Goal: Task Accomplishment & Management: Use online tool/utility

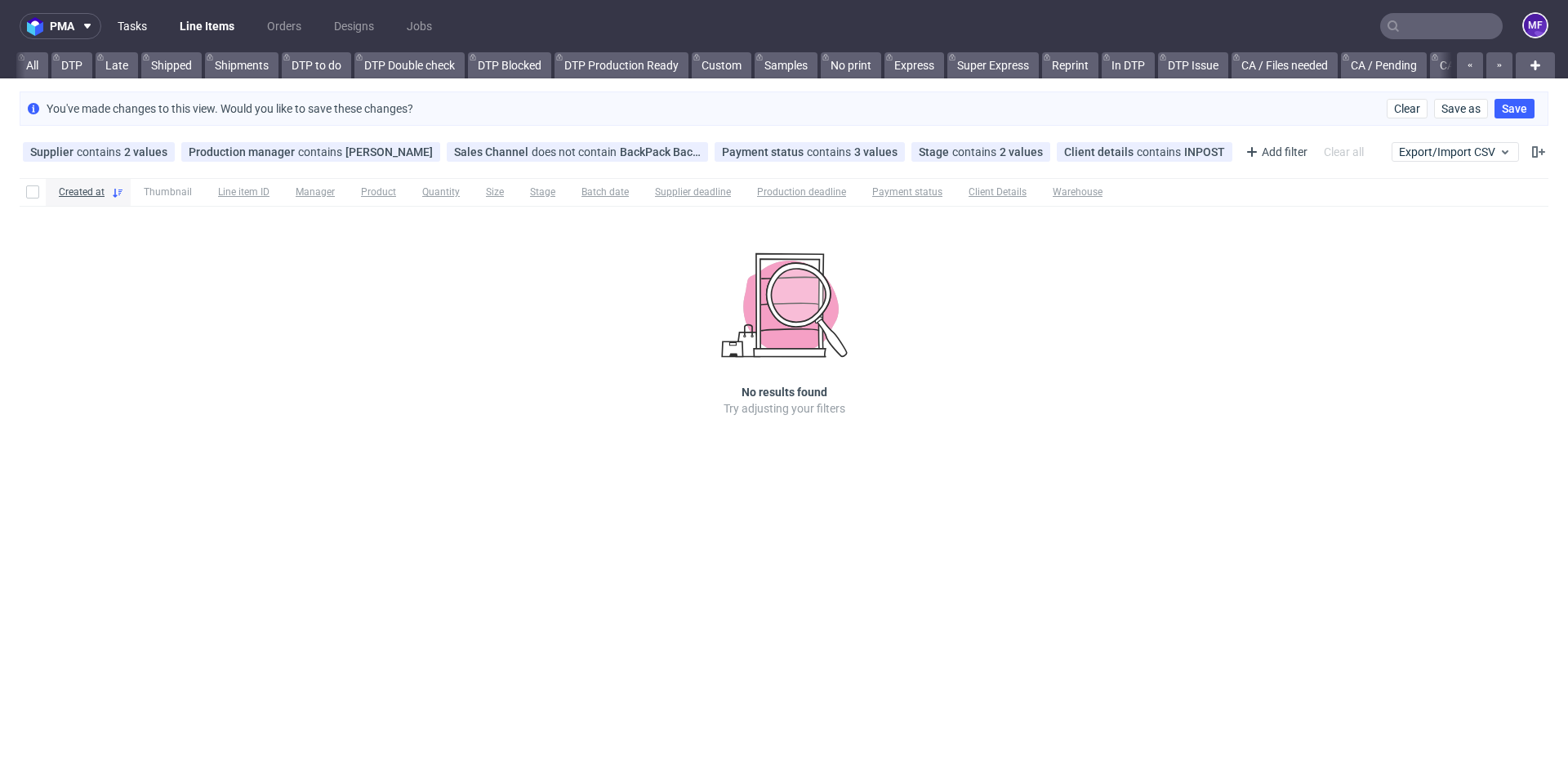
scroll to position [0, 1880]
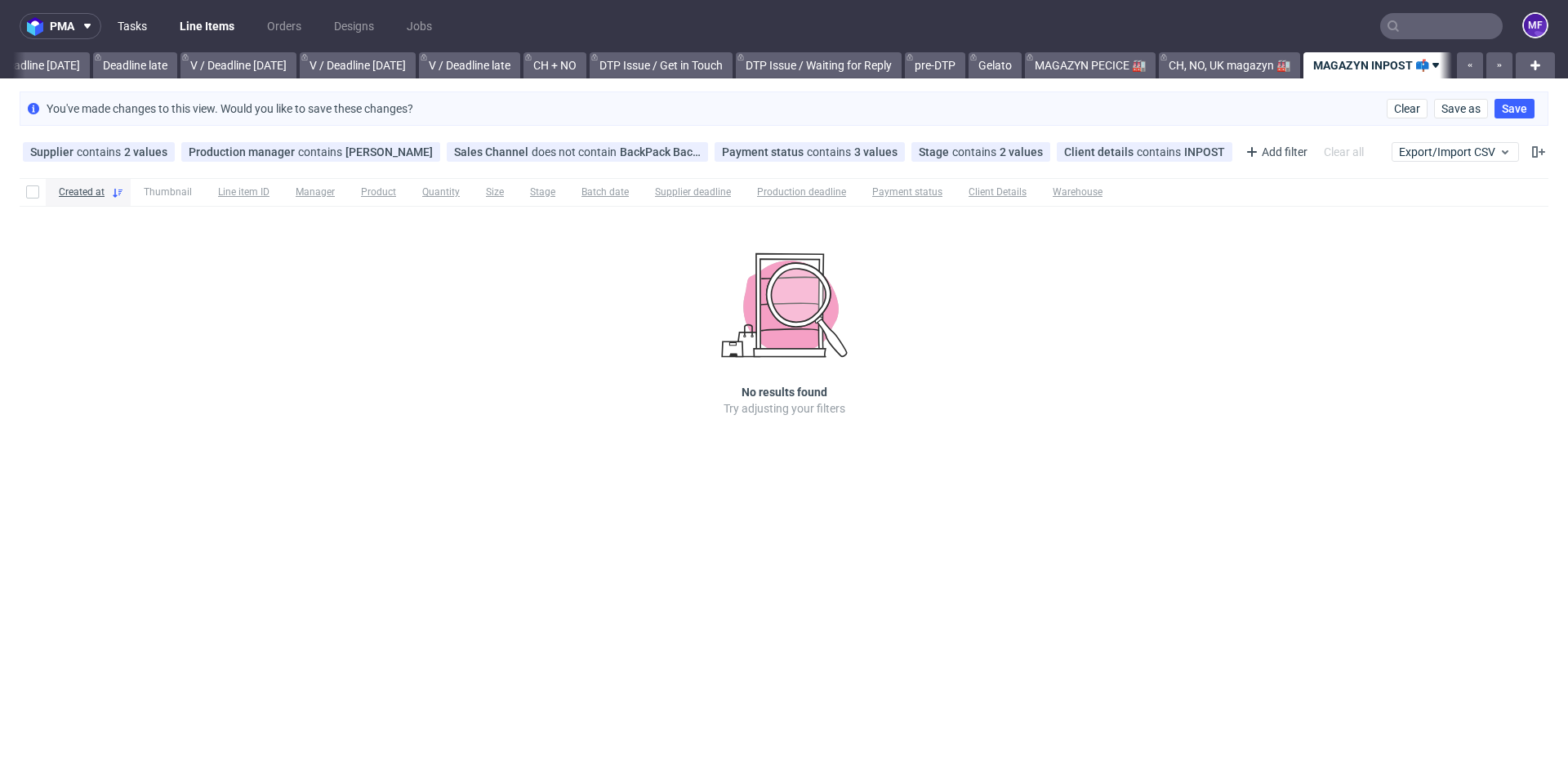
click at [131, 25] on link "Tasks" at bounding box center [132, 25] width 49 height 26
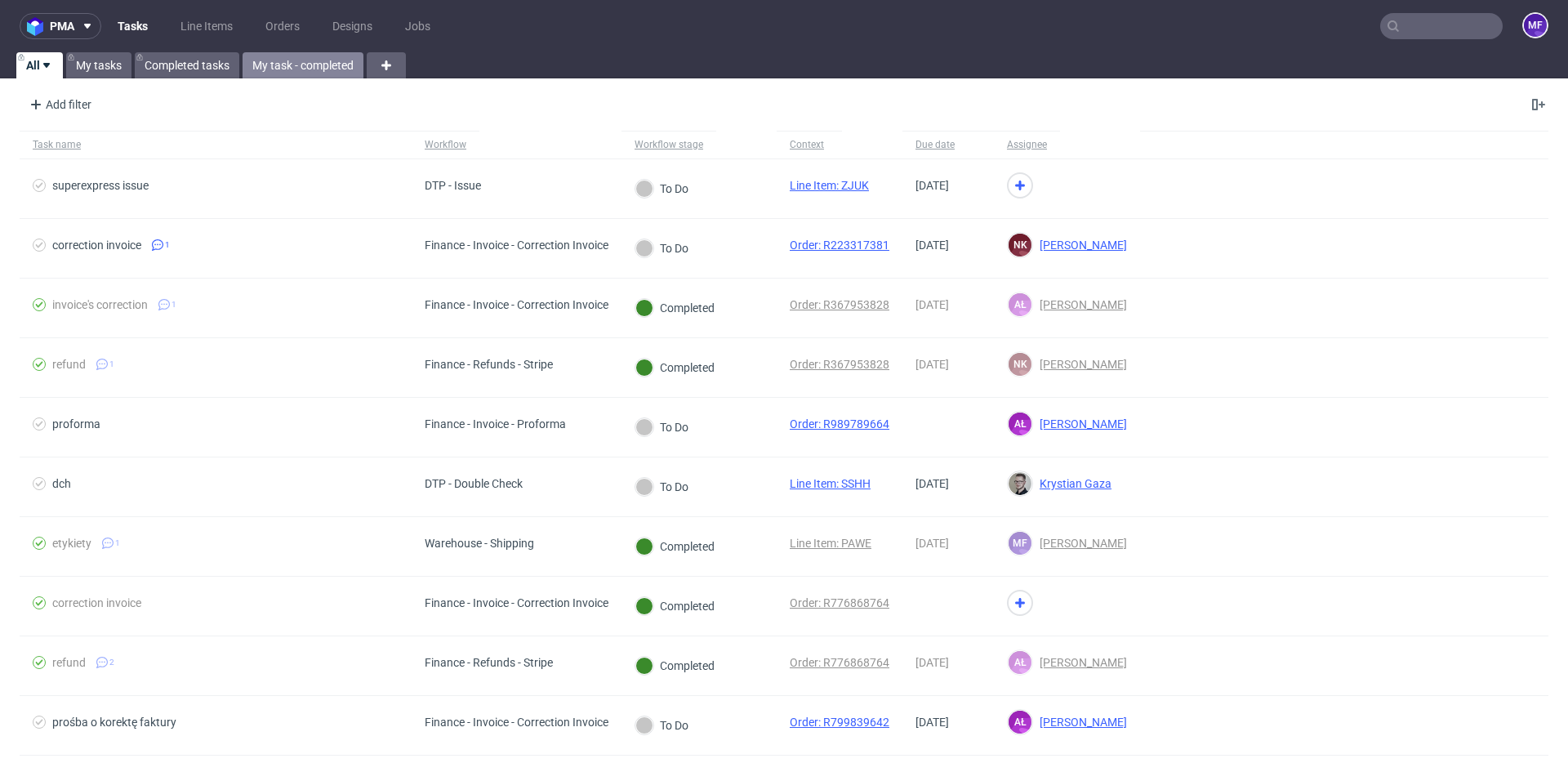
click at [311, 60] on link "My task - completed" at bounding box center [302, 65] width 121 height 26
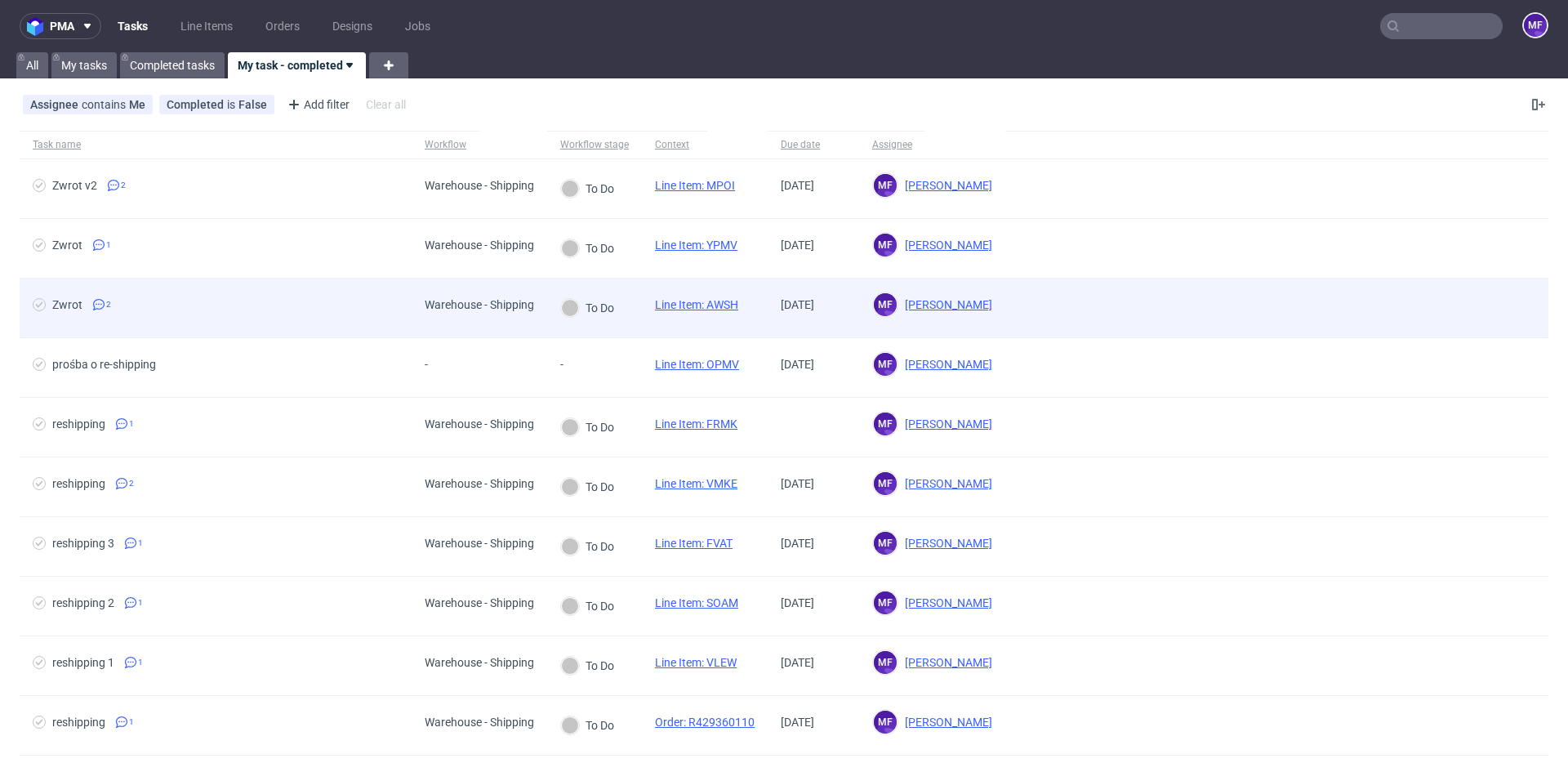
click at [333, 298] on span "Zwrot 2" at bounding box center [216, 308] width 366 height 20
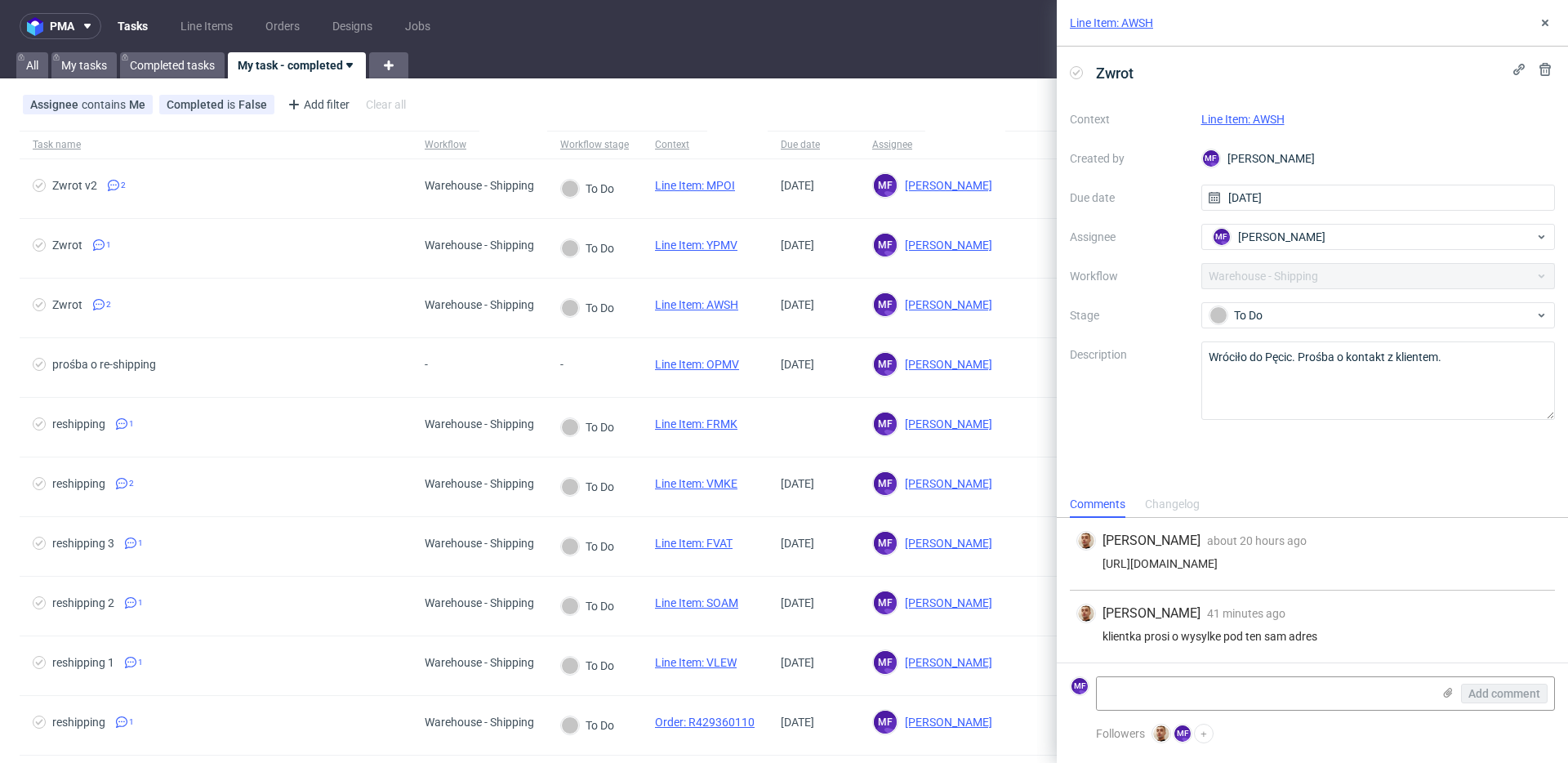
click at [1244, 463] on div "Zwrot Context Line Item: AWSH Created by MF Michał Fedorowicz Due date 30/09/20…" at bounding box center [1312, 269] width 511 height 444
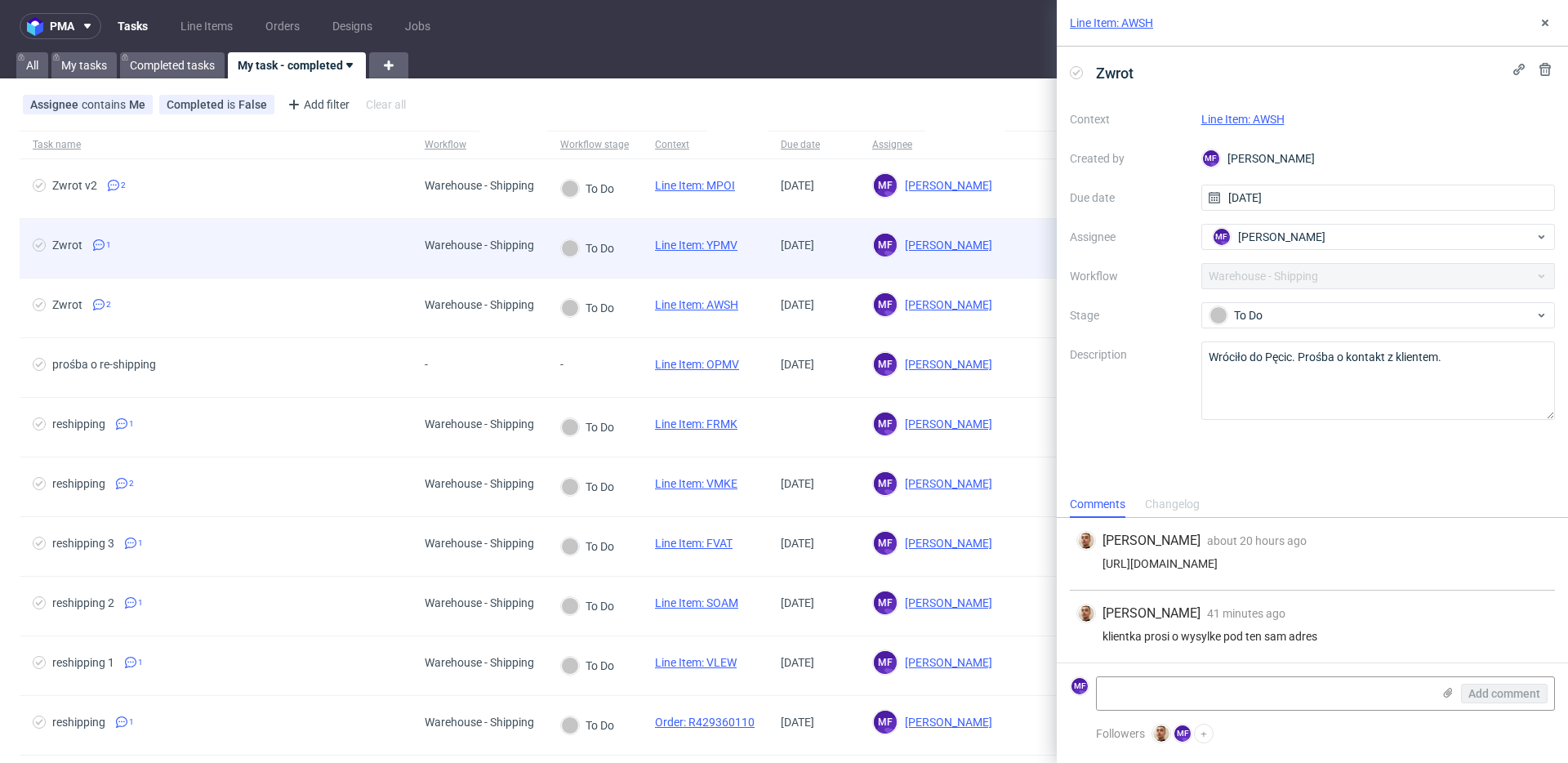
click at [759, 270] on div "Line Item: YPMV" at bounding box center [705, 248] width 126 height 59
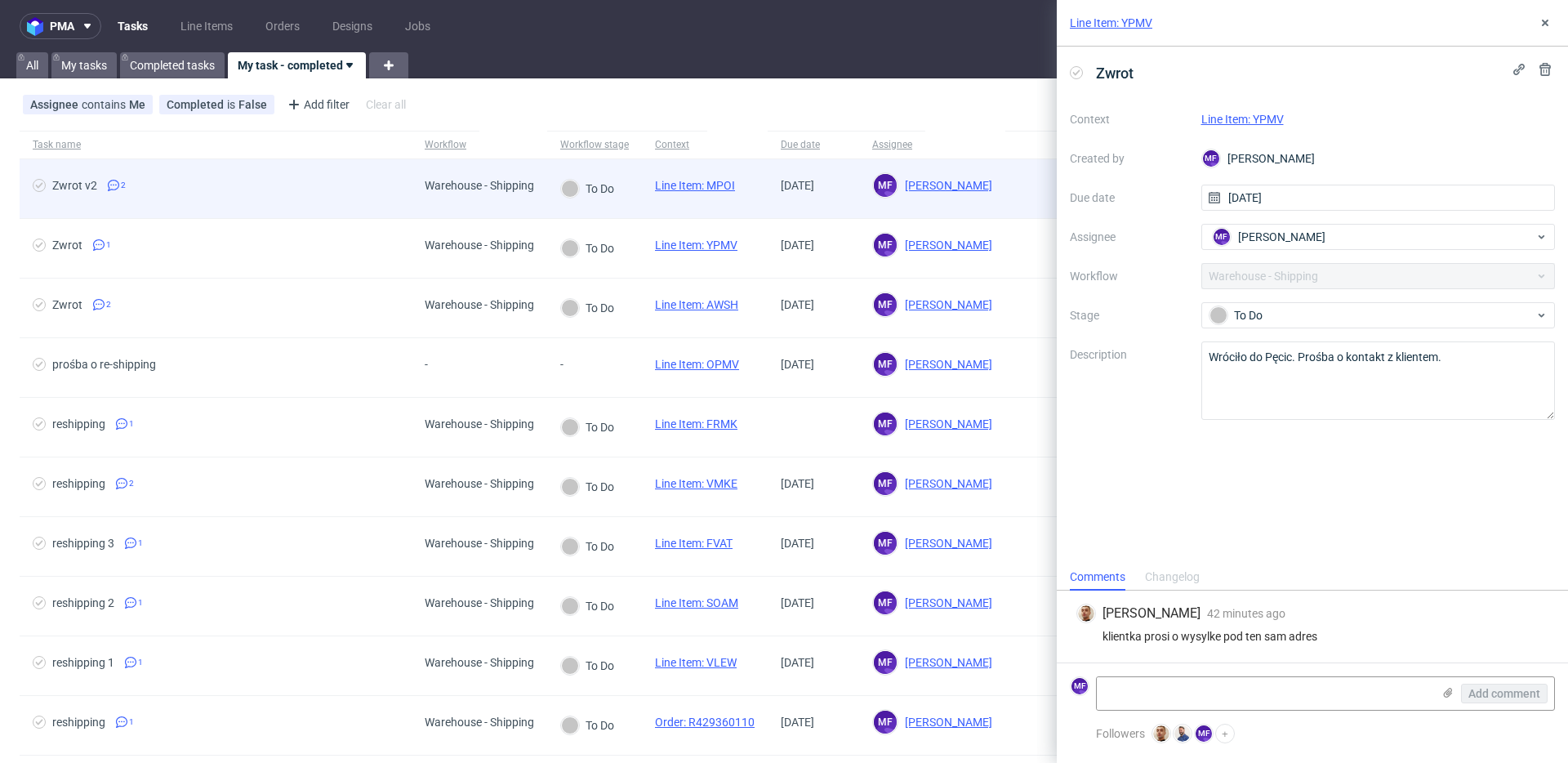
click at [698, 200] on div "Line Item: MPOI" at bounding box center [695, 188] width 107 height 59
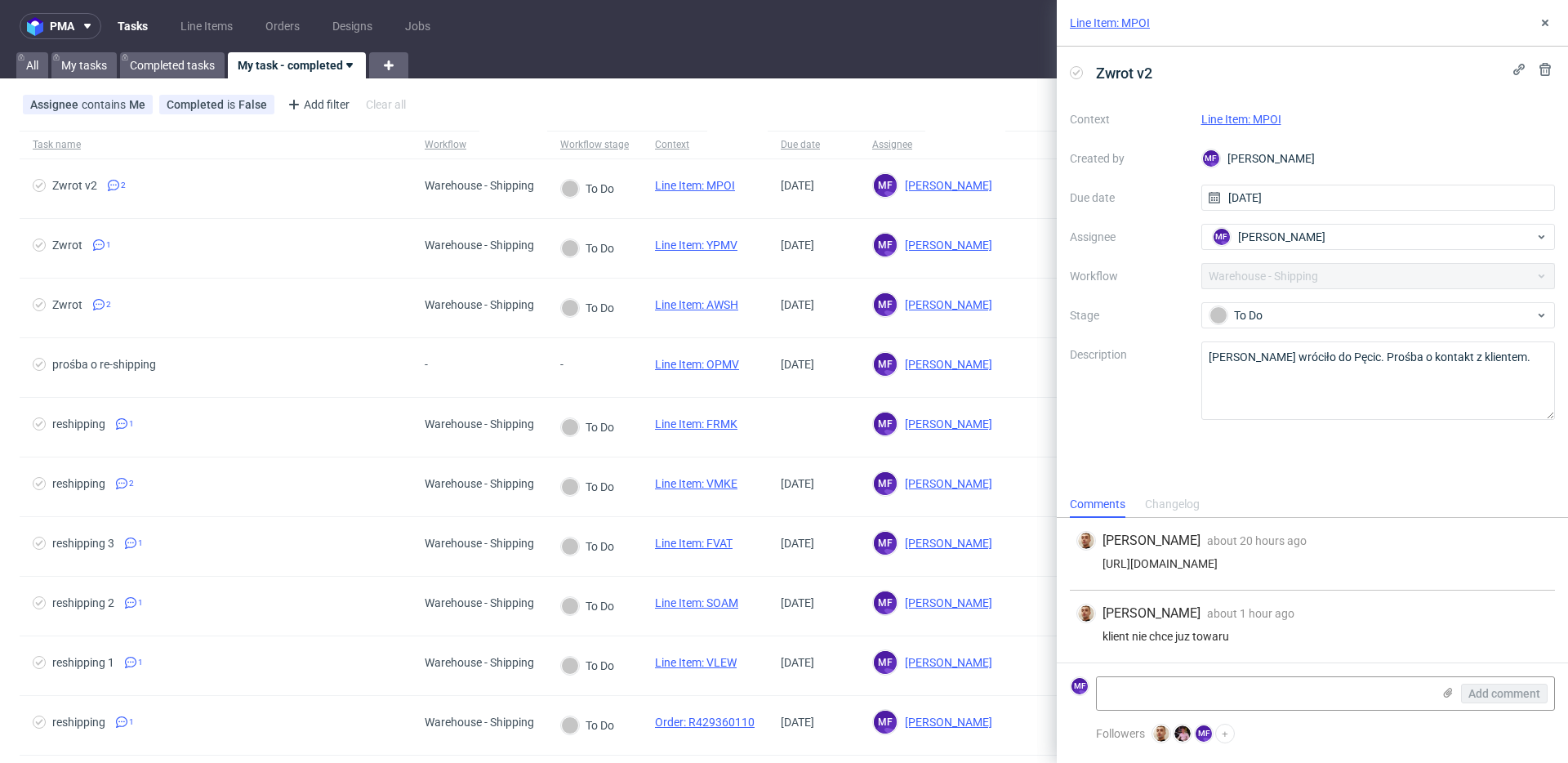
click at [1135, 432] on div "Zwrot v2 Context Line Item: MPOI Created by MF Michał Fedorowicz Due date 30/09…" at bounding box center [1312, 269] width 511 height 444
click at [1251, 120] on link "Line Item: MPOI" at bounding box center [1241, 119] width 80 height 13
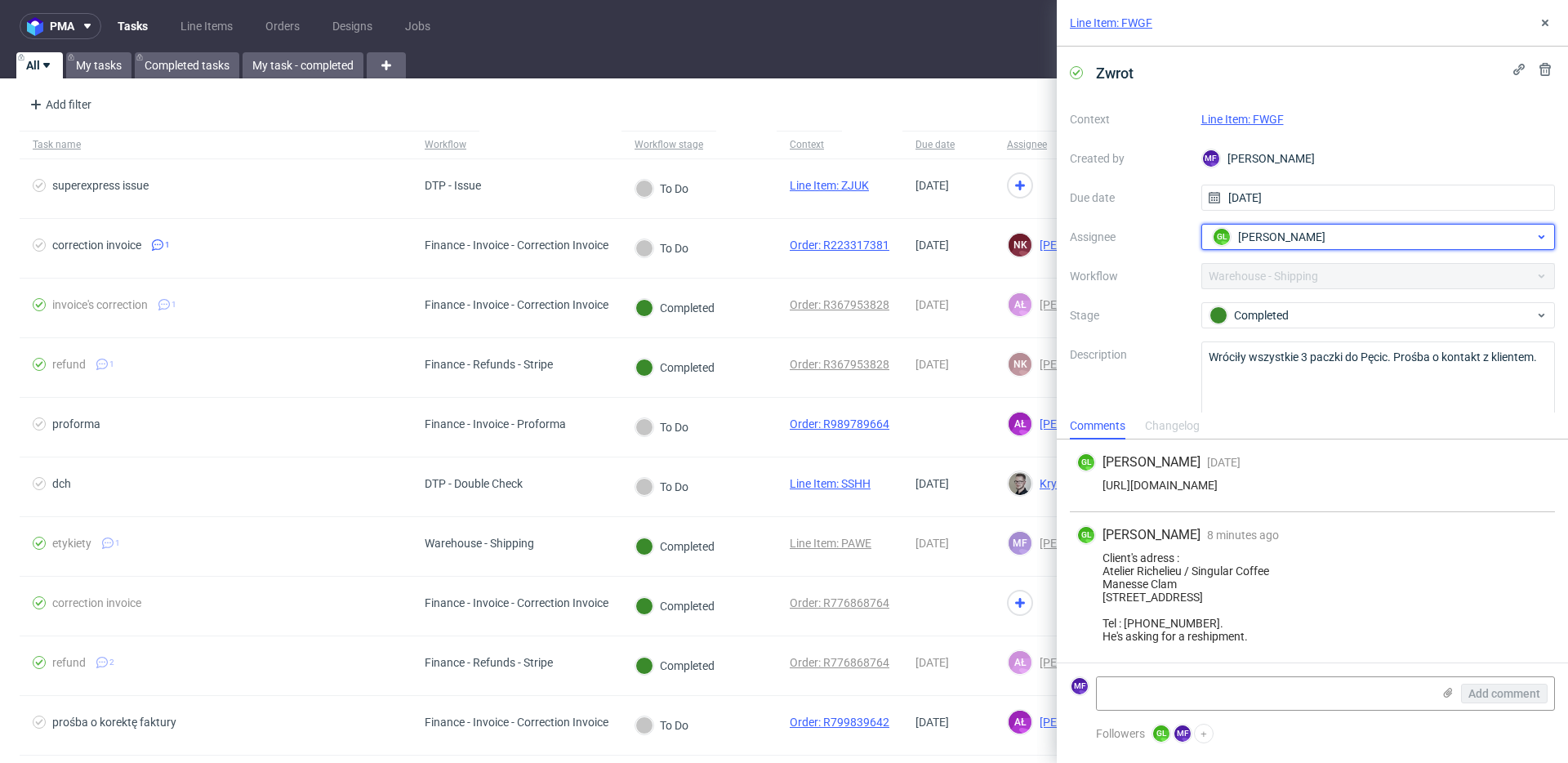
click at [1258, 238] on span "[PERSON_NAME]" at bounding box center [1282, 237] width 87 height 16
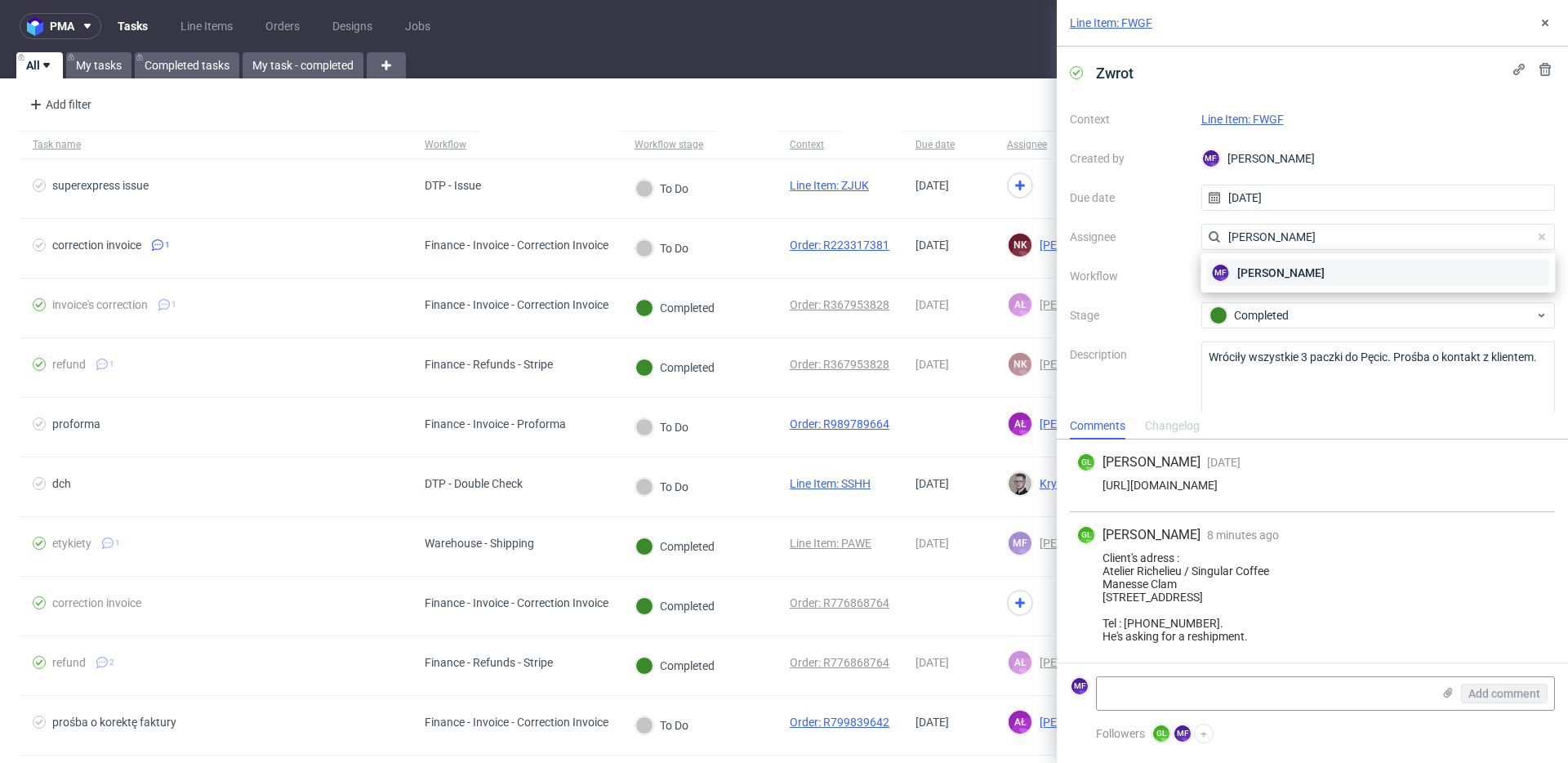
type input "michał fed"
click at [1260, 274] on span "[PERSON_NAME]" at bounding box center [1281, 273] width 87 height 16
click at [1545, 25] on icon at bounding box center [1545, 23] width 13 height 13
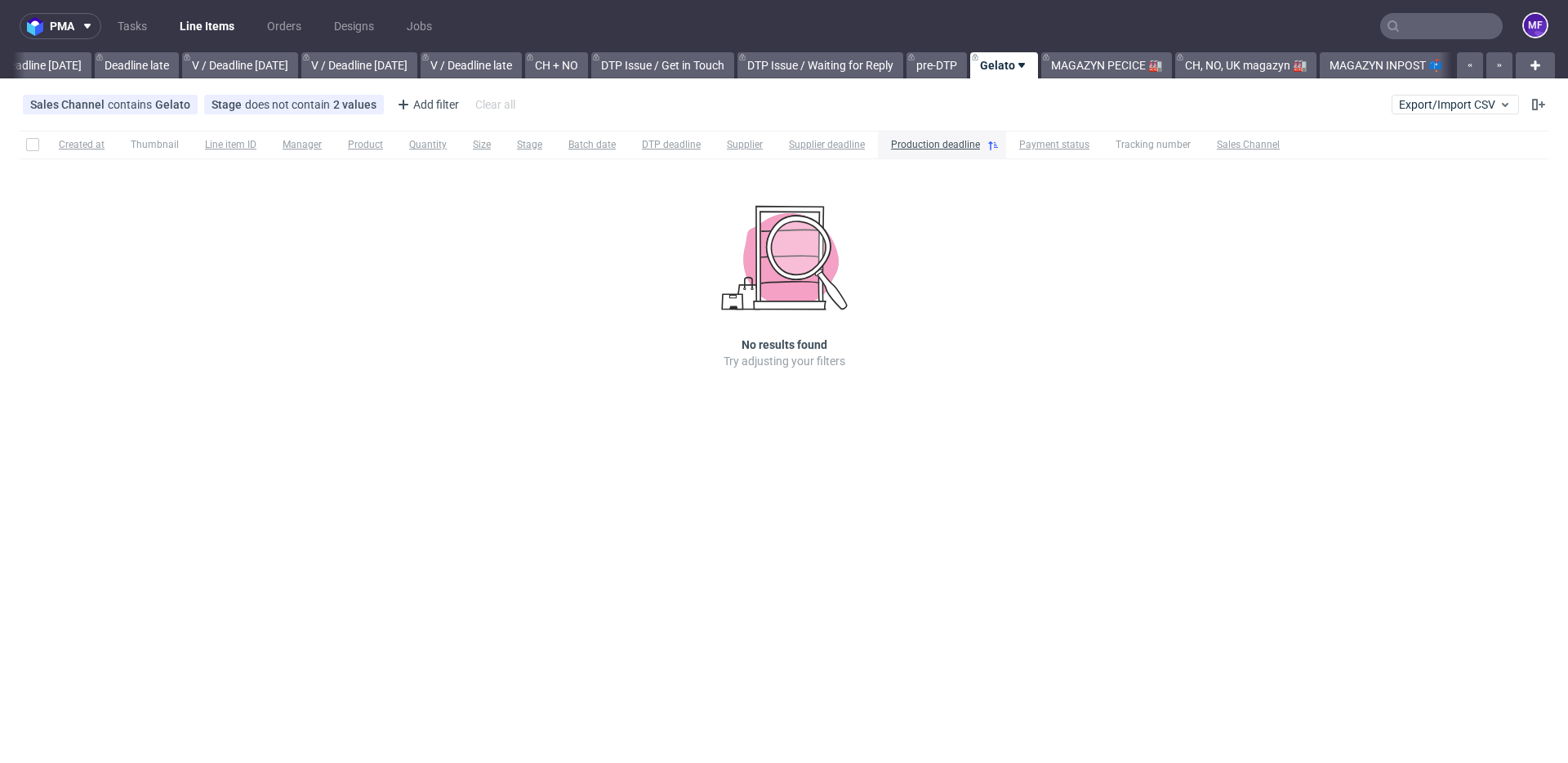
scroll to position [0, 1879]
click at [148, 28] on link "Tasks" at bounding box center [132, 25] width 49 height 26
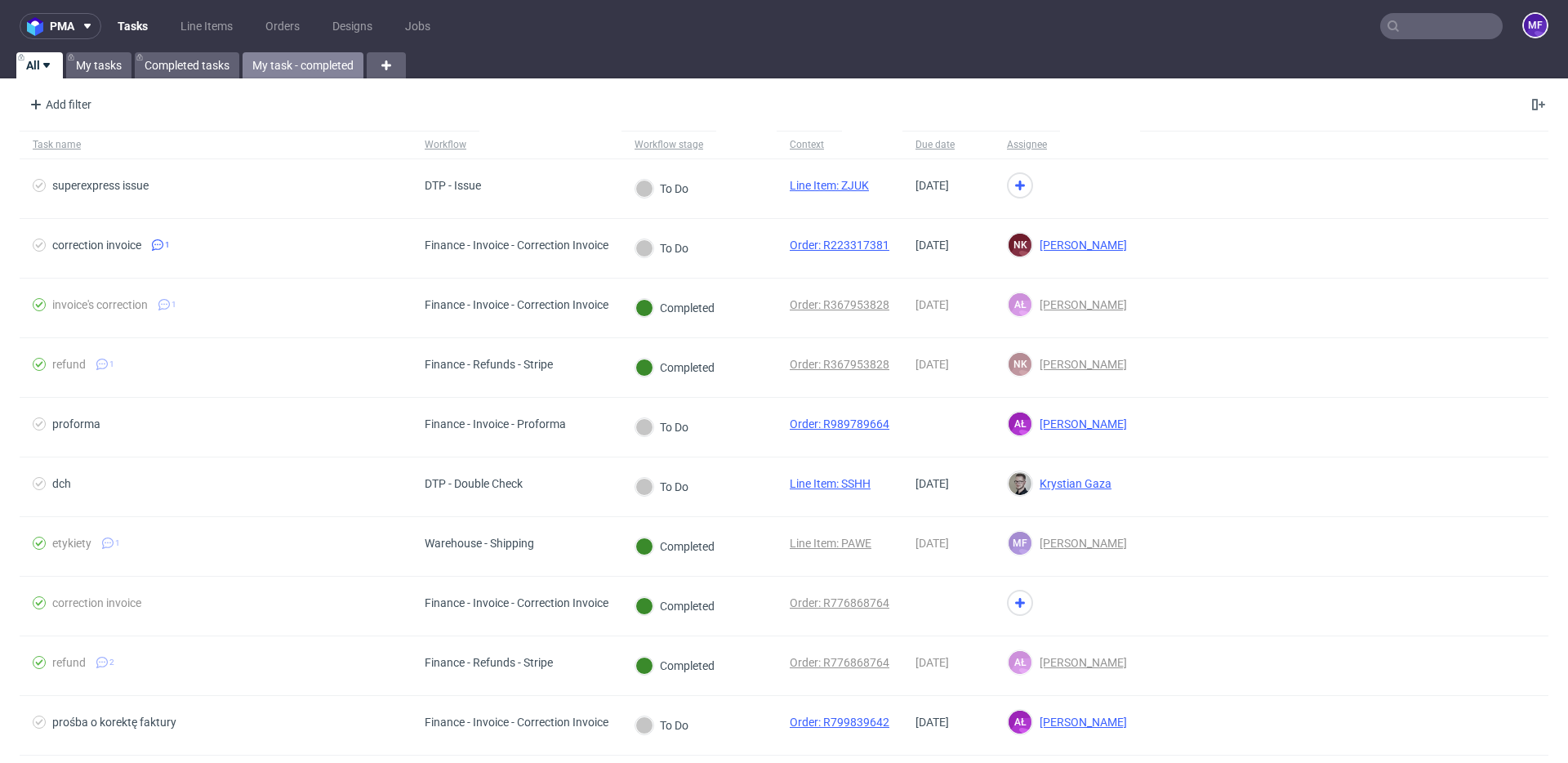
click at [277, 66] on link "My task - completed" at bounding box center [302, 65] width 121 height 26
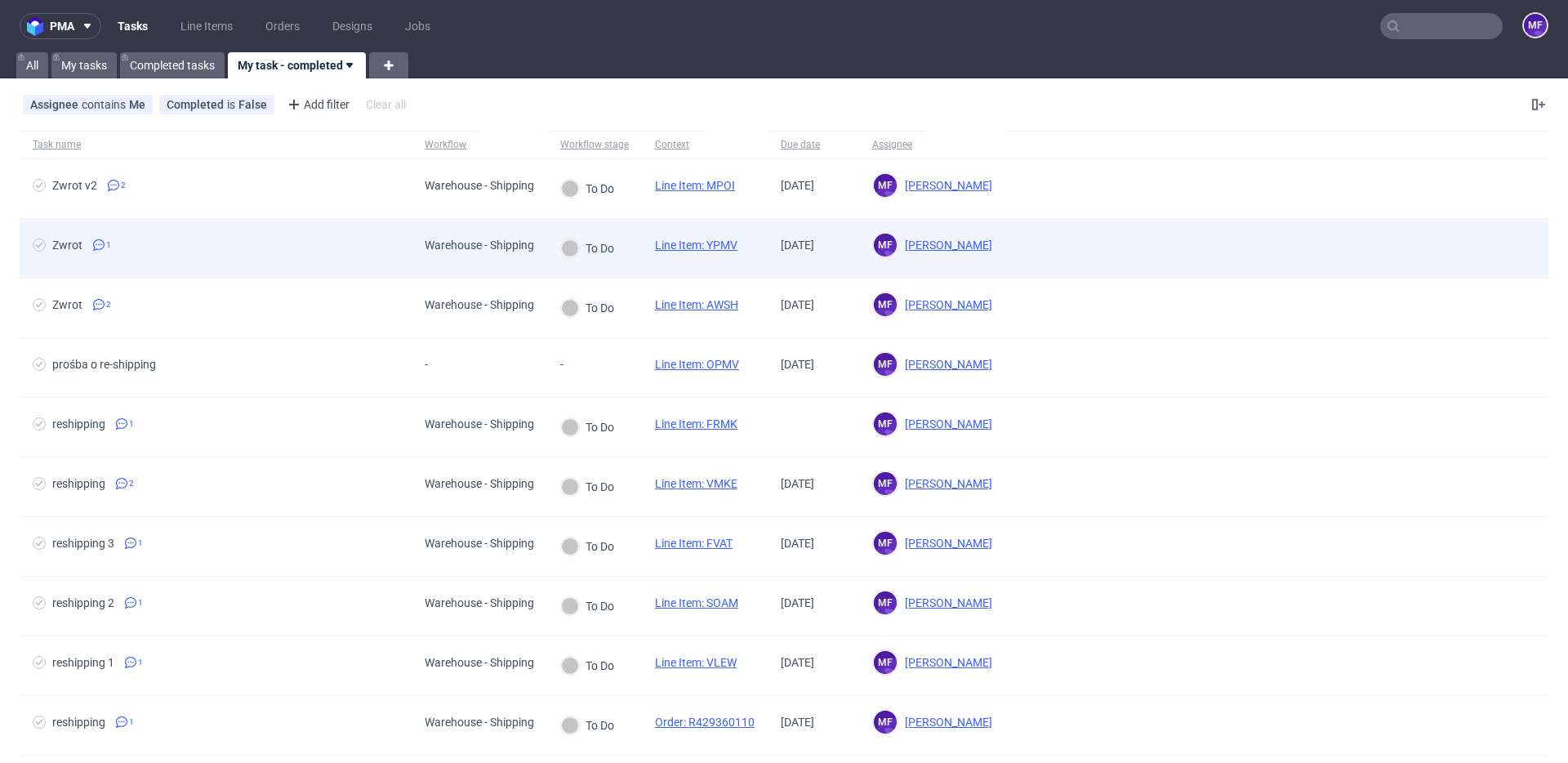
scroll to position [45, 0]
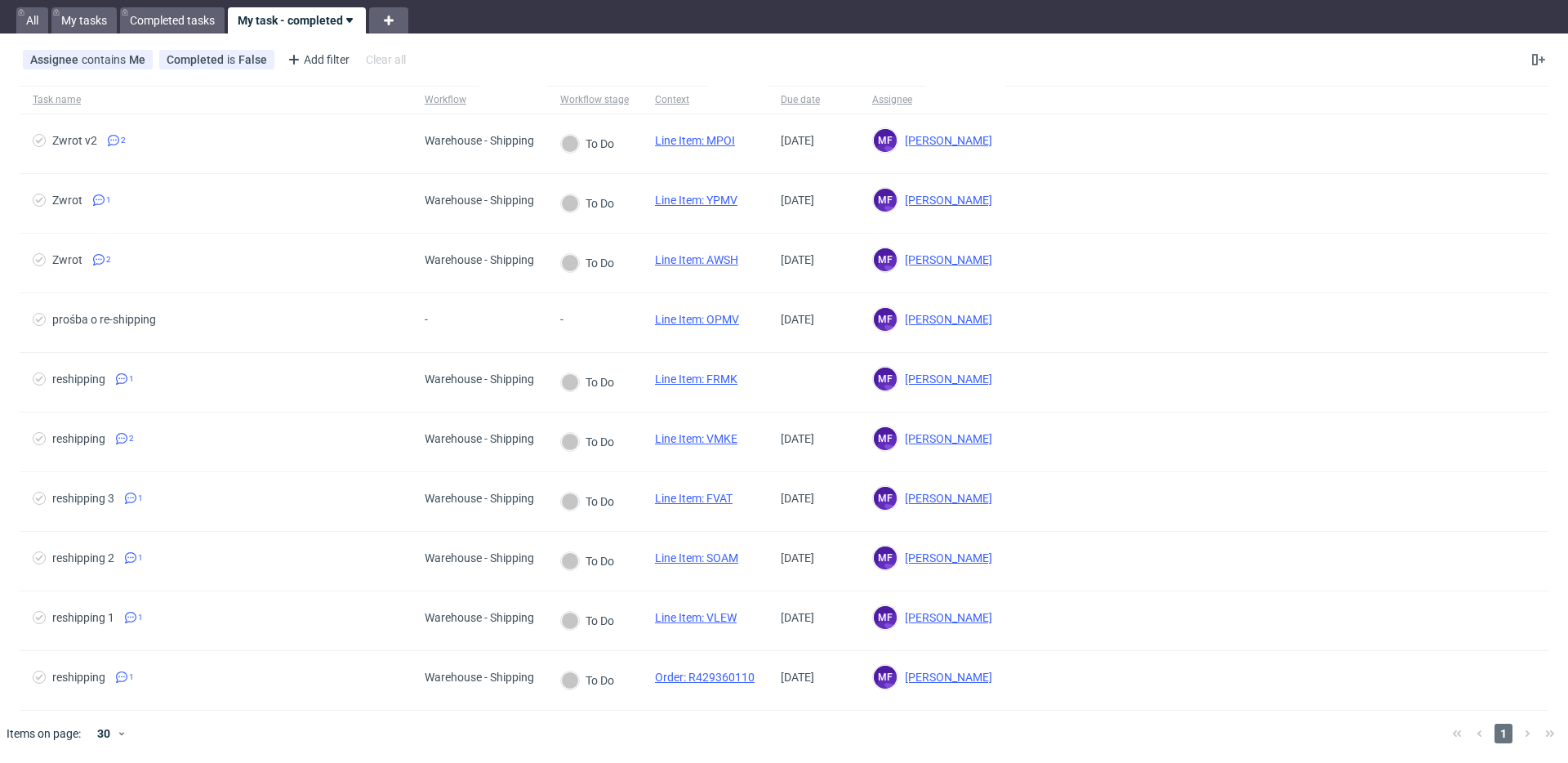
click at [289, 27] on link "My task - completed" at bounding box center [297, 20] width 138 height 26
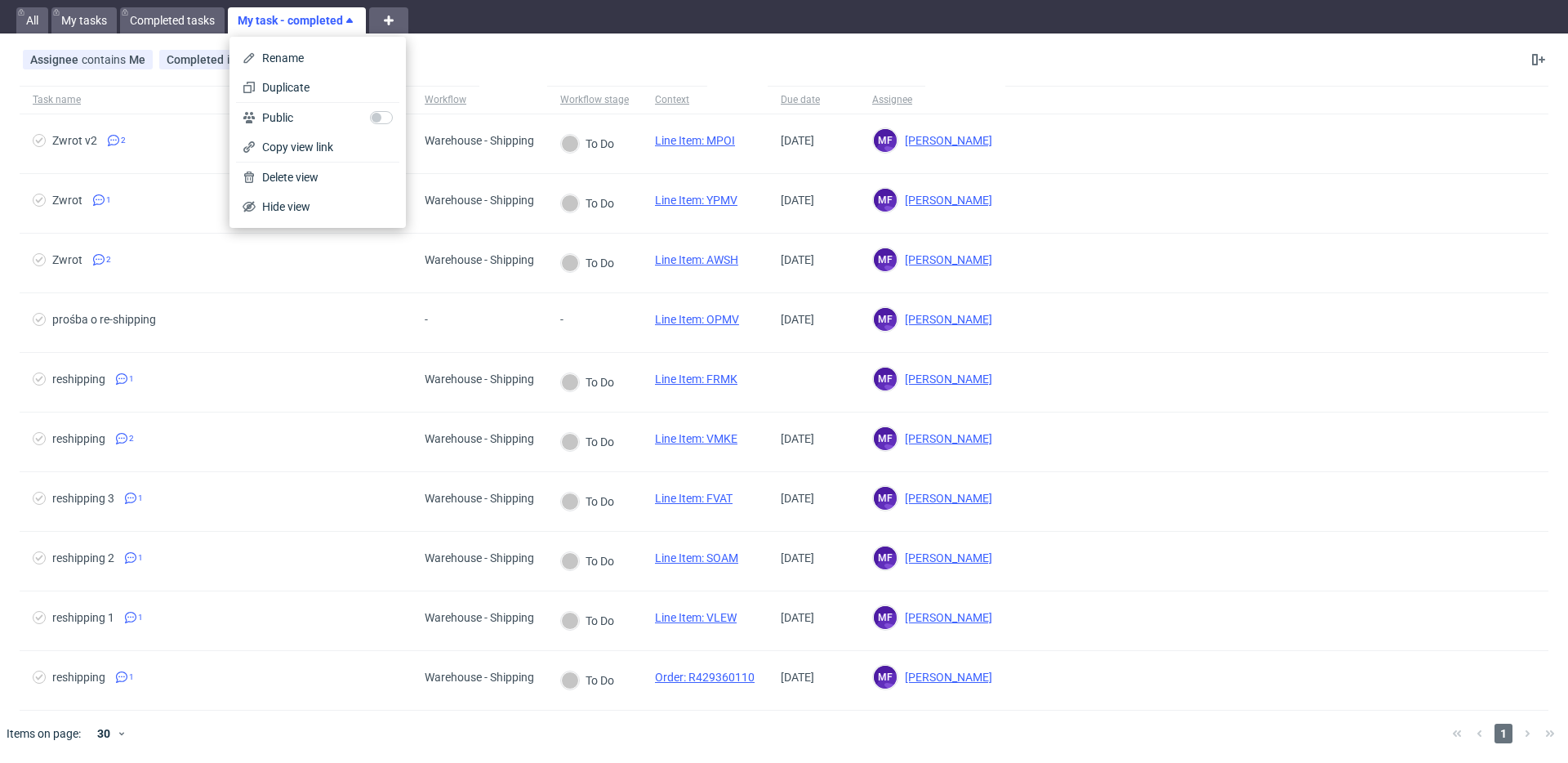
click at [289, 27] on link "My task - completed" at bounding box center [297, 20] width 138 height 26
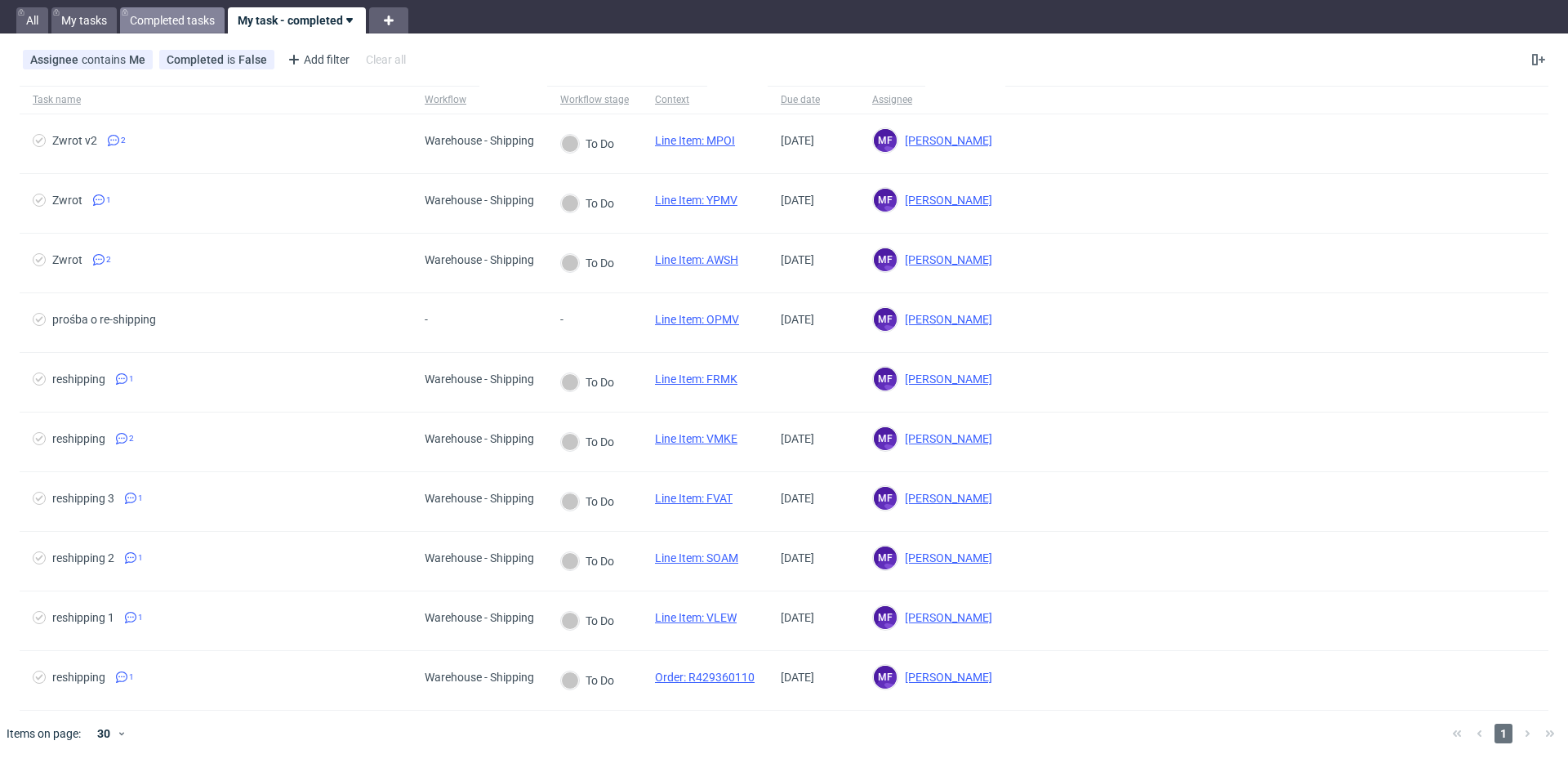
click at [178, 22] on link "Completed tasks" at bounding box center [172, 20] width 105 height 26
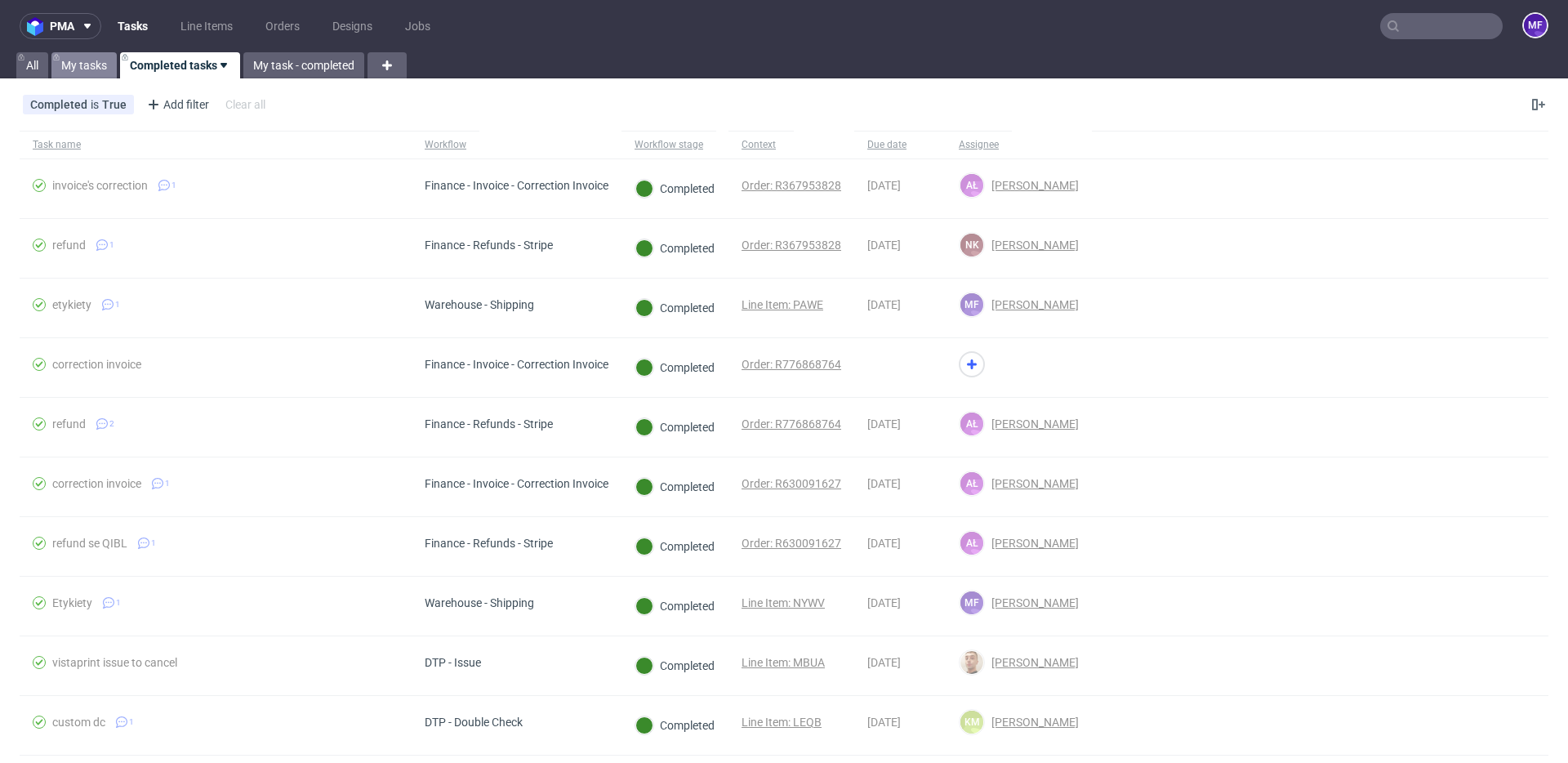
click at [98, 74] on link "My tasks" at bounding box center [85, 65] width 66 height 26
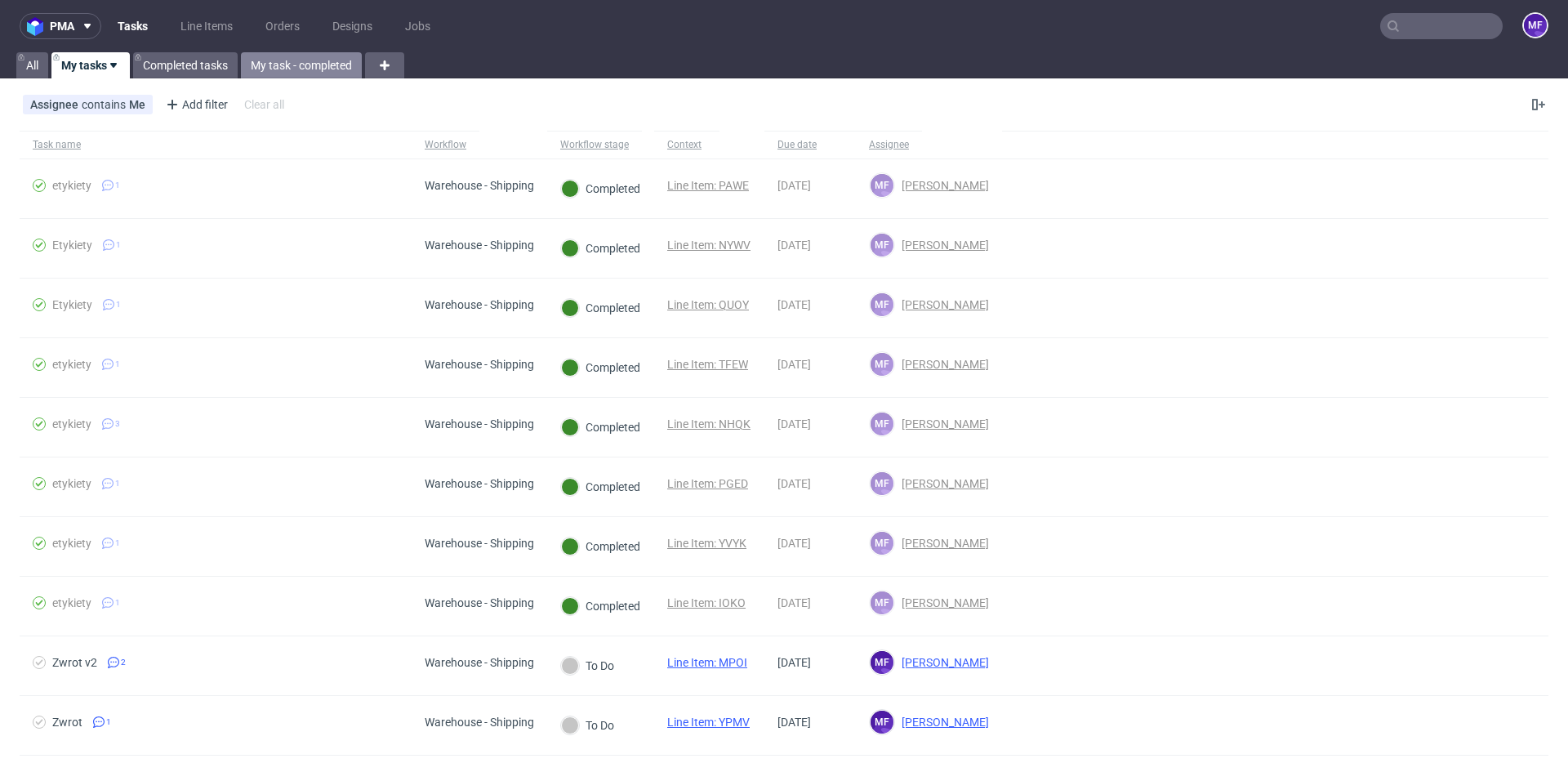
click at [290, 71] on link "My task - completed" at bounding box center [301, 65] width 121 height 26
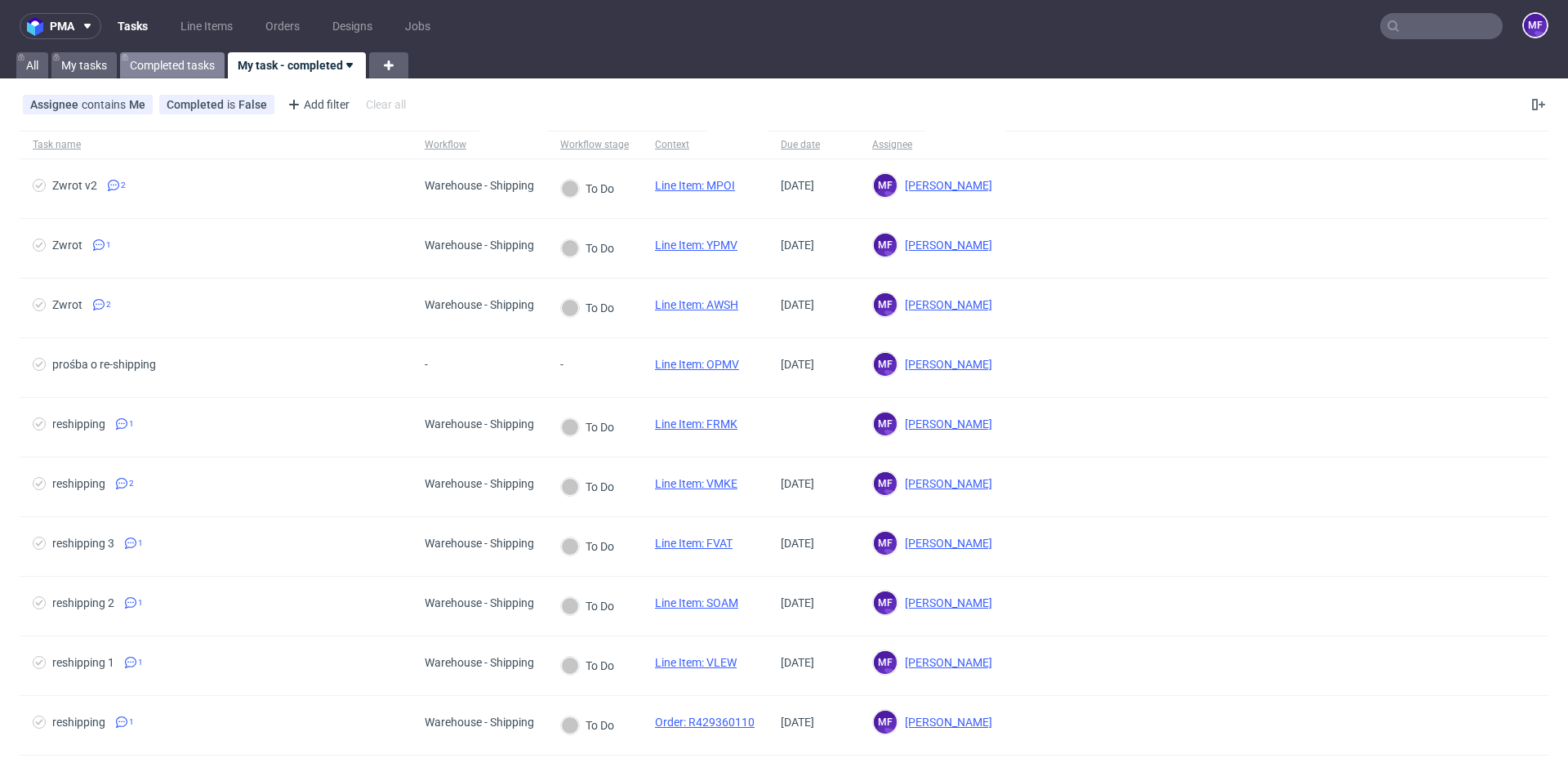
click at [190, 66] on link "Completed tasks" at bounding box center [172, 65] width 105 height 26
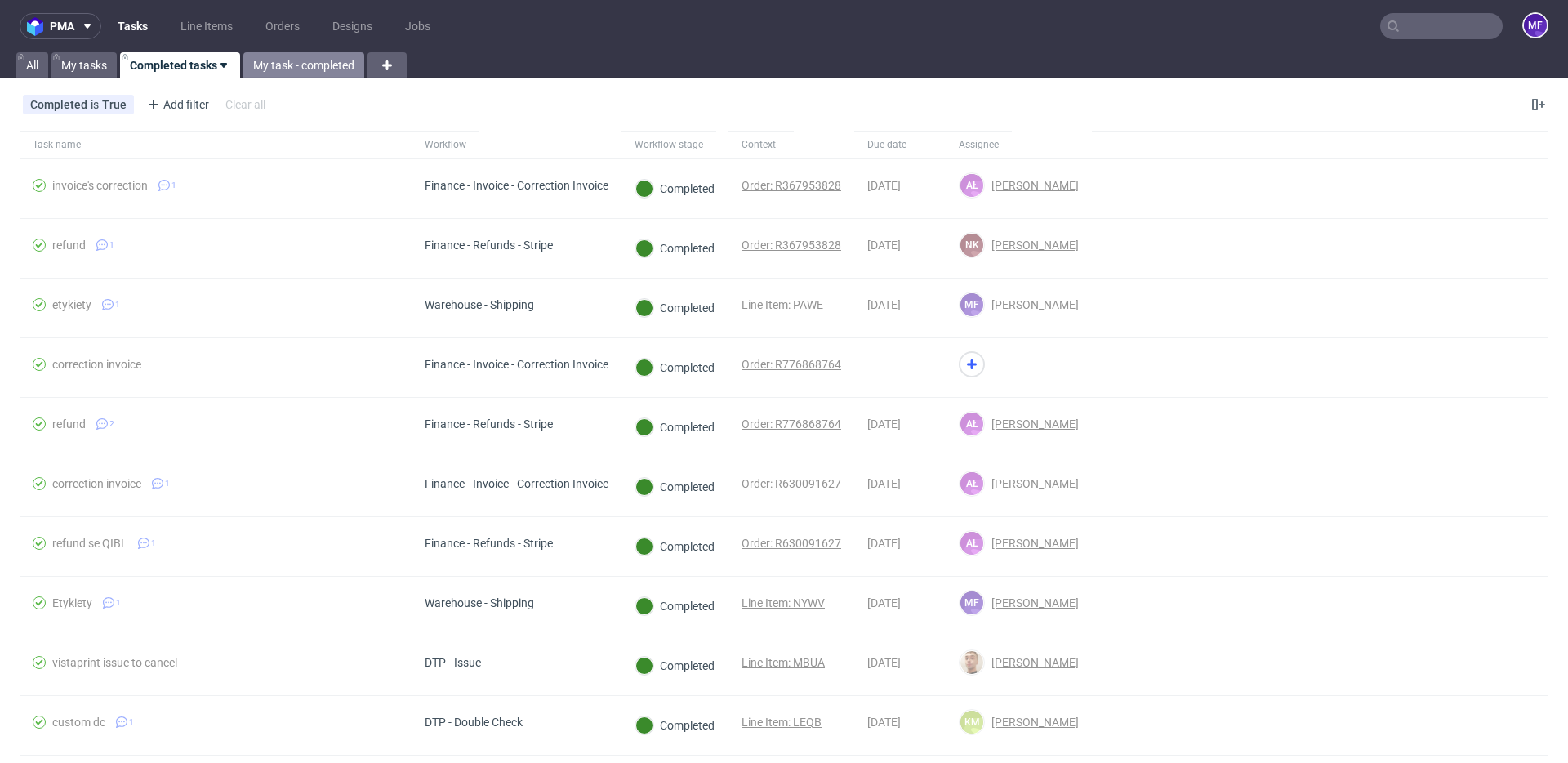
click at [300, 60] on link "My task - completed" at bounding box center [303, 65] width 121 height 26
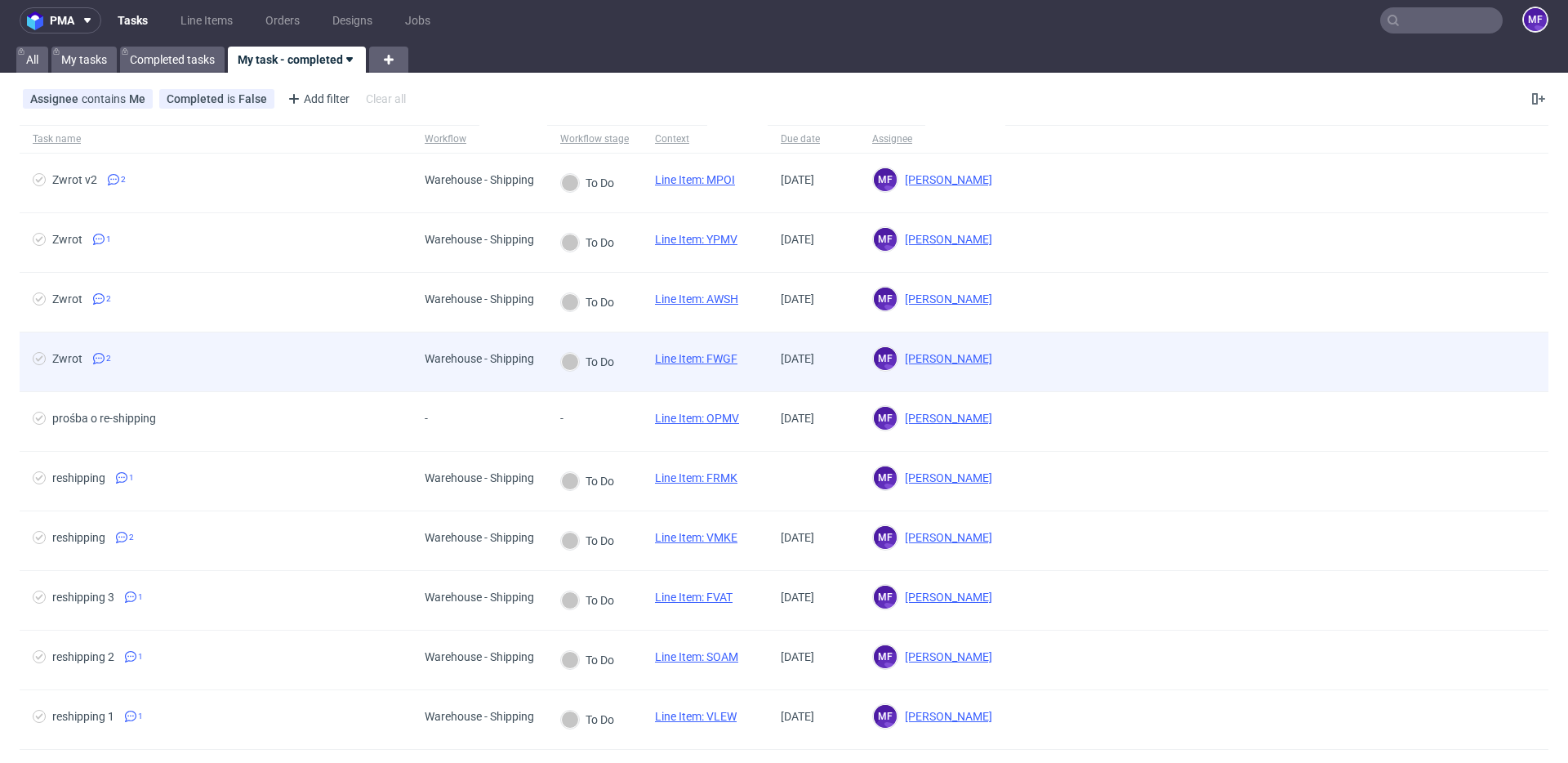
scroll to position [11, 0]
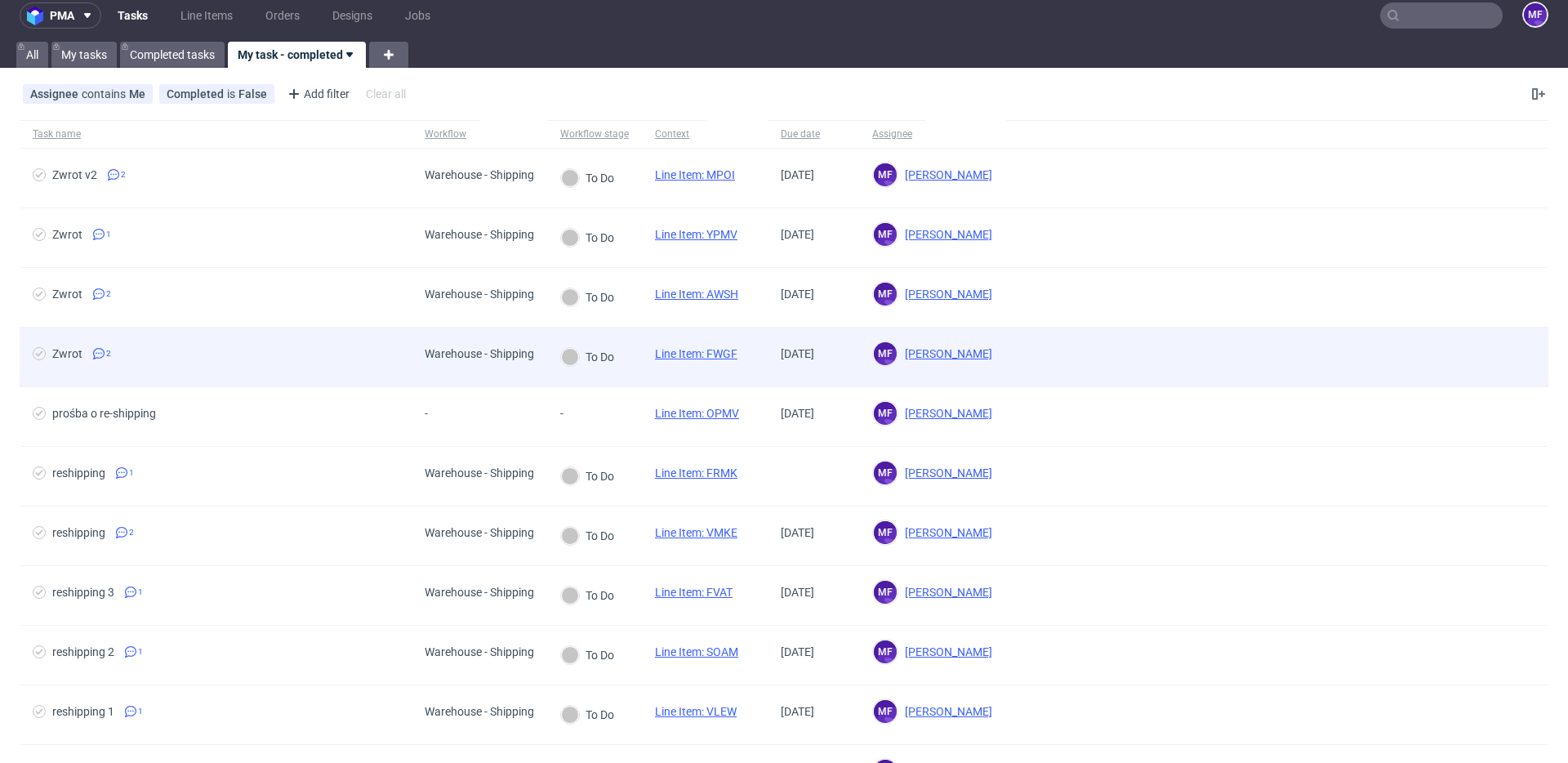
click at [643, 353] on div "Line Item: FWGF" at bounding box center [696, 357] width 108 height 59
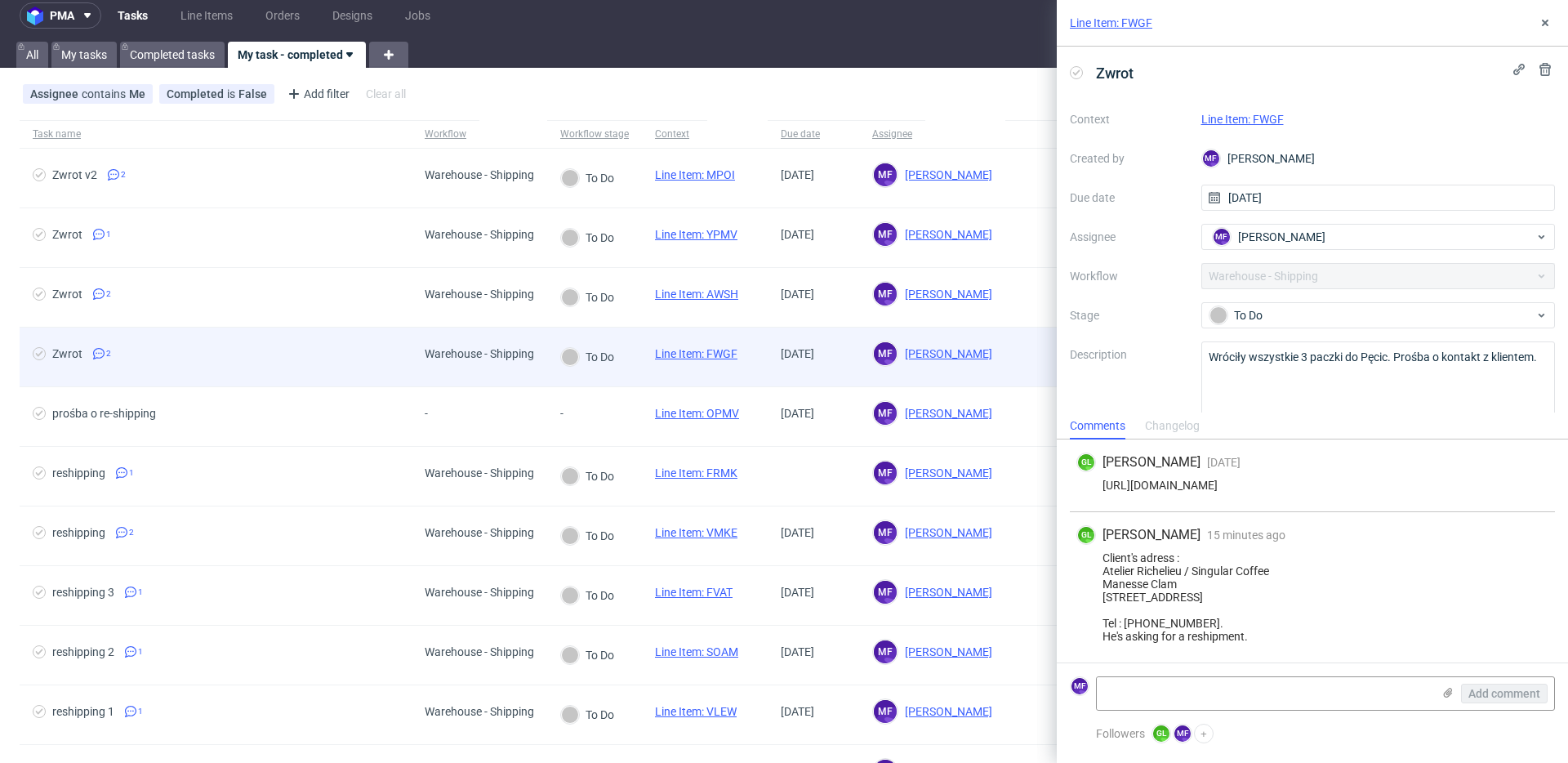
click at [682, 348] on link "Line Item: FWGF" at bounding box center [696, 353] width 83 height 13
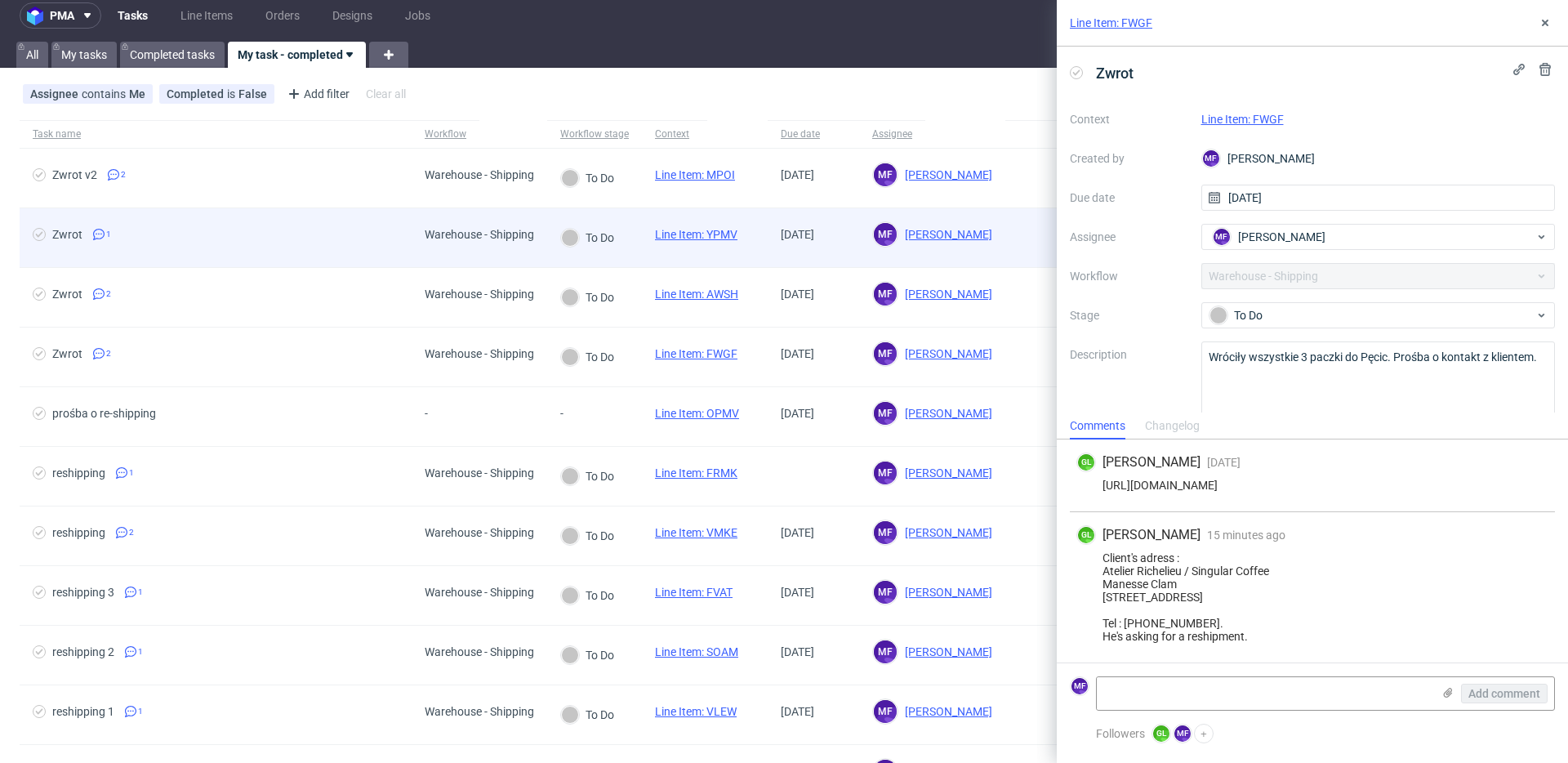
click at [698, 229] on link "Line Item: YPMV" at bounding box center [696, 234] width 83 height 13
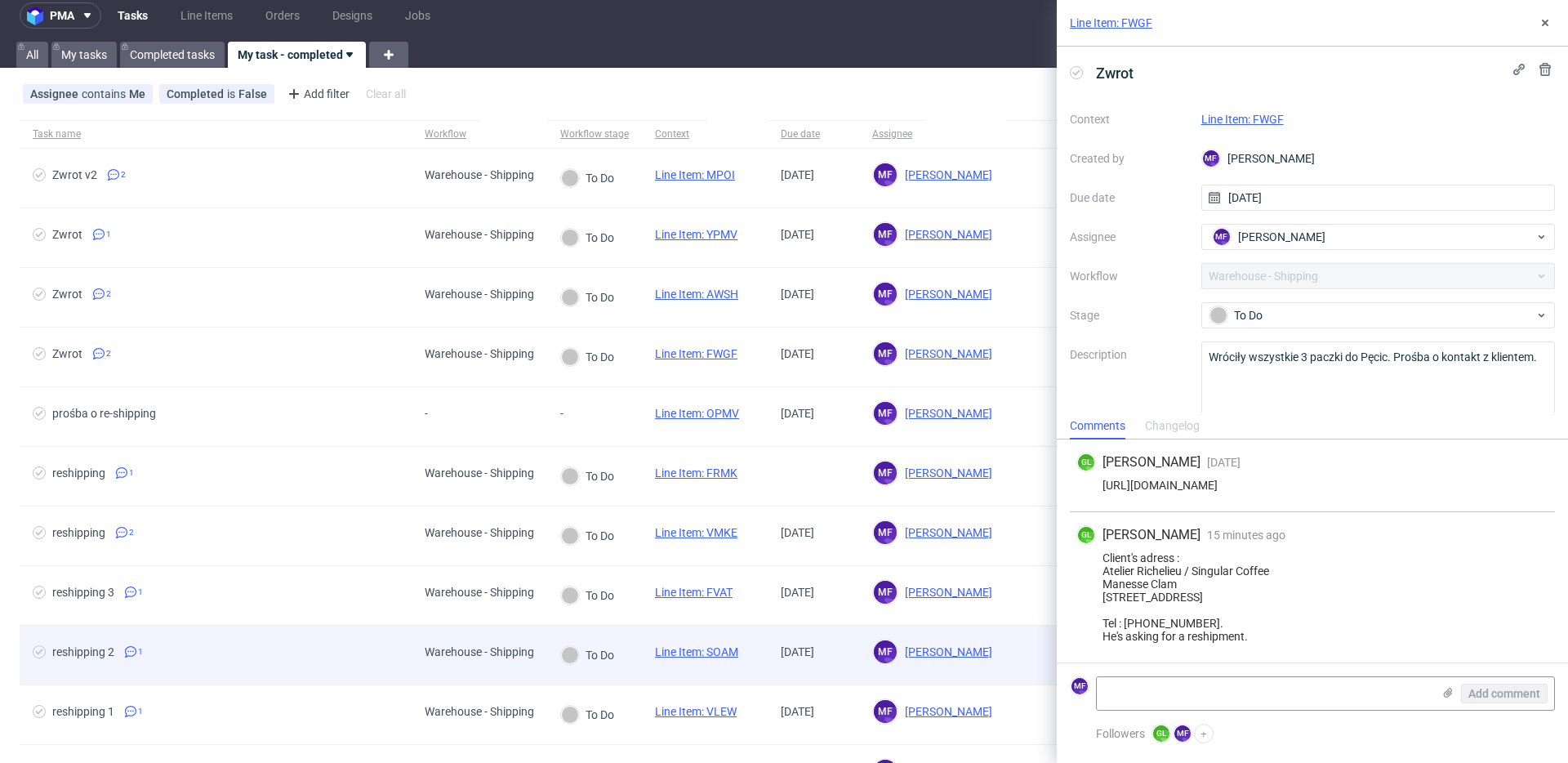
scroll to position [5, 0]
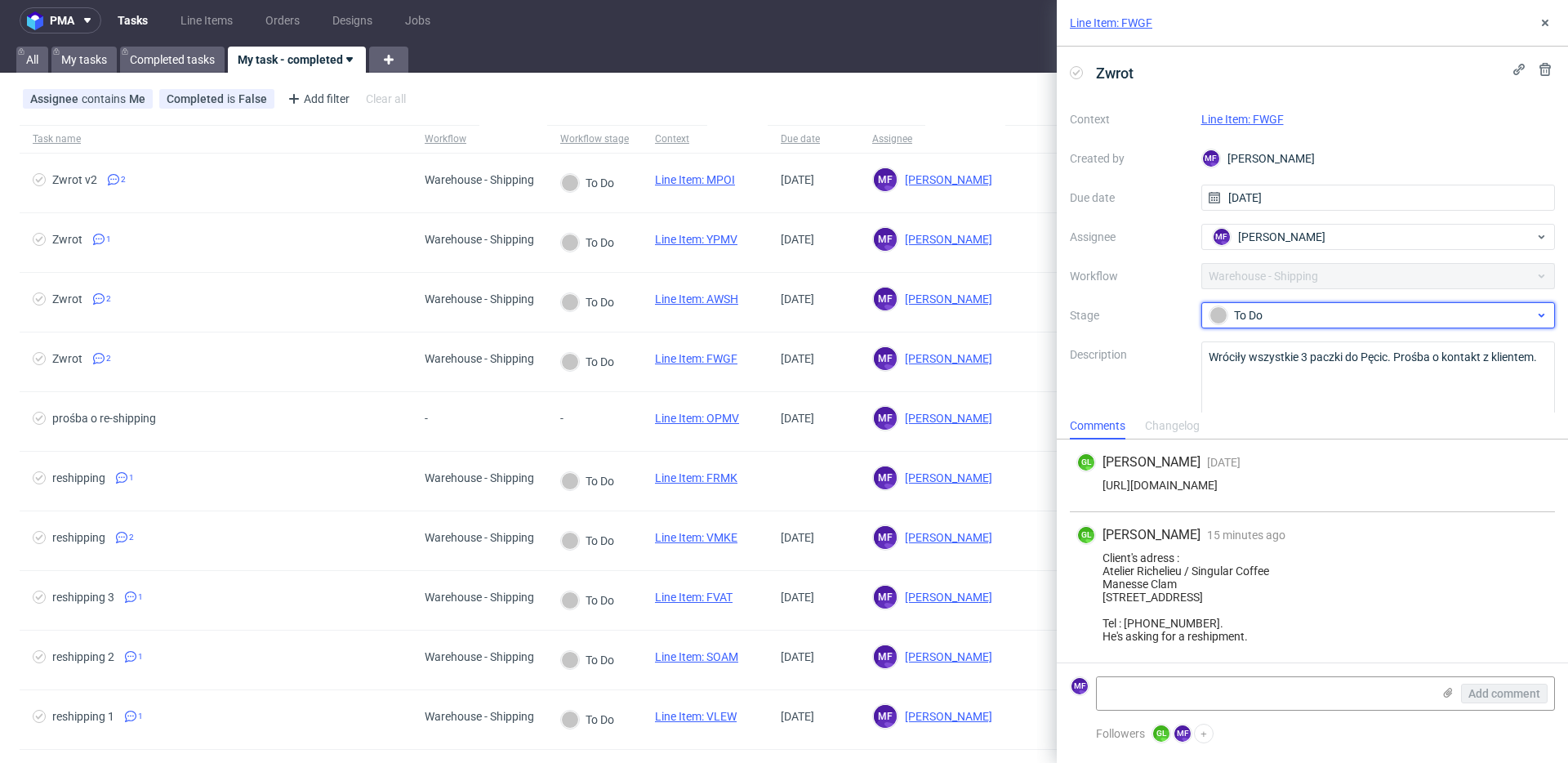
click at [1266, 320] on div "To Do" at bounding box center [1371, 315] width 325 height 18
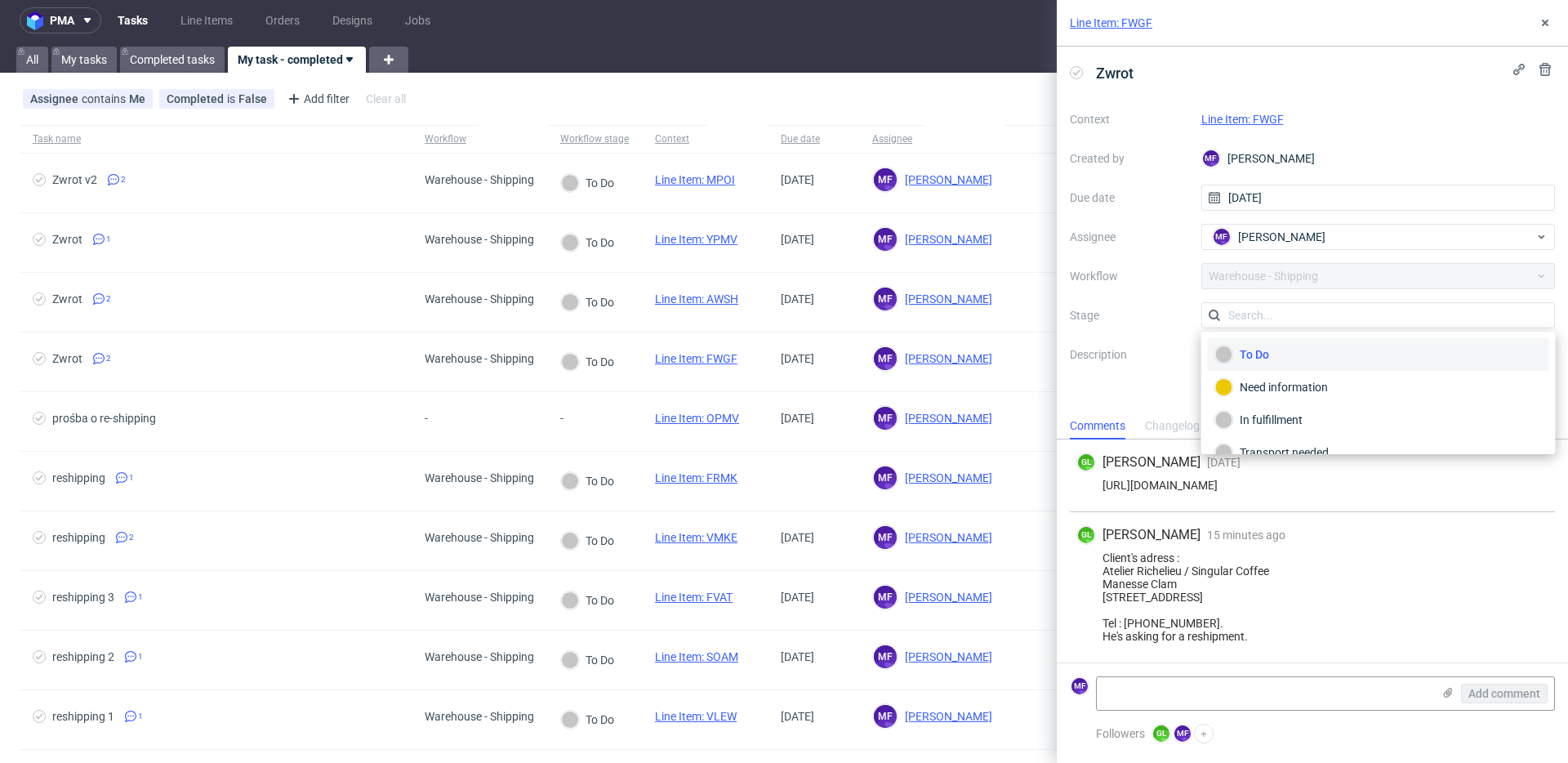
click at [1266, 320] on input "text" at bounding box center [1378, 315] width 354 height 26
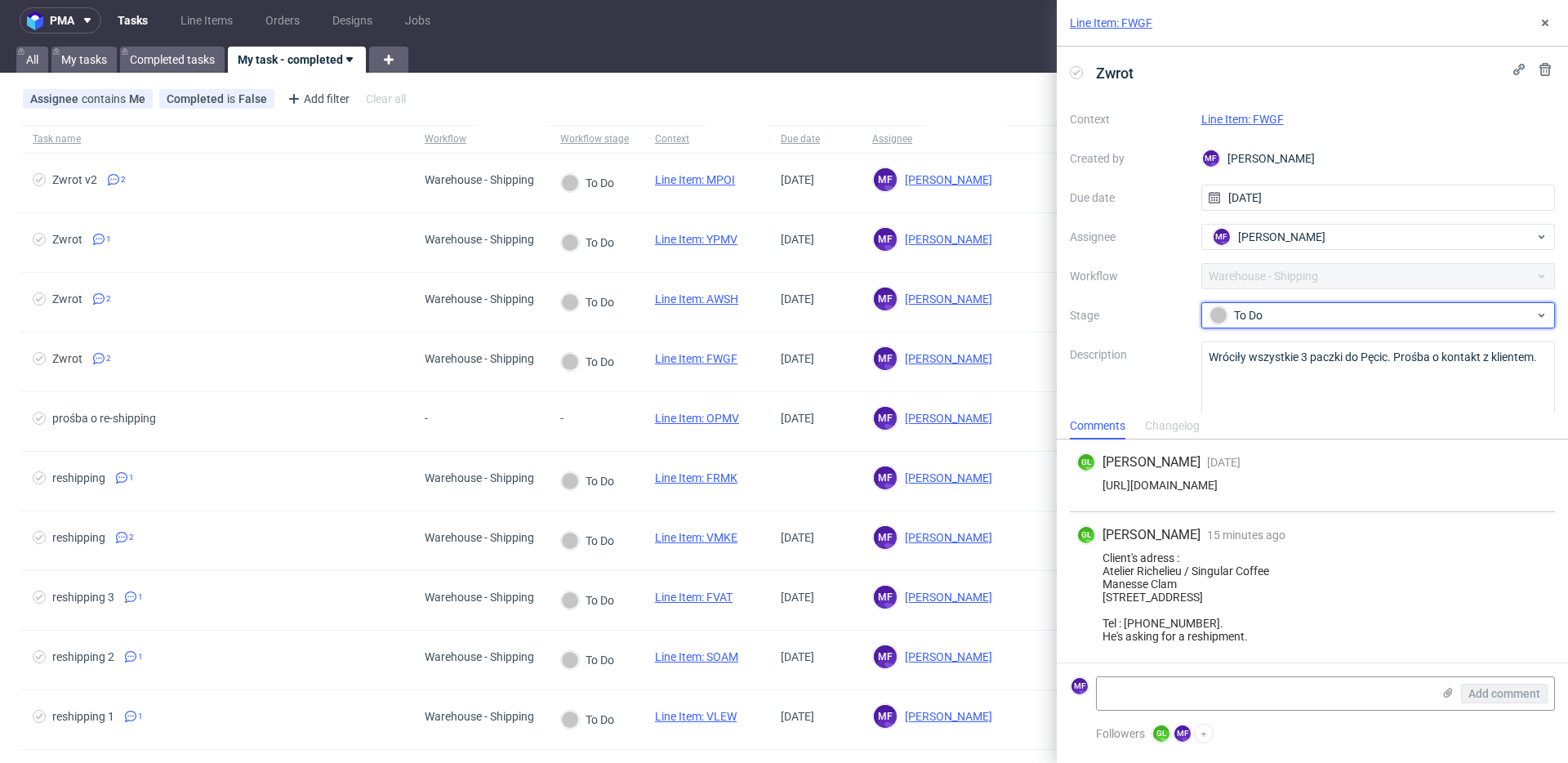
click at [1266, 320] on div "To Do" at bounding box center [1371, 315] width 325 height 18
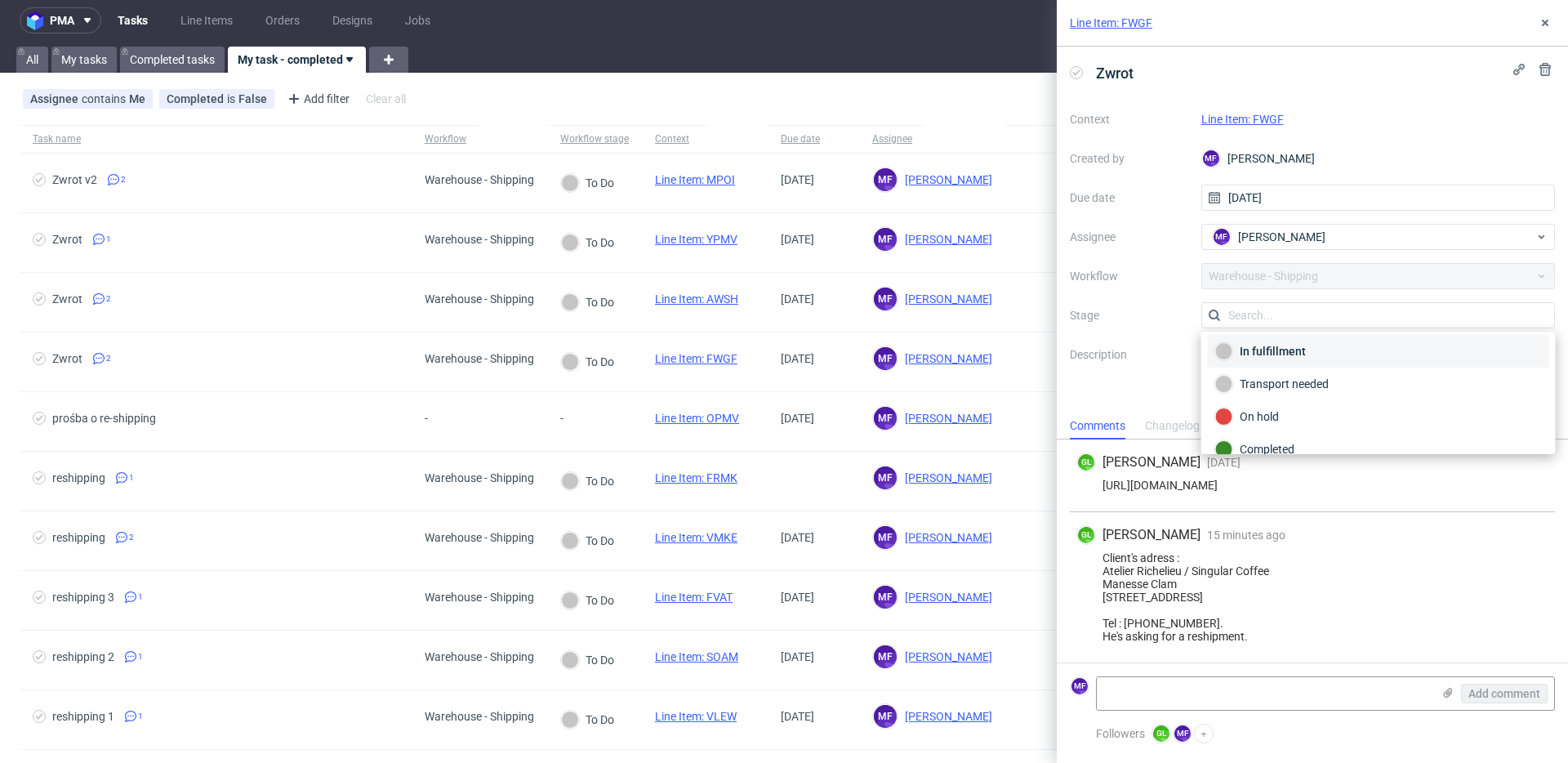
scroll to position [86, 0]
click at [1091, 487] on div "GL Guillaume Leroux 2 days ago 30th Sep 2025, 15:25 https://app-eu1.hubspot.com…" at bounding box center [1312, 476] width 485 height 73
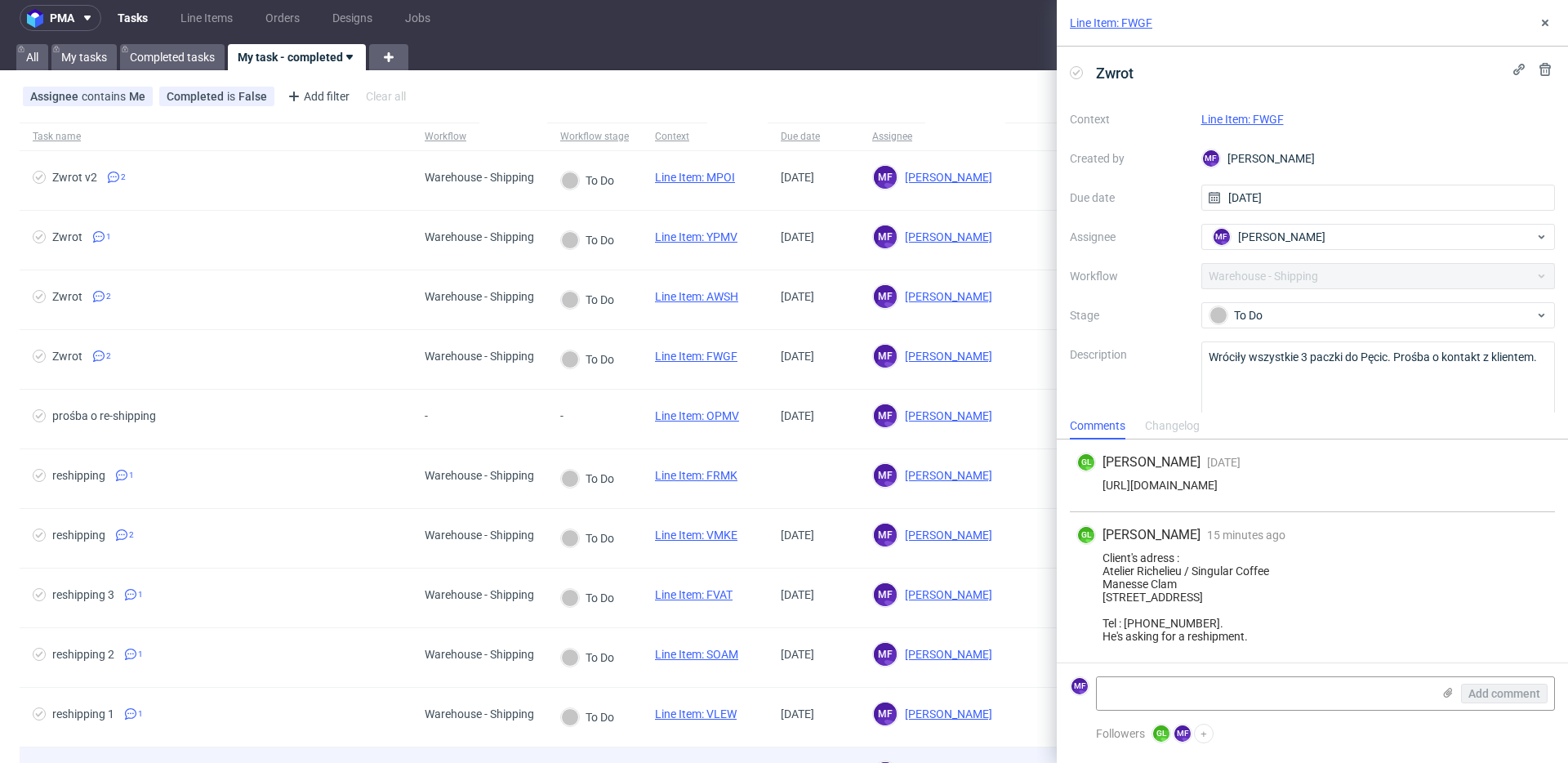
scroll to position [12, 0]
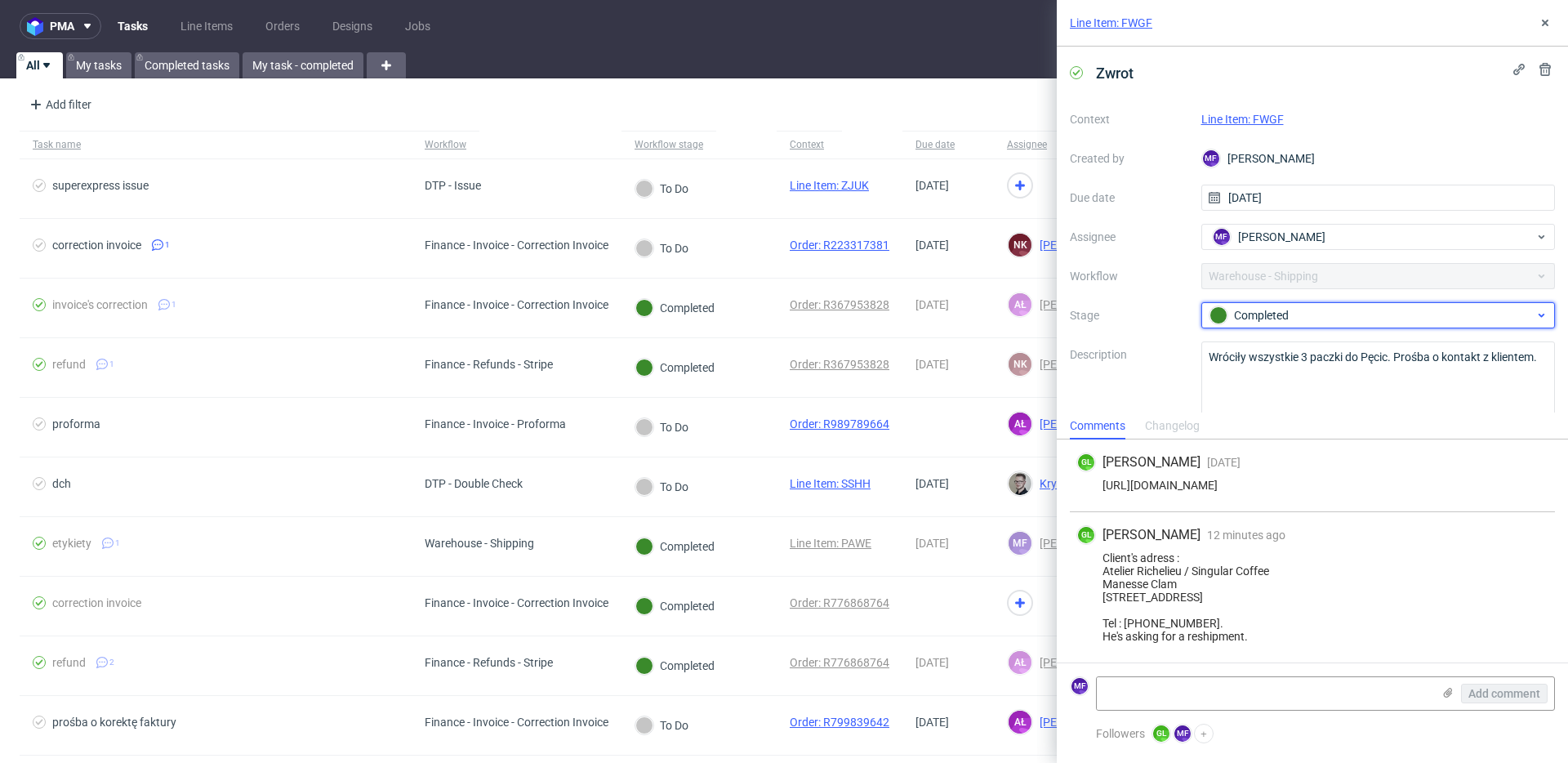
click at [1291, 315] on div "Completed" at bounding box center [1371, 315] width 325 height 18
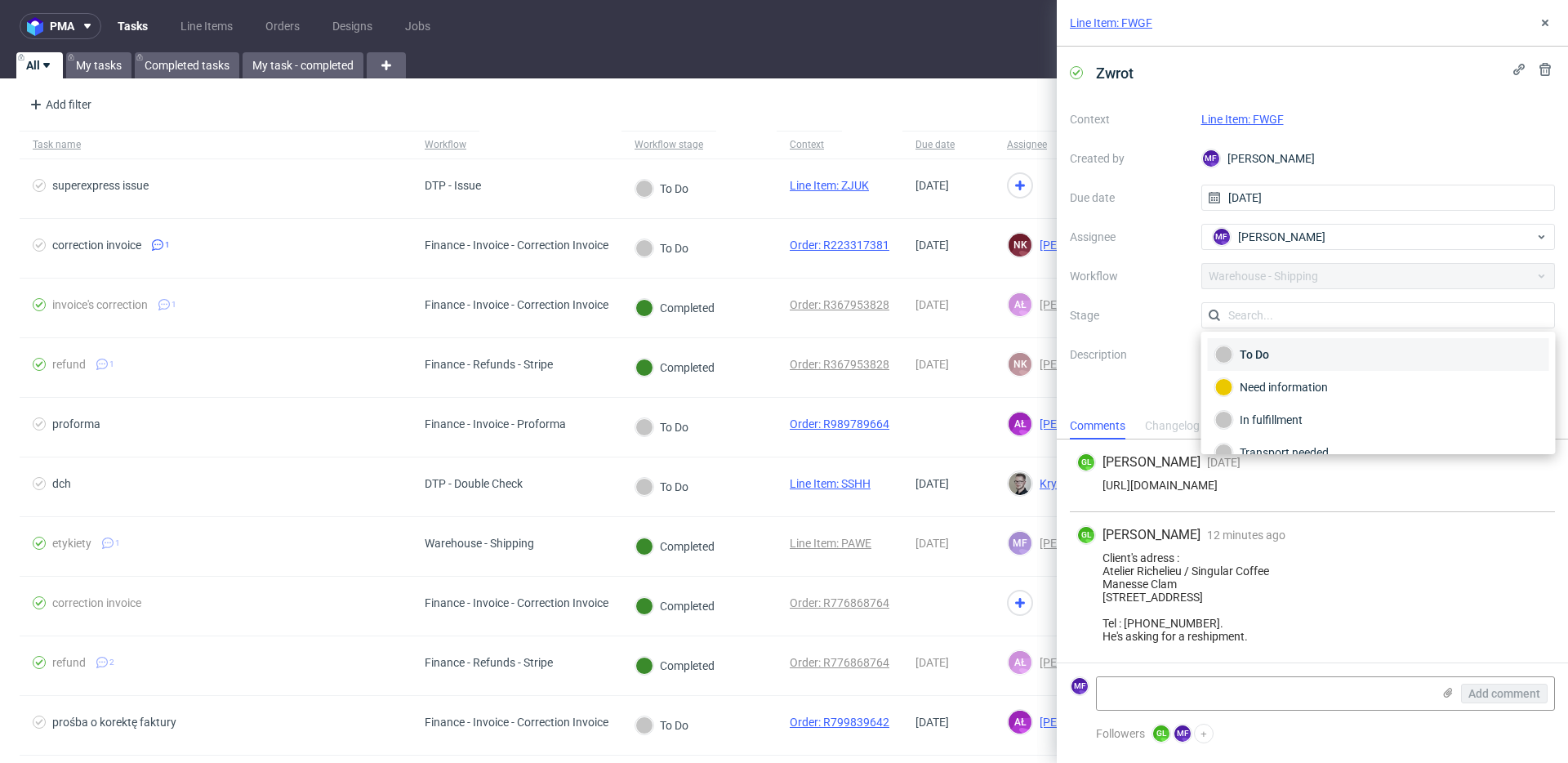
click at [1268, 356] on div "To Do" at bounding box center [1379, 354] width 327 height 18
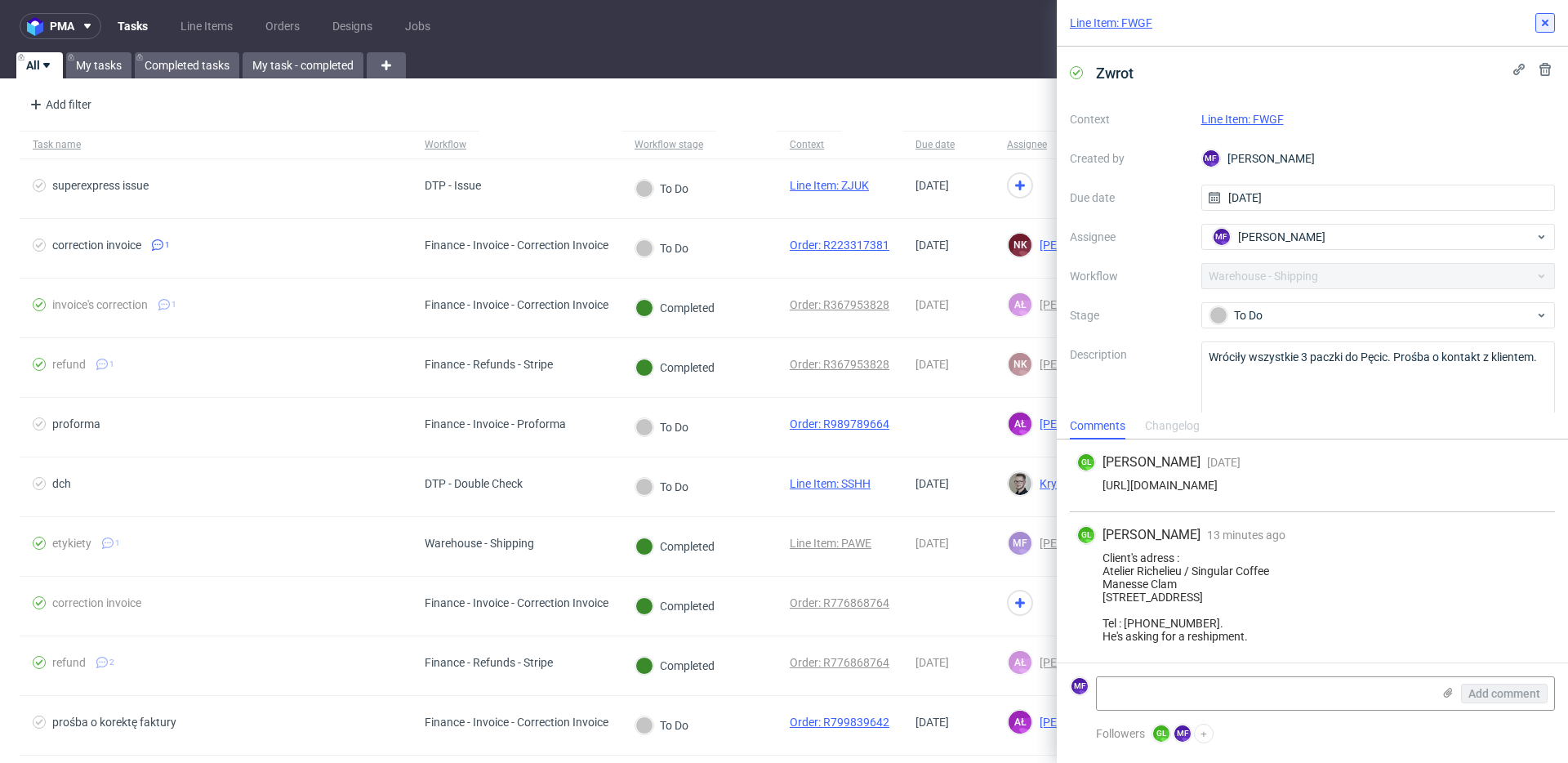
click at [1543, 27] on icon at bounding box center [1545, 23] width 13 height 13
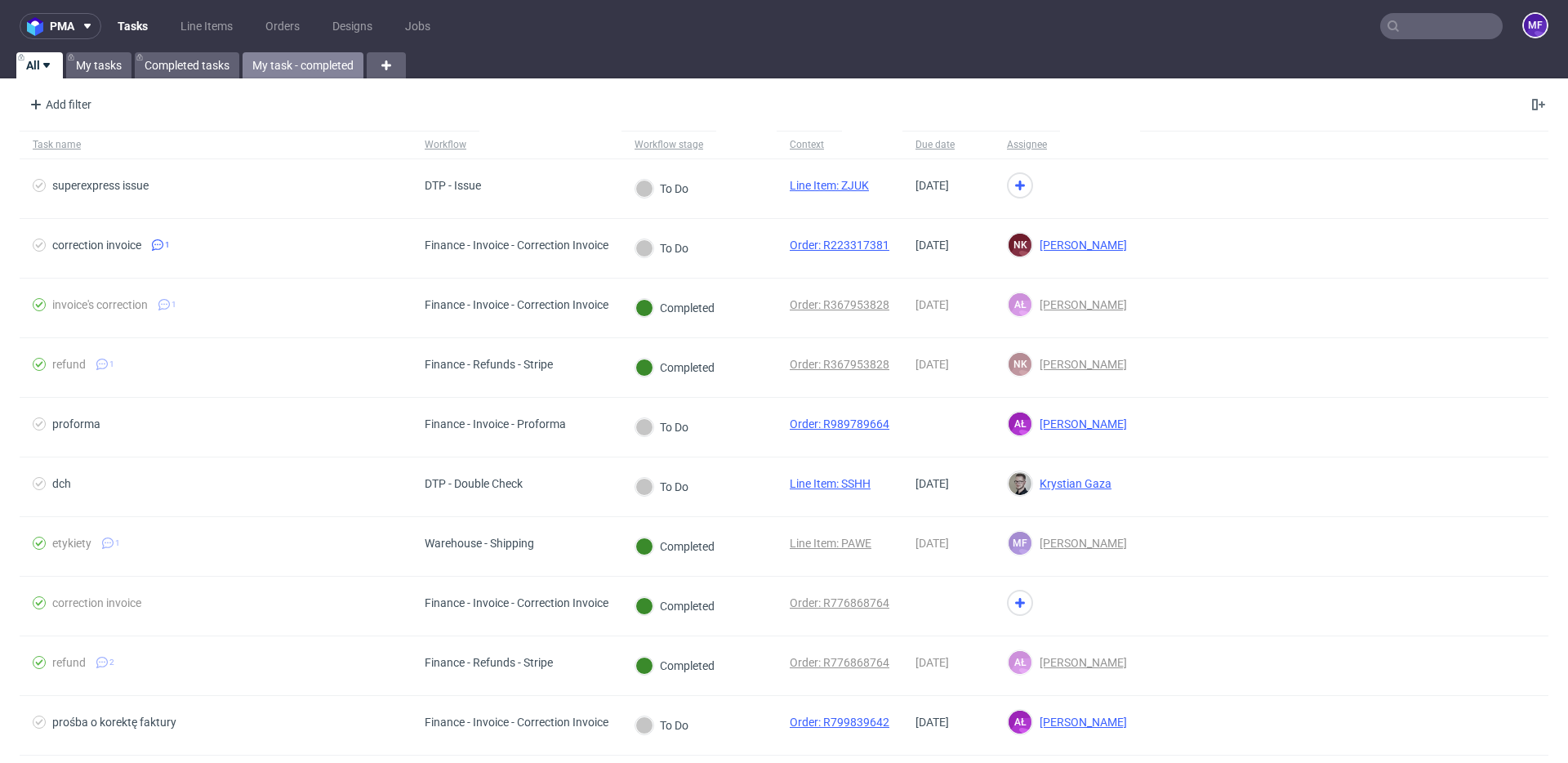
click at [280, 64] on link "My task - completed" at bounding box center [302, 65] width 121 height 26
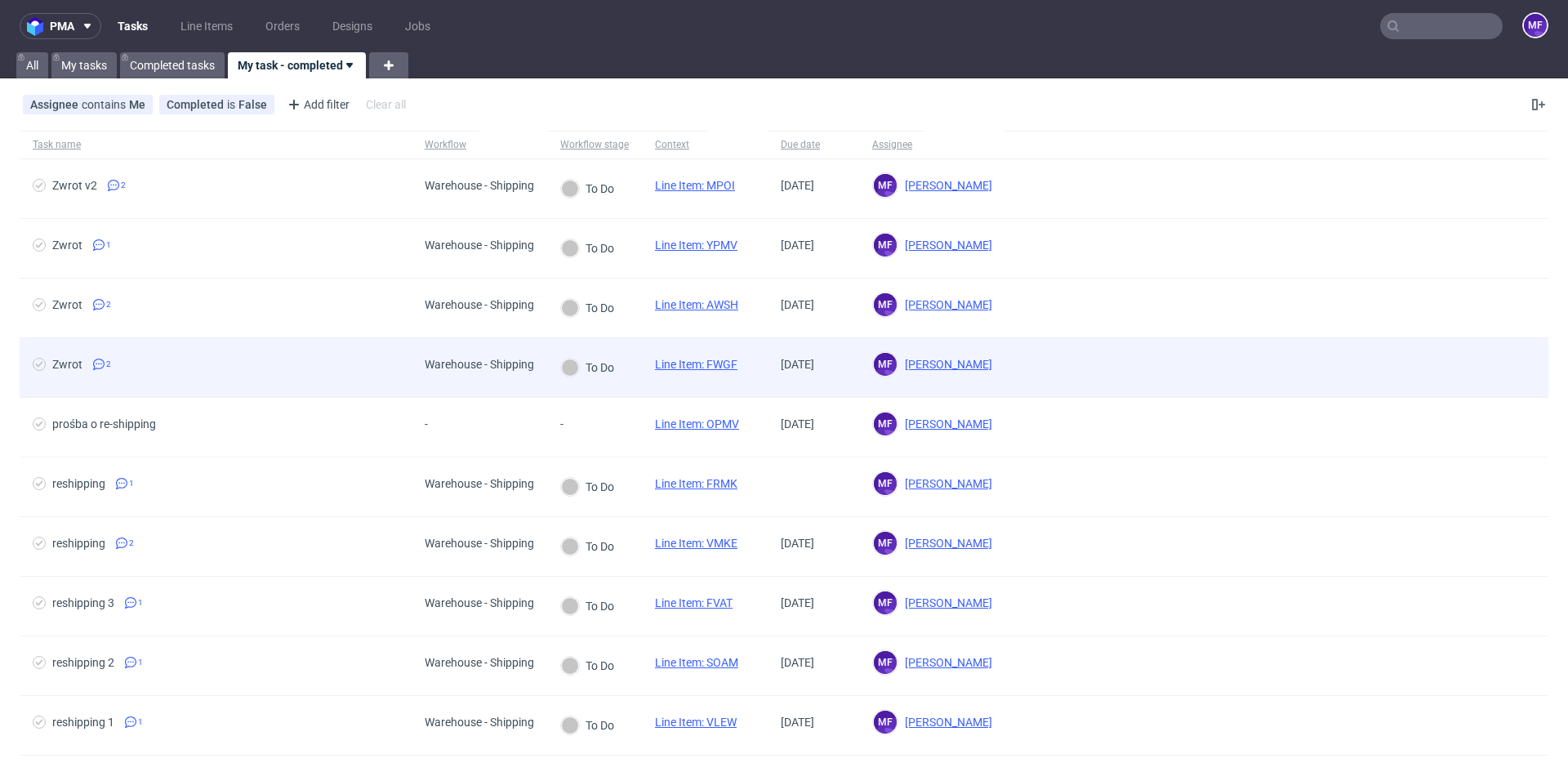
click at [701, 378] on div "Line Item: FWGF" at bounding box center [696, 367] width 108 height 59
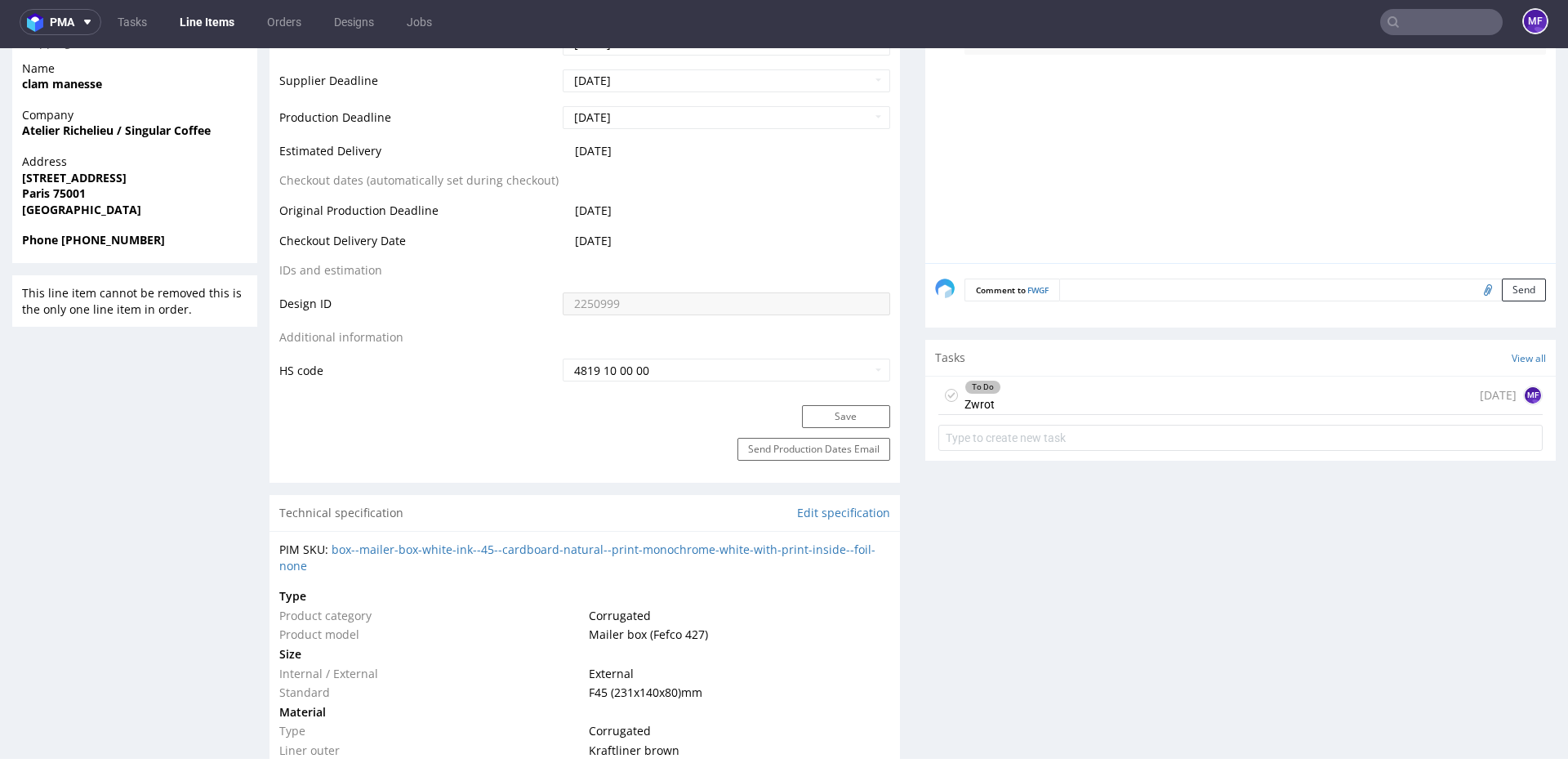
scroll to position [640, 0]
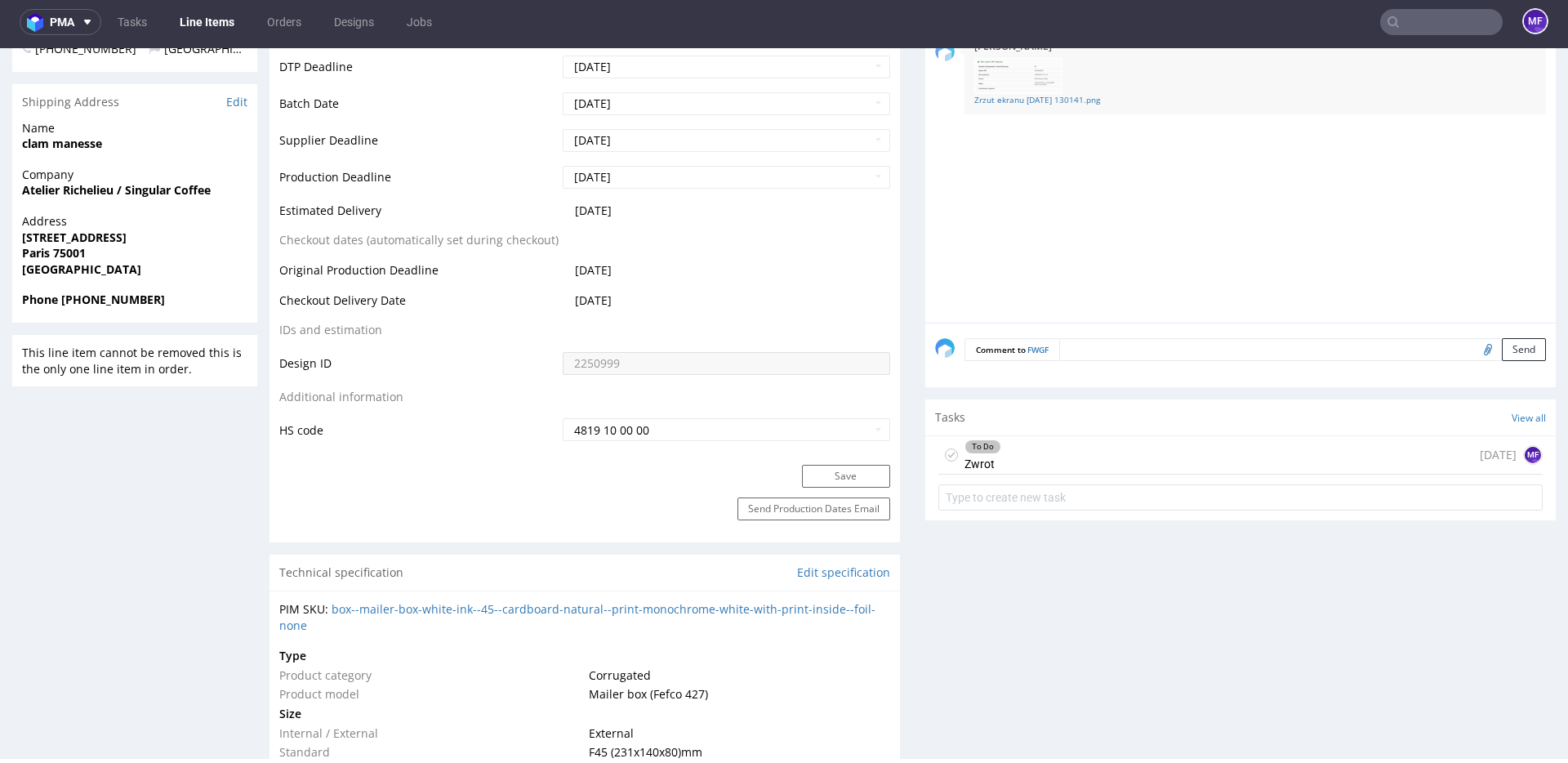
click at [1051, 450] on div "To Do Zwrot [DATE] MF" at bounding box center [1241, 455] width 605 height 38
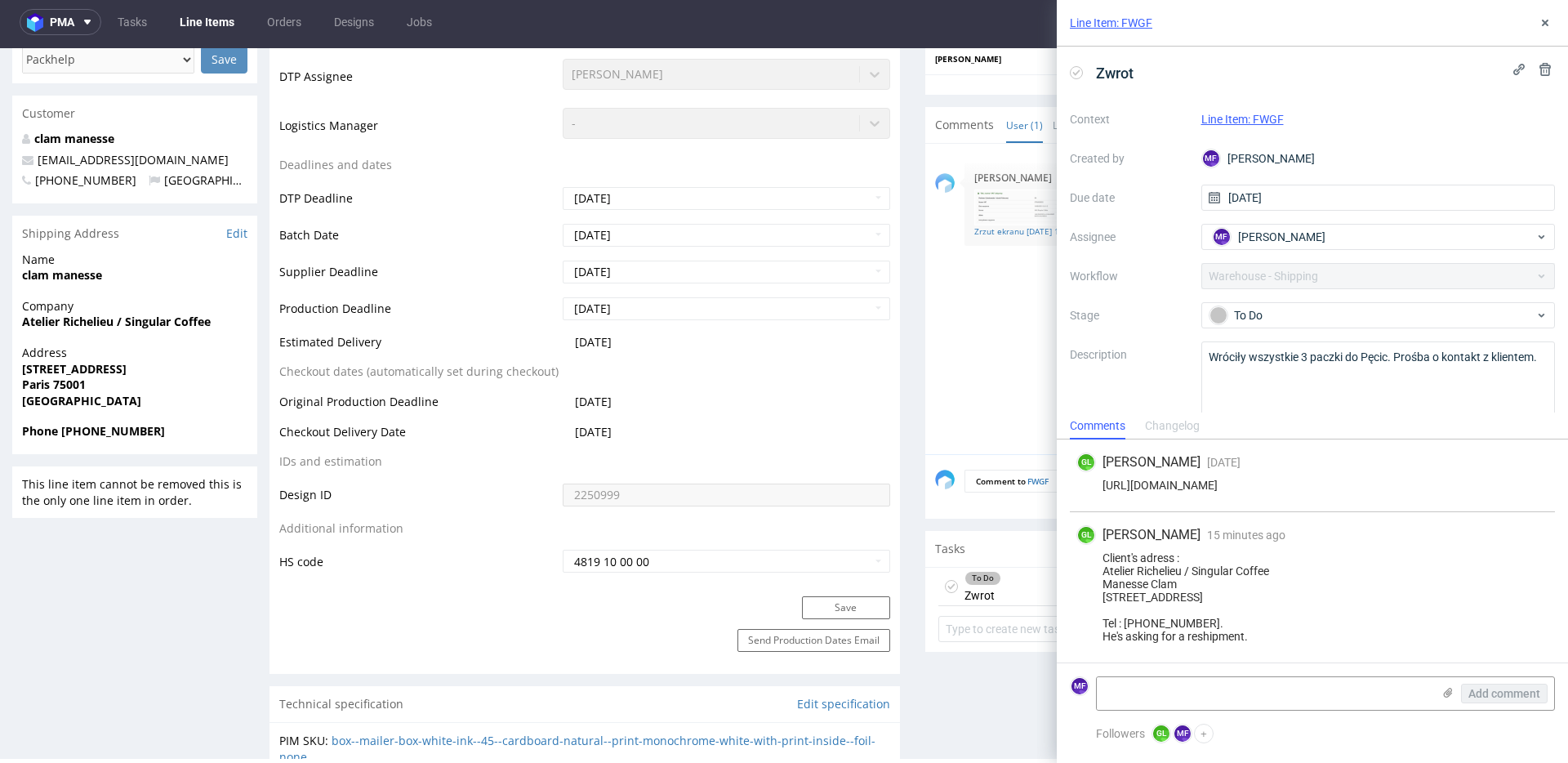
scroll to position [507, 0]
drag, startPoint x: 1279, startPoint y: 555, endPoint x: 1093, endPoint y: 561, distance: 186.1
click at [1093, 561] on div "Client's adress : Atelier Richelieu / Singular Coffee Manesse Clam [STREET_ADDR…" at bounding box center [1312, 596] width 472 height 91
copy div "Atelier Richelieu / Singular Coffee"
drag, startPoint x: 110, startPoint y: 279, endPoint x: 19, endPoint y: 281, distance: 91.0
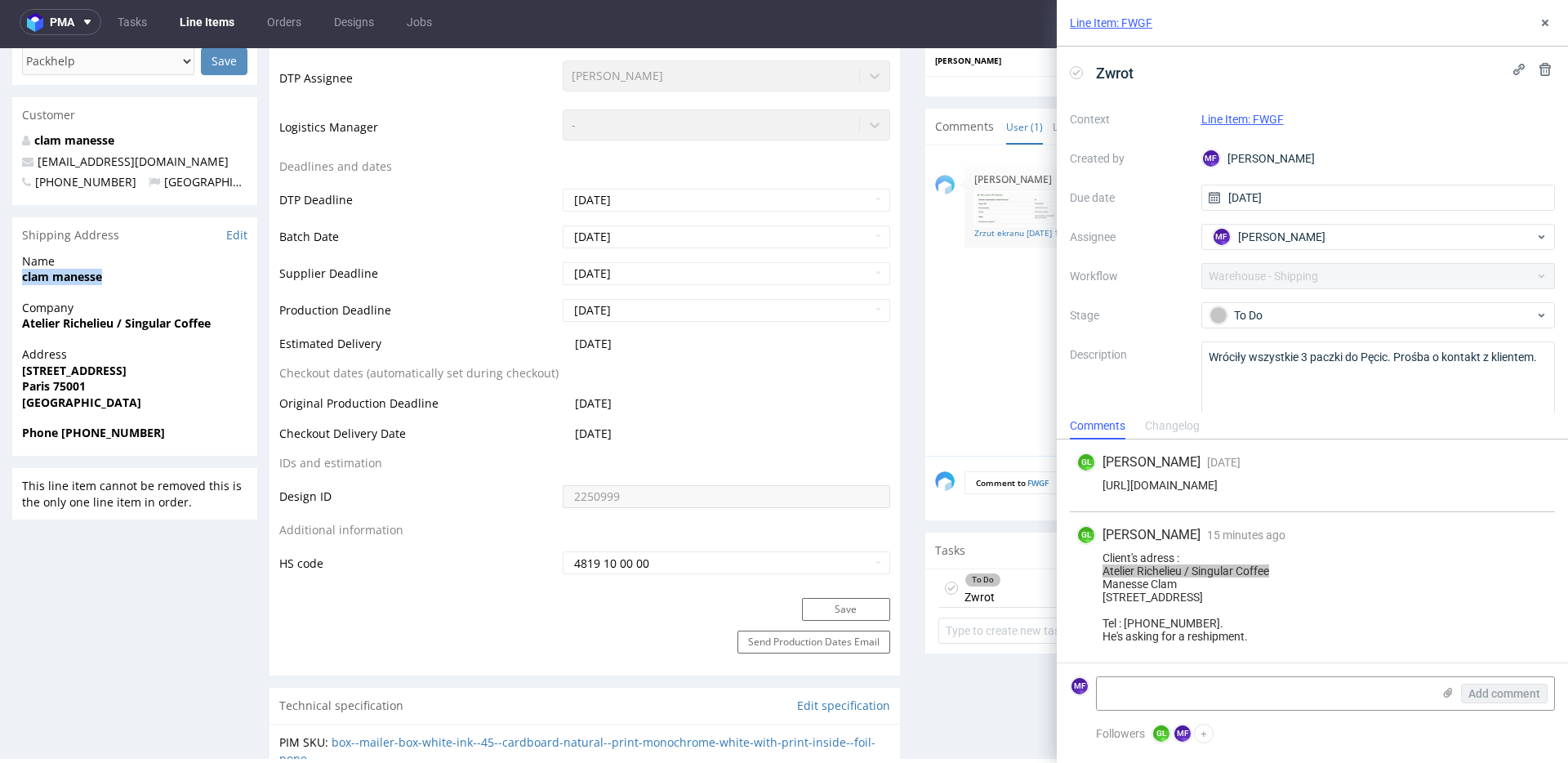
click at [19, 281] on div "Name [PERSON_NAME]" at bounding box center [134, 276] width 245 height 46
copy strong "clam manesse"
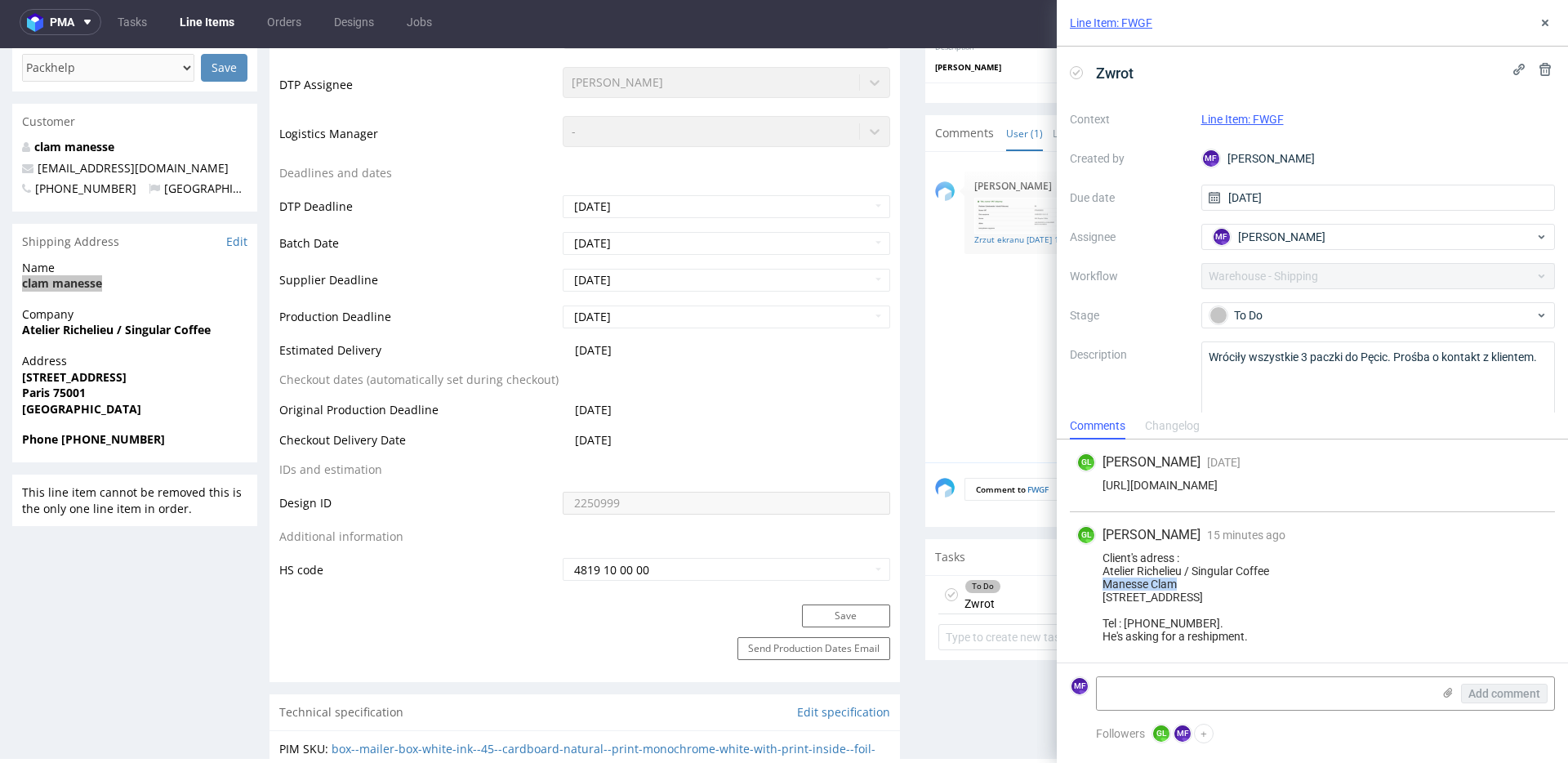
drag, startPoint x: 1186, startPoint y: 571, endPoint x: 1097, endPoint y: 569, distance: 89.0
click at [1097, 569] on div "Client's adress : Atelier Richelieu / Singular Coffee Manesse Clam [STREET_ADDR…" at bounding box center [1312, 596] width 472 height 91
copy div "Manesse Clam"
drag, startPoint x: 1186, startPoint y: 585, endPoint x: 1090, endPoint y: 588, distance: 96.0
click at [1090, 588] on div "Client's adress : Atelier Richelieu / Singular Coffee Manesse Clam [STREET_ADDR…" at bounding box center [1312, 596] width 472 height 91
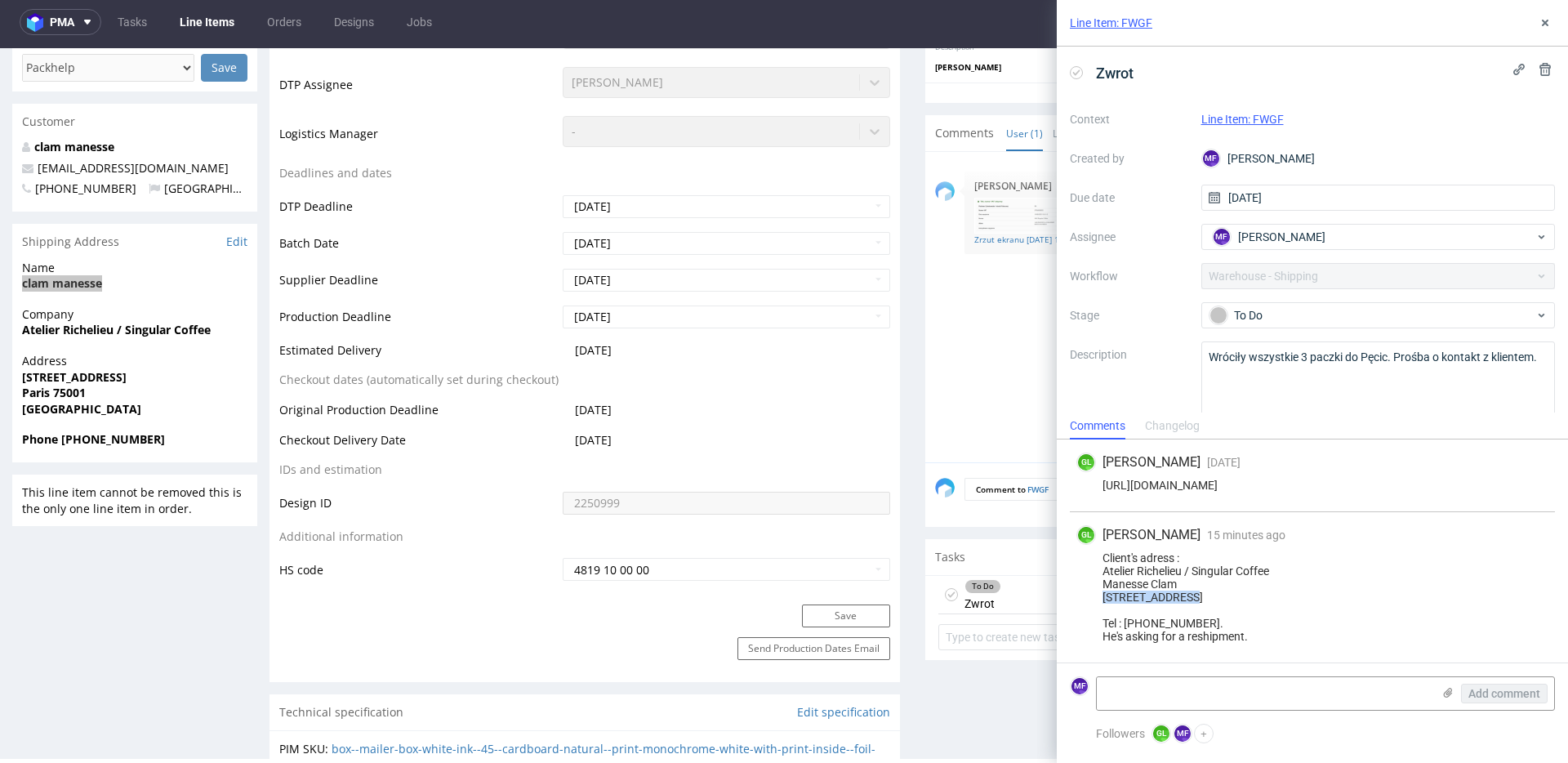
copy div "[STREET_ADDRESS]"
drag, startPoint x: 1166, startPoint y: 597, endPoint x: 1136, endPoint y: 598, distance: 30.0
click at [1136, 598] on div "Client's adress : Atelier Richelieu / Singular Coffee Manesse Clam 5 rue Coq Hé…" at bounding box center [1312, 596] width 472 height 91
drag, startPoint x: 1134, startPoint y: 598, endPoint x: 1103, endPoint y: 598, distance: 31.0
click at [1103, 598] on div "Client's adress : Atelier Richelieu / Singular Coffee Manesse Clam 5 rue Coq Hé…" at bounding box center [1312, 596] width 472 height 91
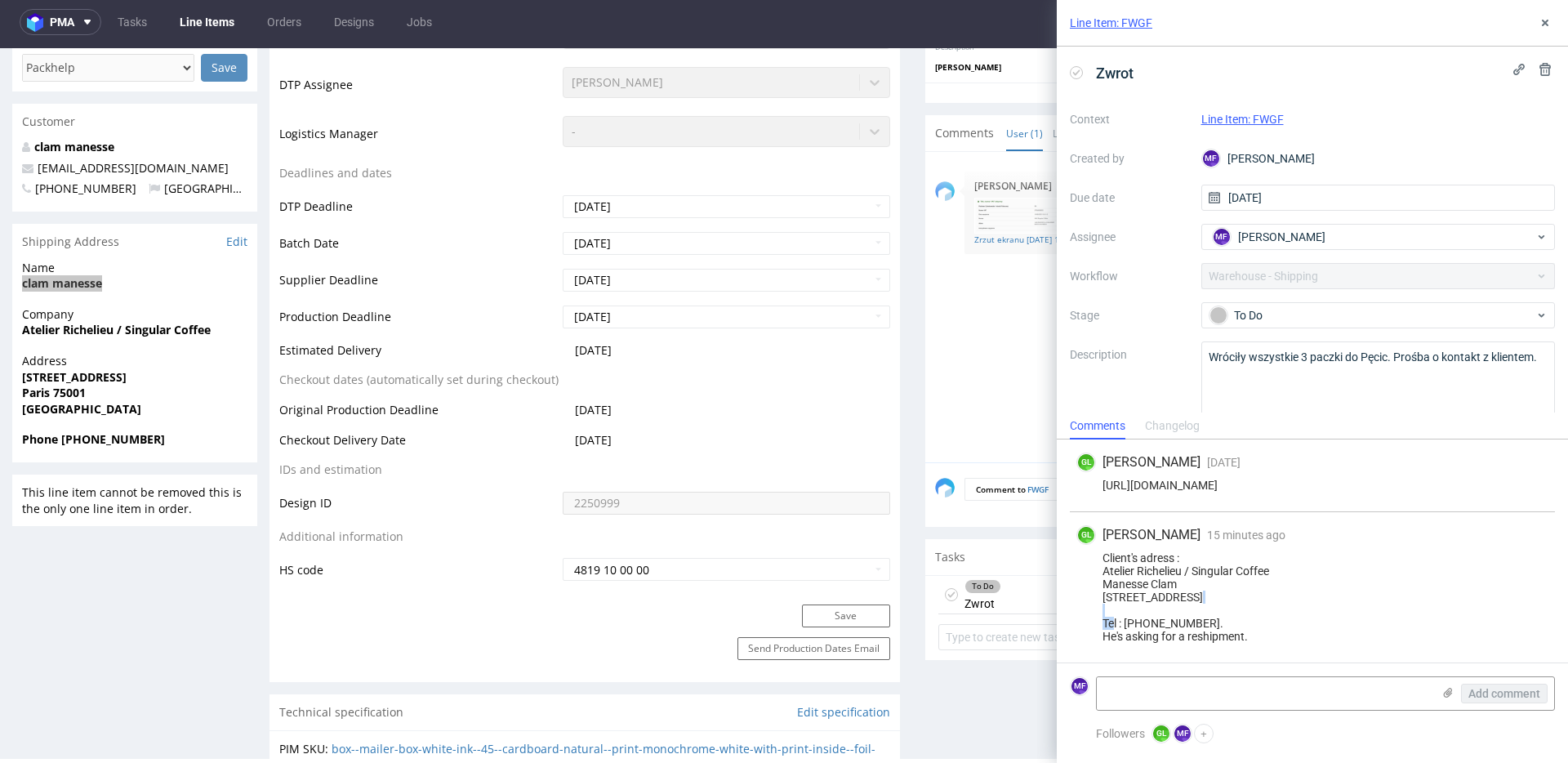
copy div "75001"
drag, startPoint x: 1210, startPoint y: 623, endPoint x: 1124, endPoint y: 623, distance: 86.0
click at [1124, 623] on div "Client's adress : Atelier Richelieu / Singular Coffee Manesse Clam 5 rue Coq Hé…" at bounding box center [1312, 596] width 472 height 91
copy div "+33 782571048."
drag, startPoint x: 178, startPoint y: 166, endPoint x: 42, endPoint y: 172, distance: 136.1
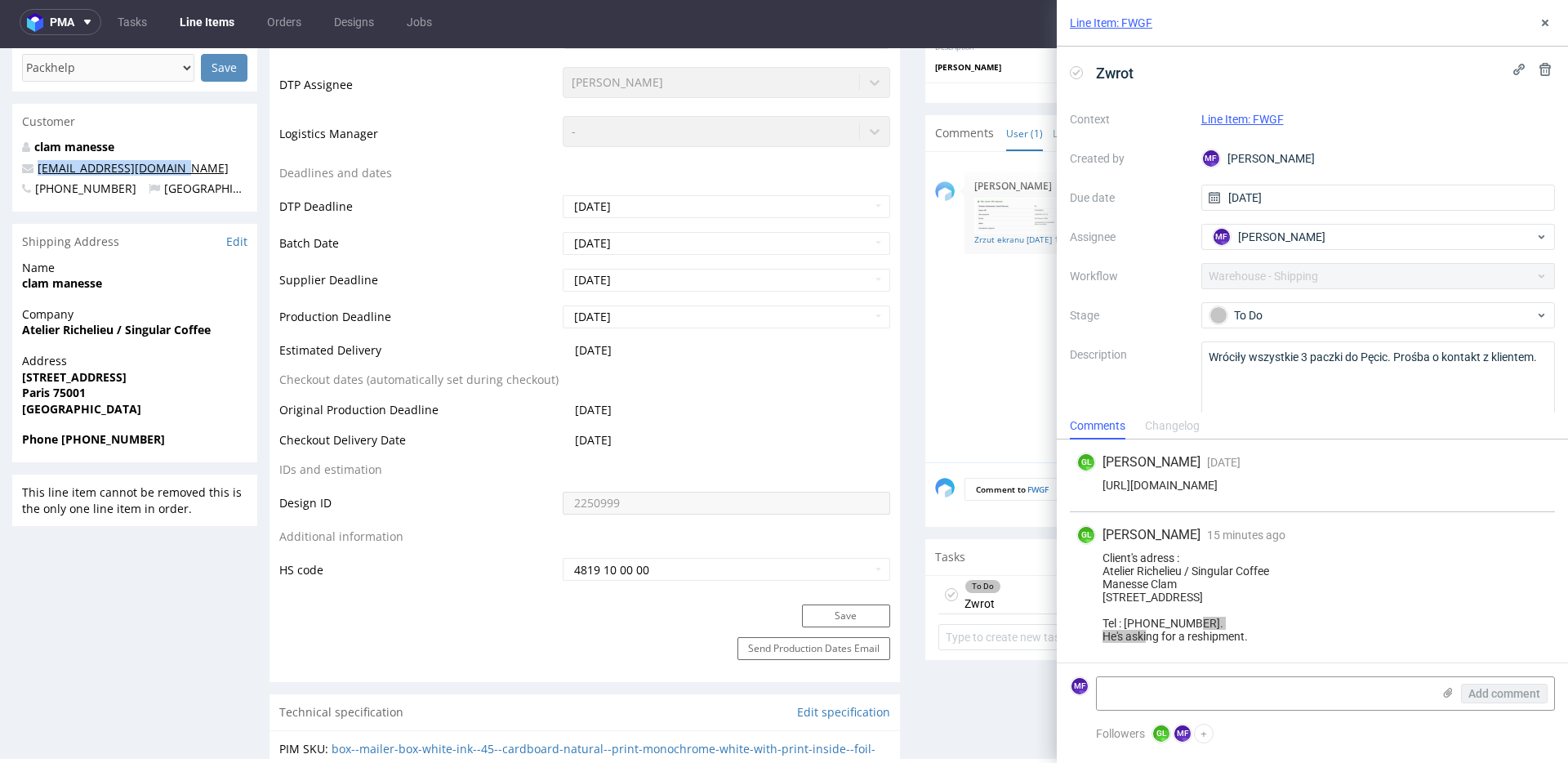
click at [42, 172] on p "manesse@singular.coffee" at bounding box center [135, 168] width 226 height 16
copy link "manesse@singular.coffee"
drag, startPoint x: 1554, startPoint y: 27, endPoint x: 1516, endPoint y: 36, distance: 39.1
click at [1553, 27] on button at bounding box center [1545, 23] width 20 height 20
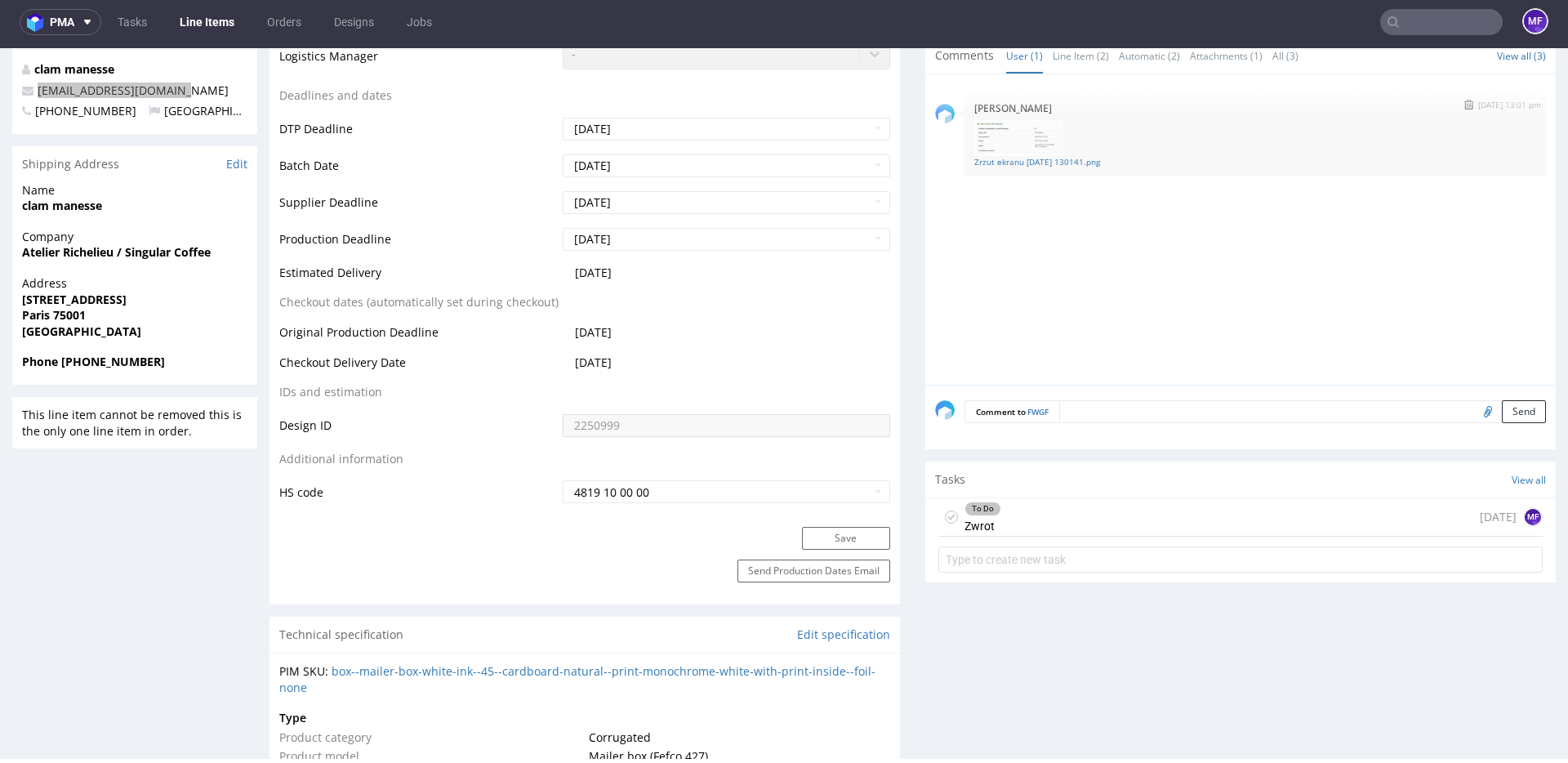
scroll to position [582, 0]
click at [1042, 513] on div "To Do Zwrot [DATE] MF" at bounding box center [1241, 514] width 605 height 38
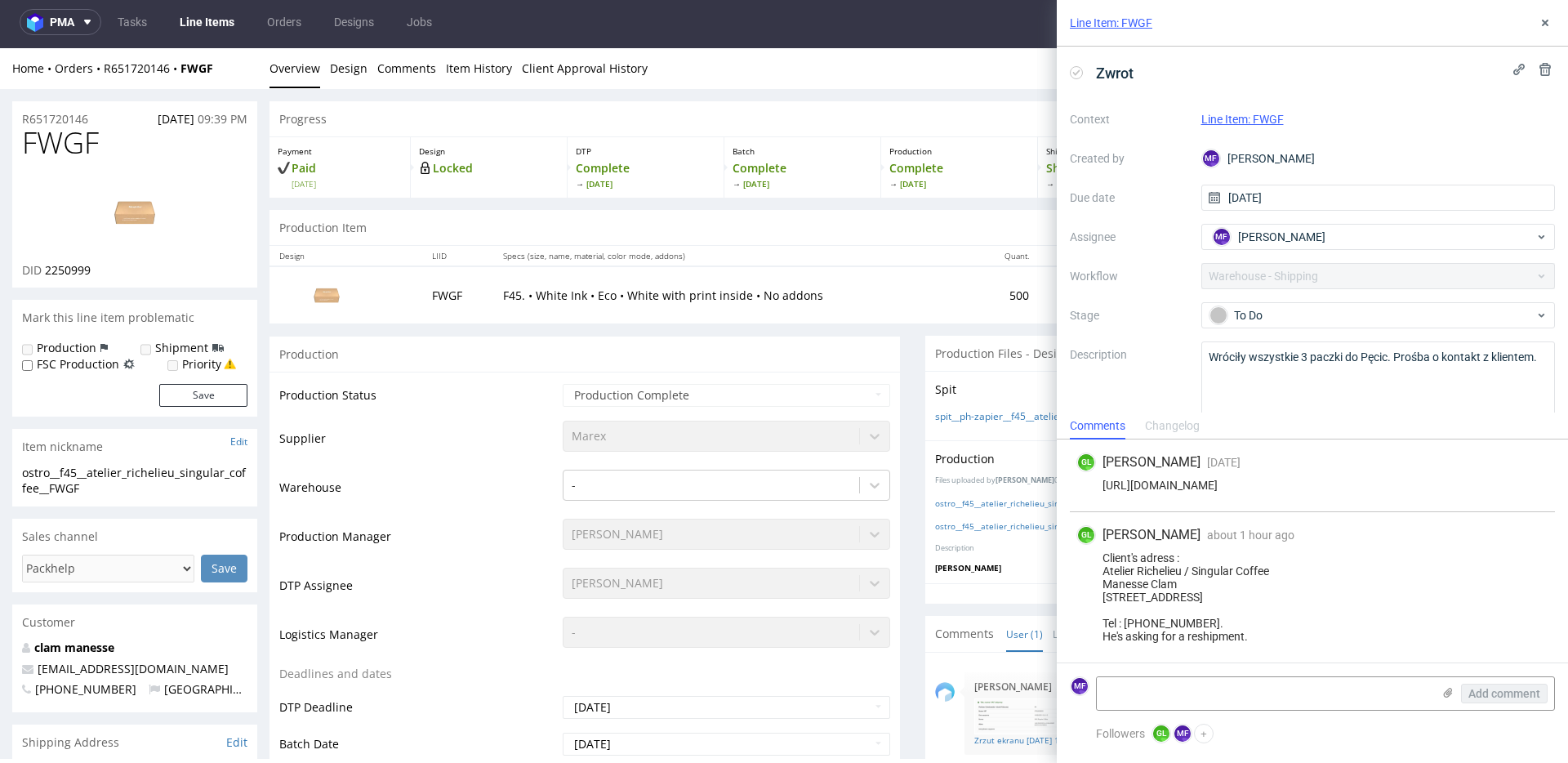
click at [1145, 355] on label "Description" at bounding box center [1129, 380] width 118 height 72
drag, startPoint x: 1283, startPoint y: 560, endPoint x: 1089, endPoint y: 556, distance: 194.0
click at [1089, 556] on div "Client's adress : Atelier Richelieu / Singular Coffee Manesse Clam 5 rue Coq Hé…" at bounding box center [1312, 596] width 472 height 91
copy div "Atelier Richelieu / Singular Coffee"
click at [1179, 690] on textarea at bounding box center [1265, 694] width 335 height 33
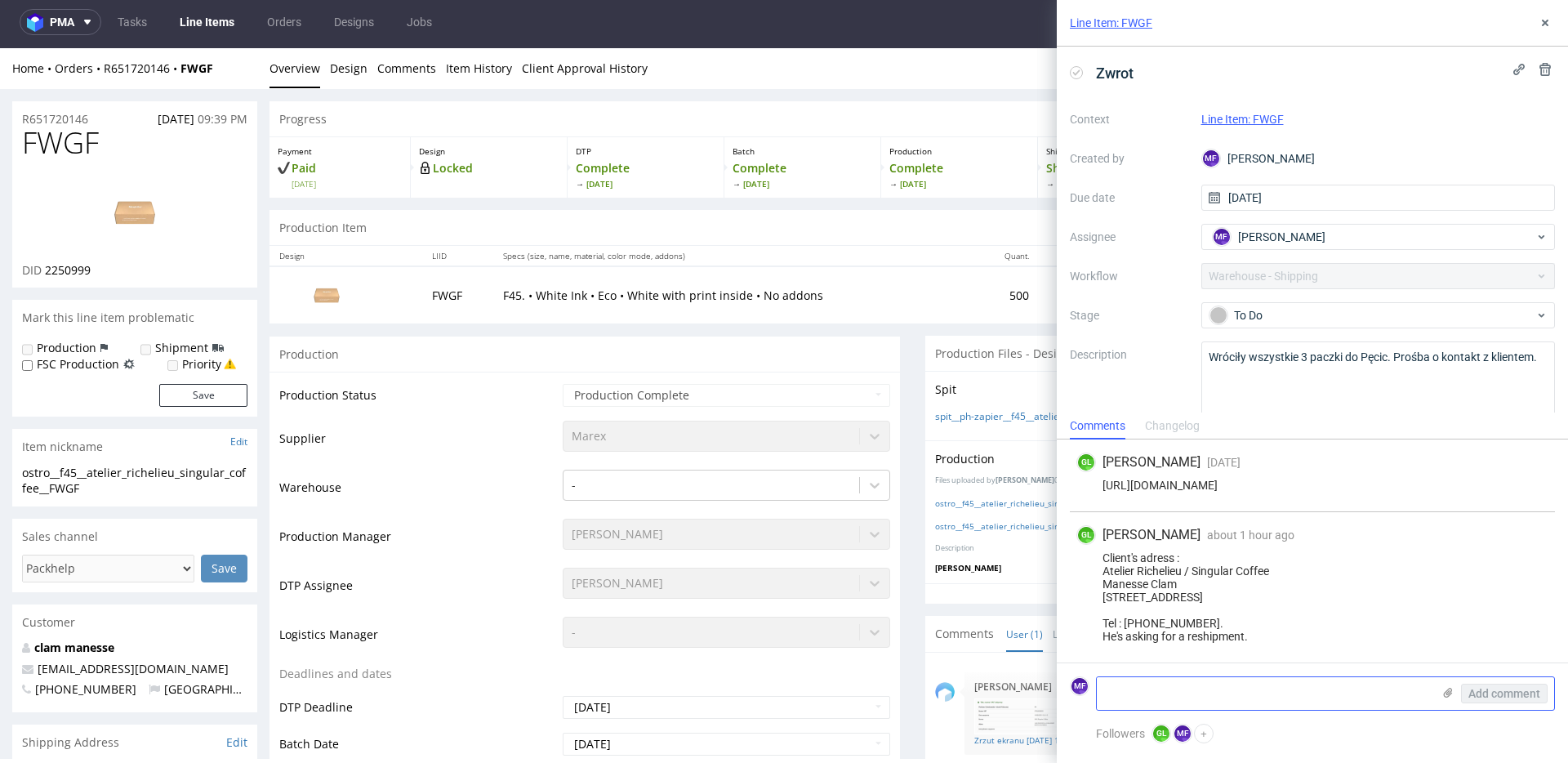
paste textarea "R651720146_FWGF_reshipping"
type textarea "R651720146_FWGF_reshipping"
click at [1495, 694] on span "Add comment" at bounding box center [1504, 693] width 72 height 12
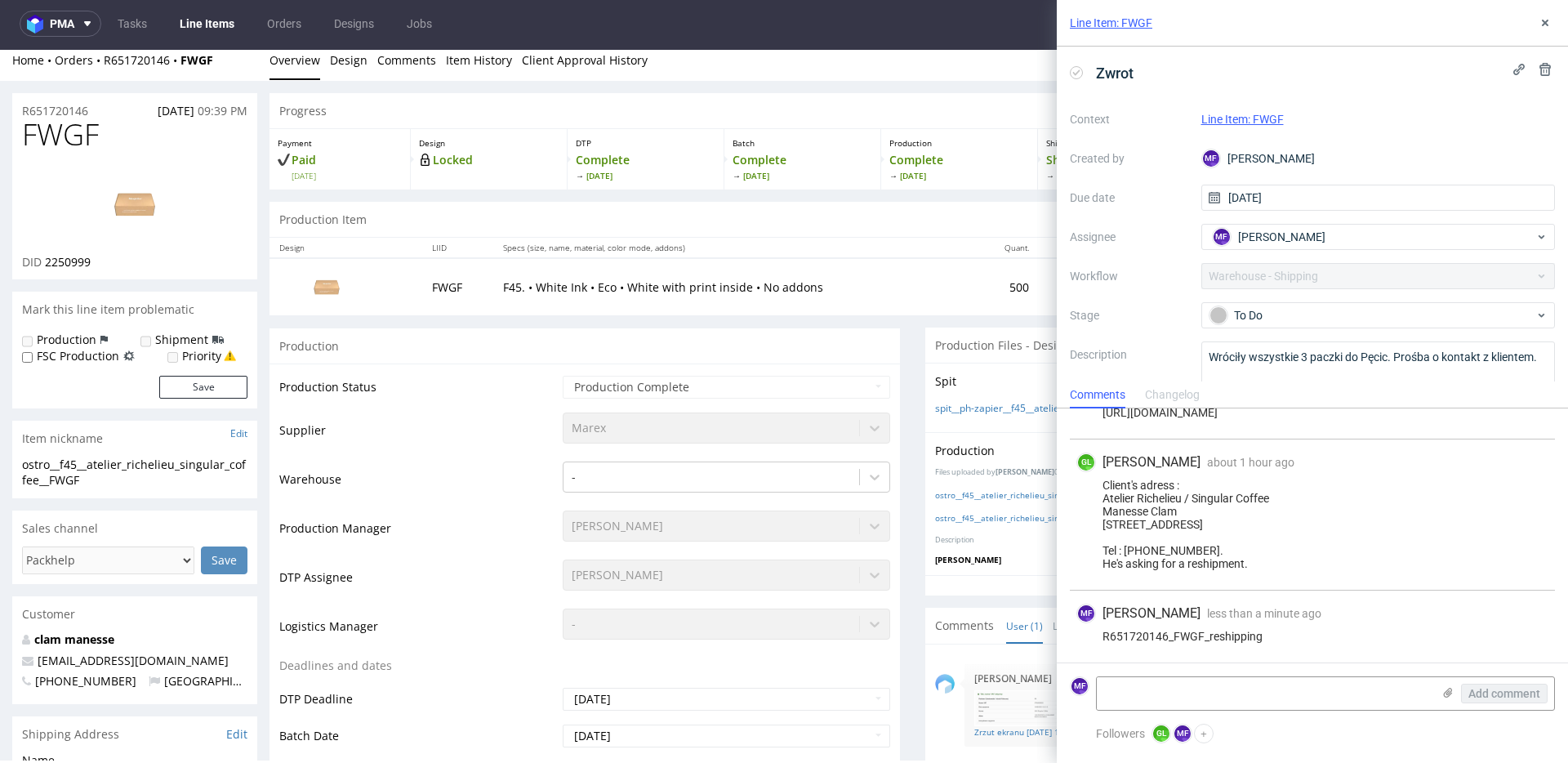
scroll to position [13, 0]
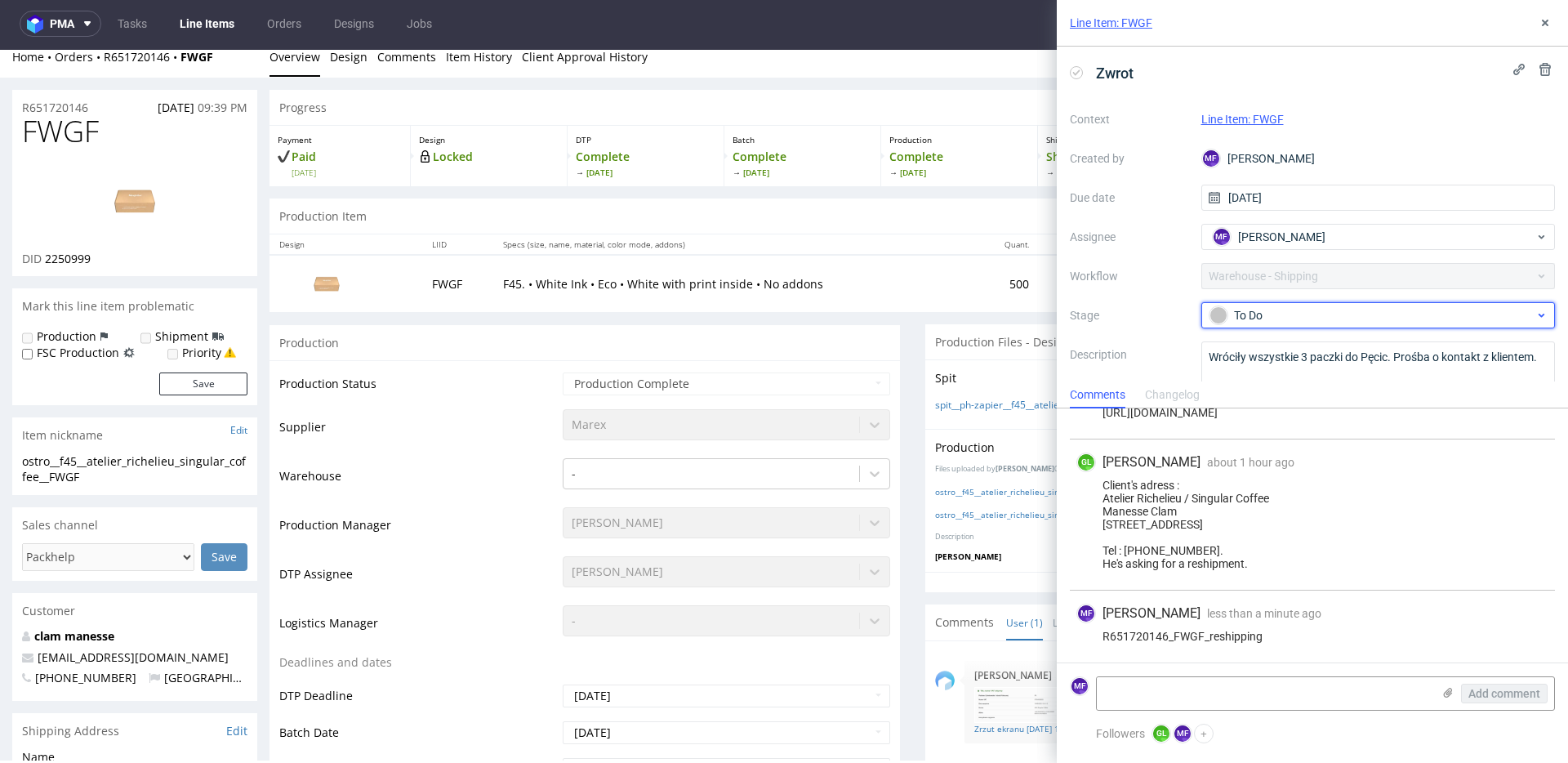
click at [1272, 309] on div "To Do" at bounding box center [1371, 315] width 325 height 18
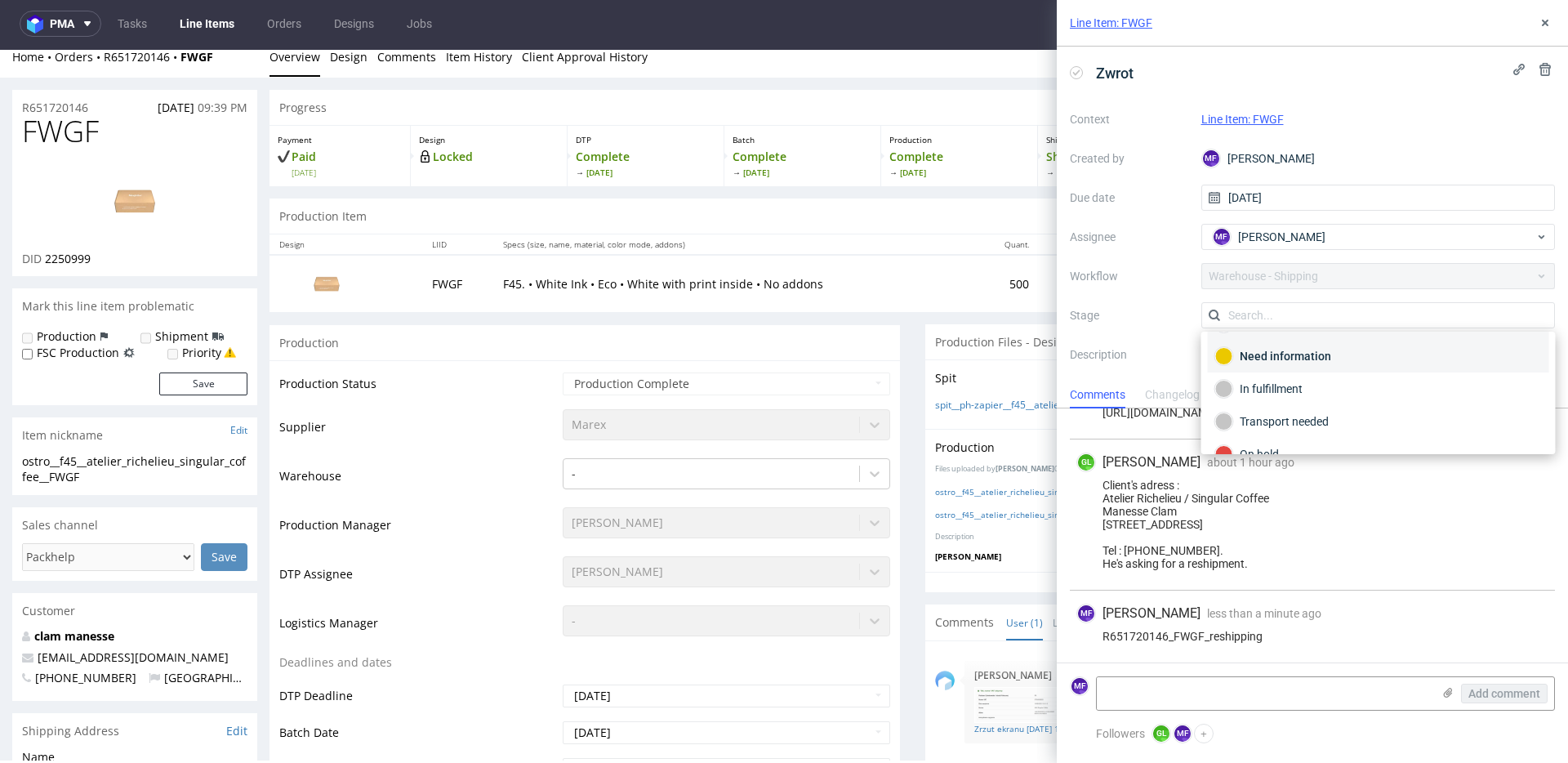
scroll to position [33, 0]
click at [1288, 422] on div "Transport needed" at bounding box center [1379, 420] width 327 height 18
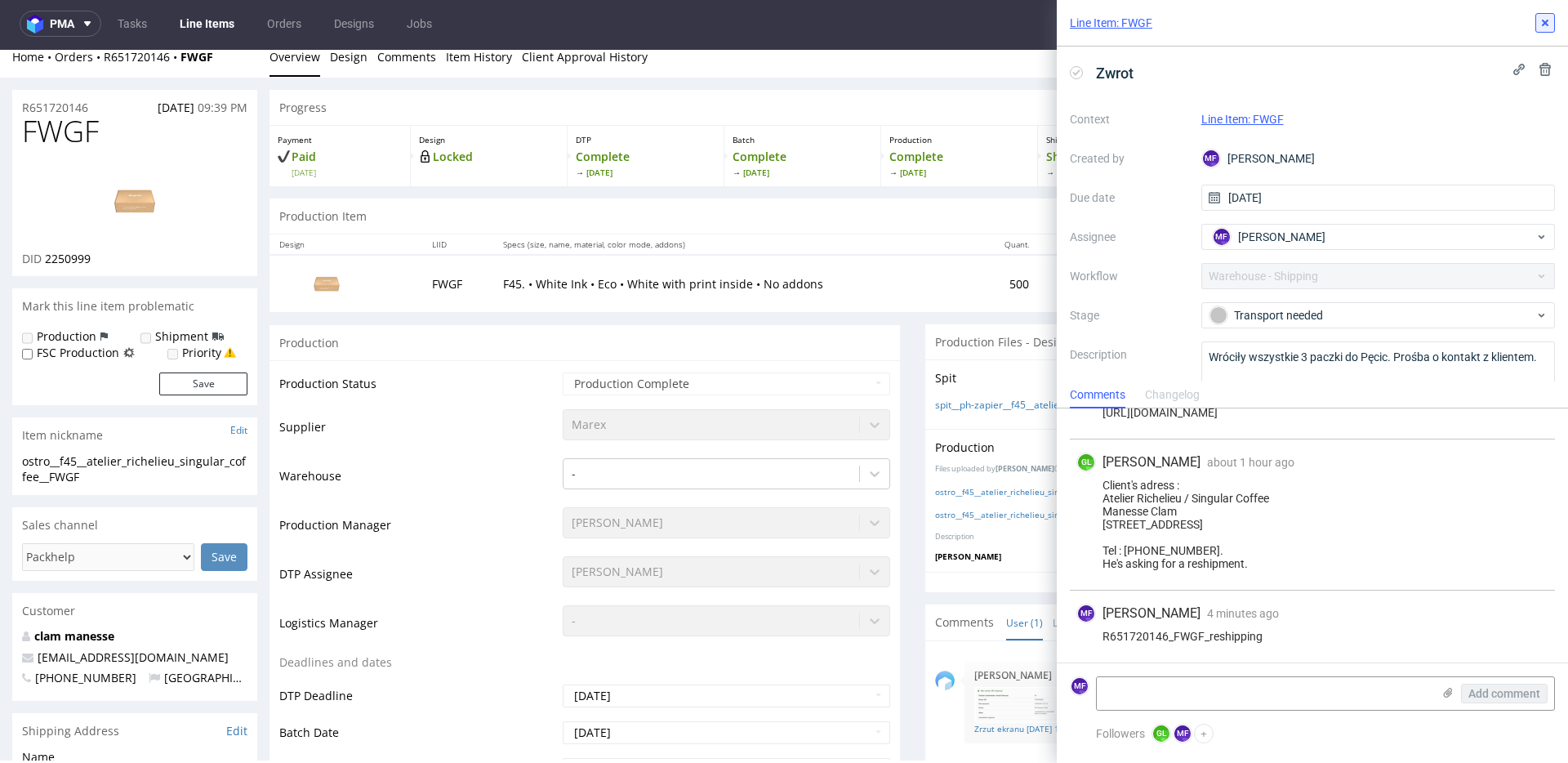
click at [1544, 27] on icon at bounding box center [1545, 23] width 13 height 13
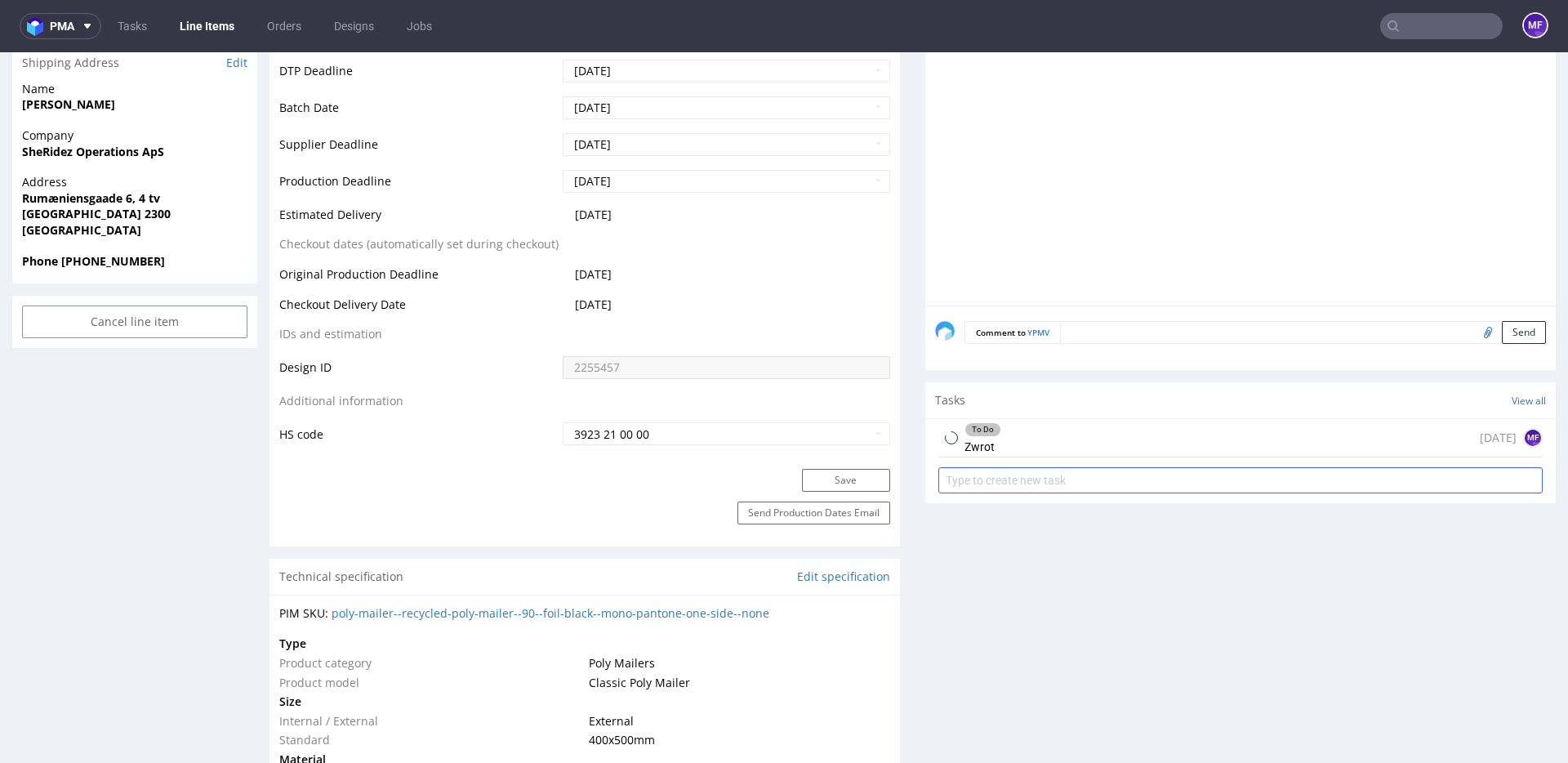
scroll to position [778, 0]
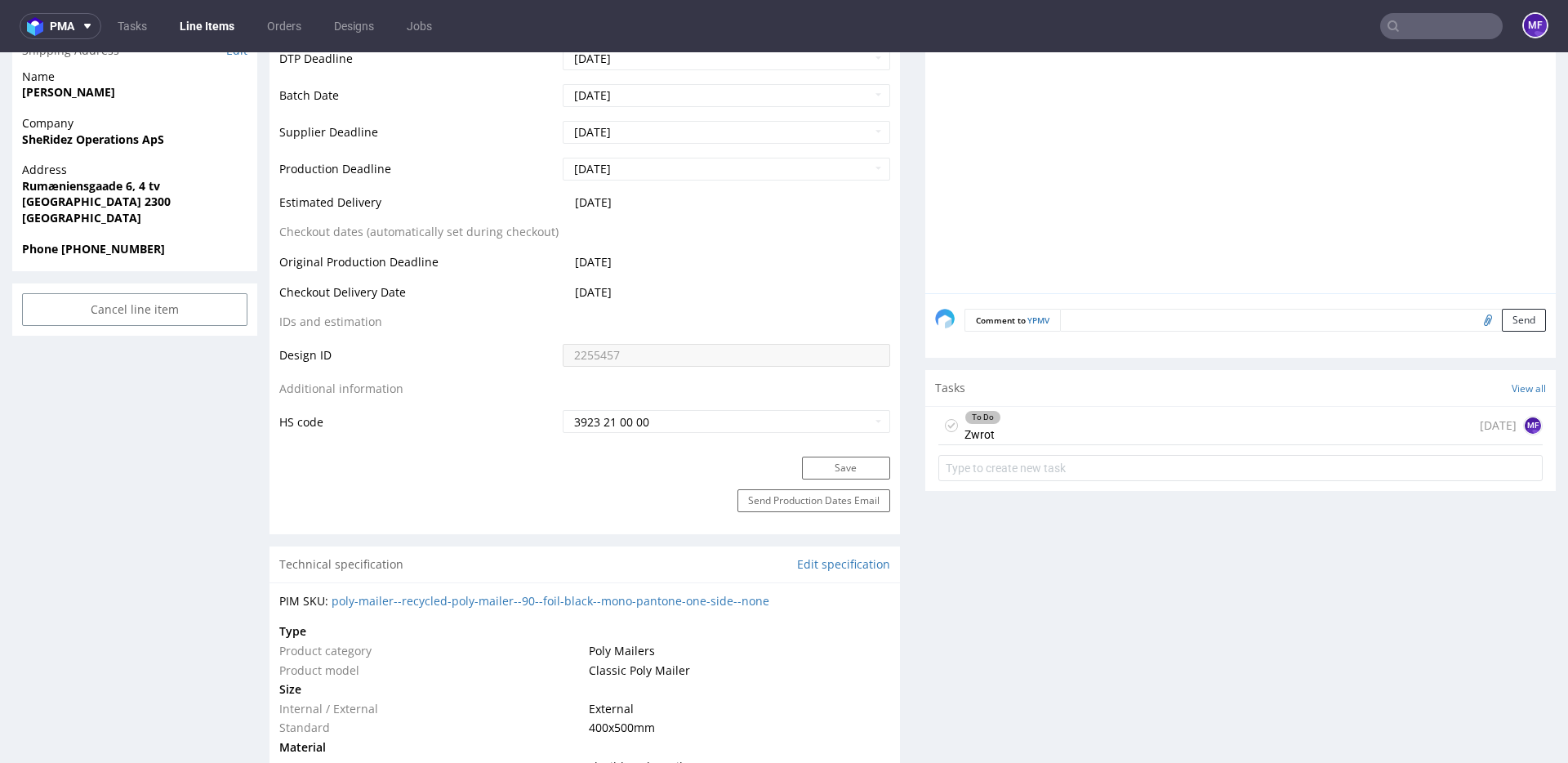
click at [1033, 430] on div "To Do Zwrot [DATE] MF" at bounding box center [1241, 426] width 605 height 38
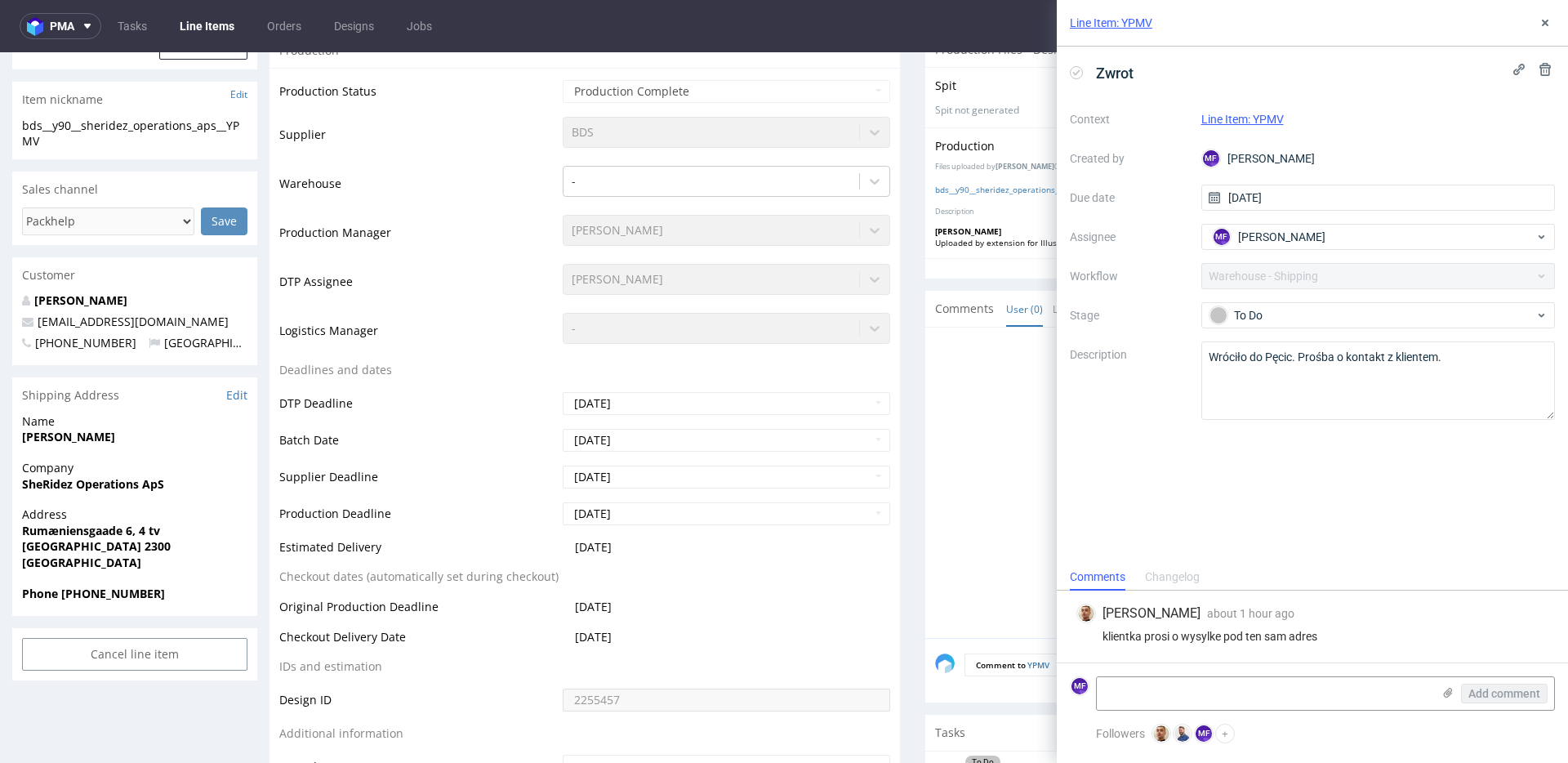
scroll to position [428, 0]
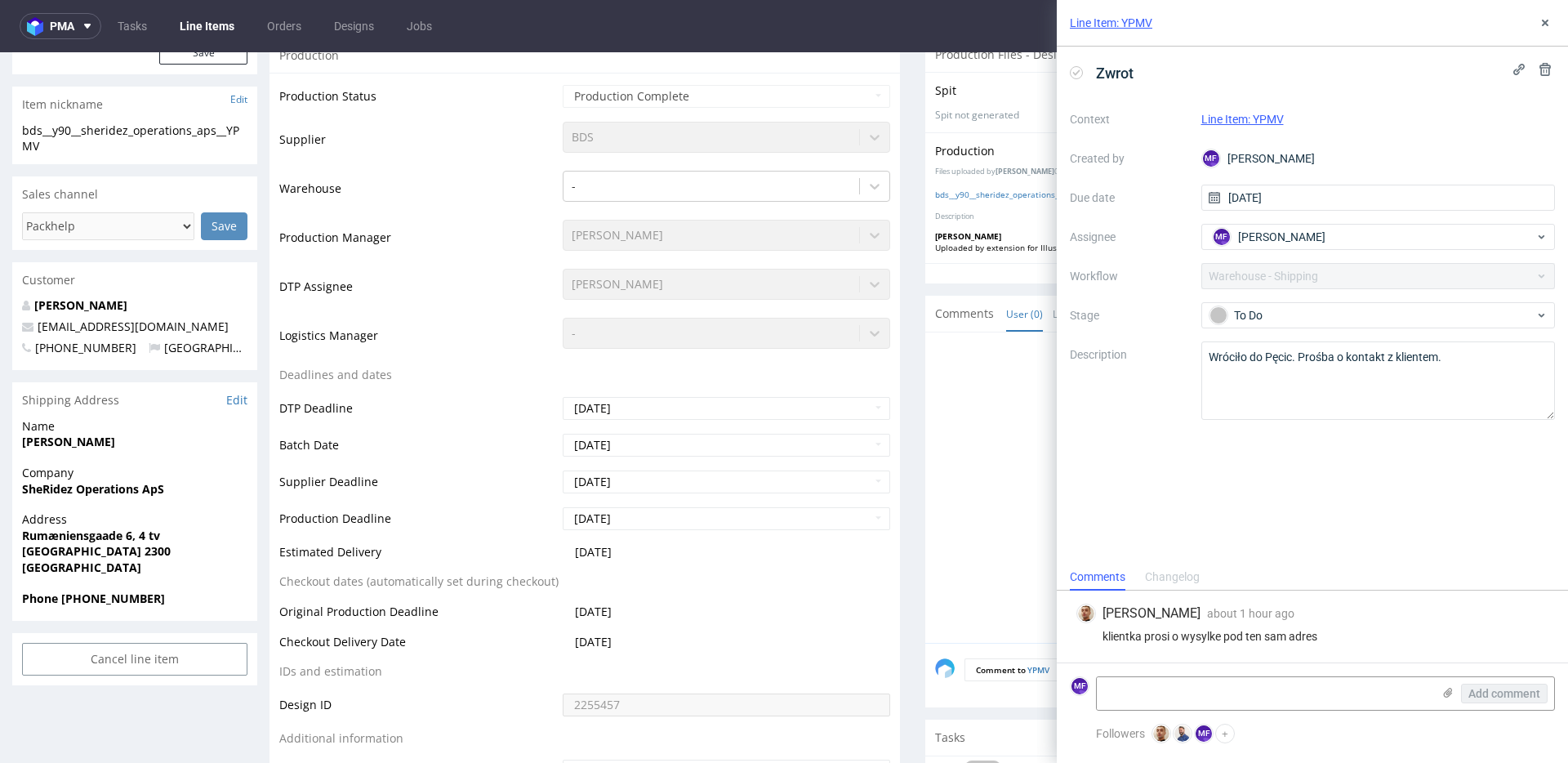
drag, startPoint x: 180, startPoint y: 454, endPoint x: 164, endPoint y: 446, distance: 17.9
click at [178, 454] on div "Name [PERSON_NAME]" at bounding box center [134, 441] width 245 height 46
drag, startPoint x: 145, startPoint y: 445, endPoint x: 21, endPoint y: 444, distance: 124.0
click at [21, 444] on div "Name [PERSON_NAME]" at bounding box center [134, 441] width 245 height 46
copy strong "[PERSON_NAME]"
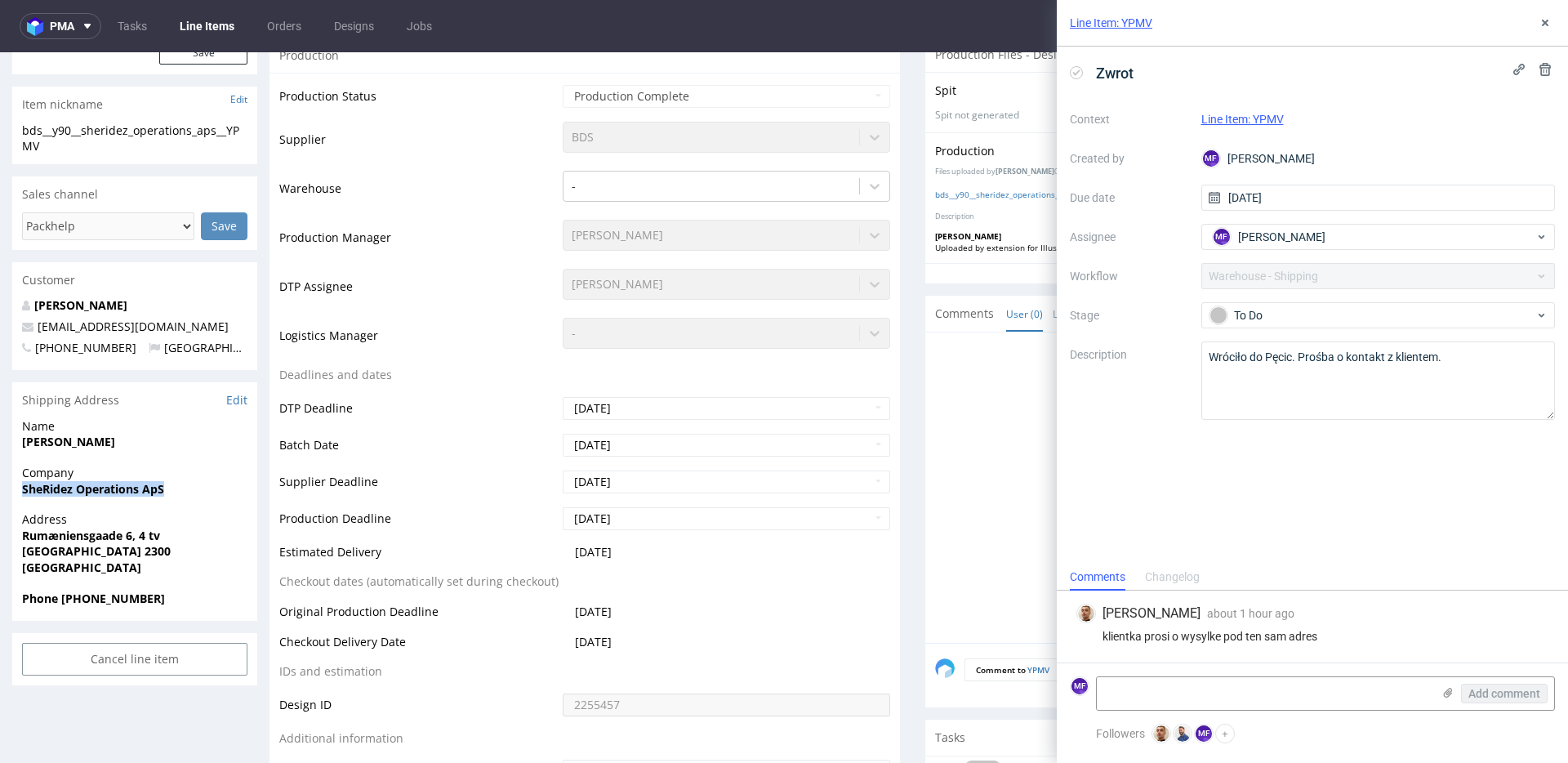
drag, startPoint x: 170, startPoint y: 493, endPoint x: 22, endPoint y: 492, distance: 148.0
click at [22, 492] on span "SheRidez Operations ApS" at bounding box center [135, 489] width 226 height 16
copy strong "SheRidez Operations ApS"
drag, startPoint x: 168, startPoint y: 534, endPoint x: 25, endPoint y: 537, distance: 143.0
click at [25, 537] on span "Rumæniensgaade 6, 4 tv" at bounding box center [135, 535] width 226 height 16
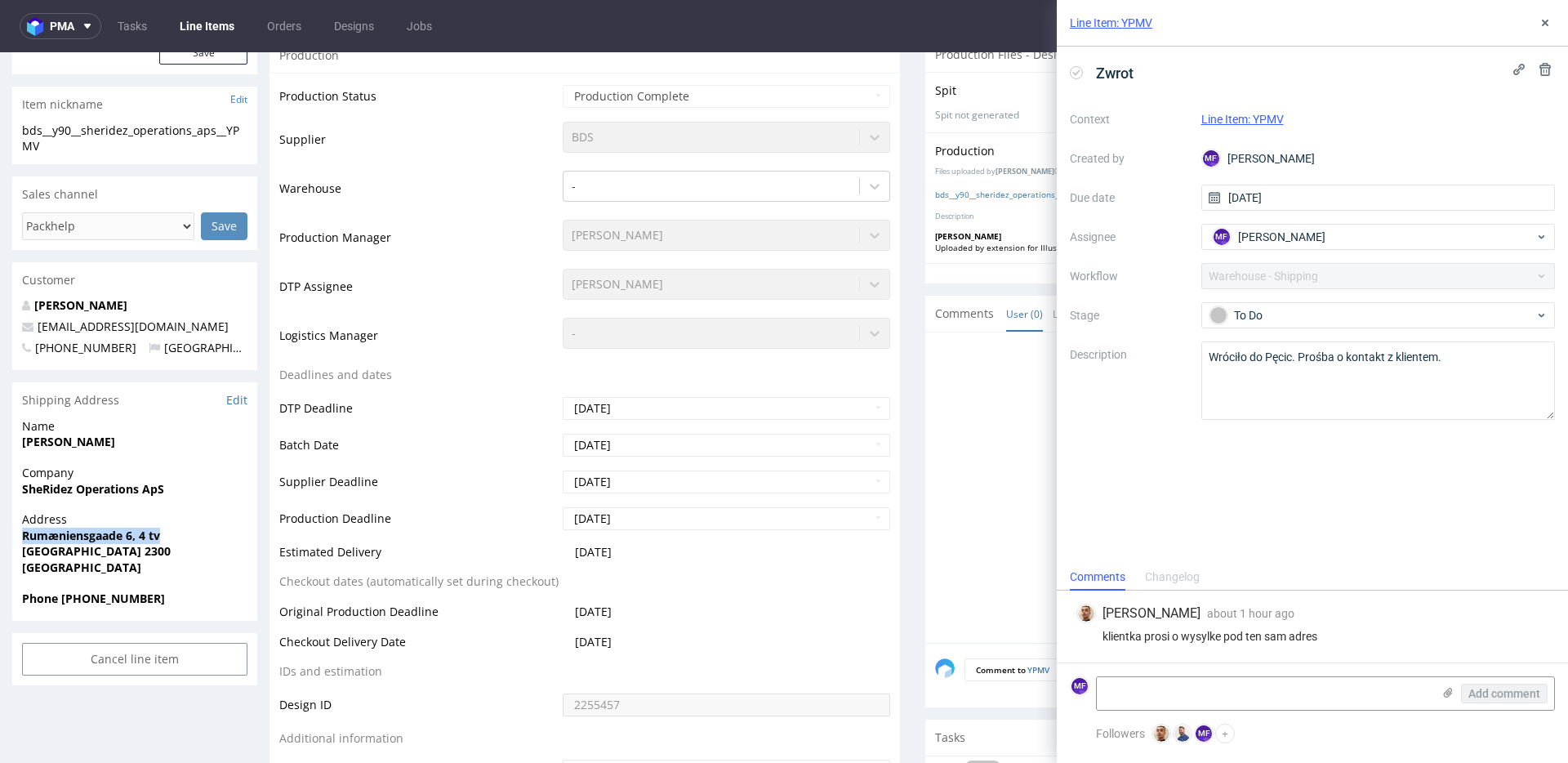
copy strong "Rumæniensgaade 6, 4 tv"
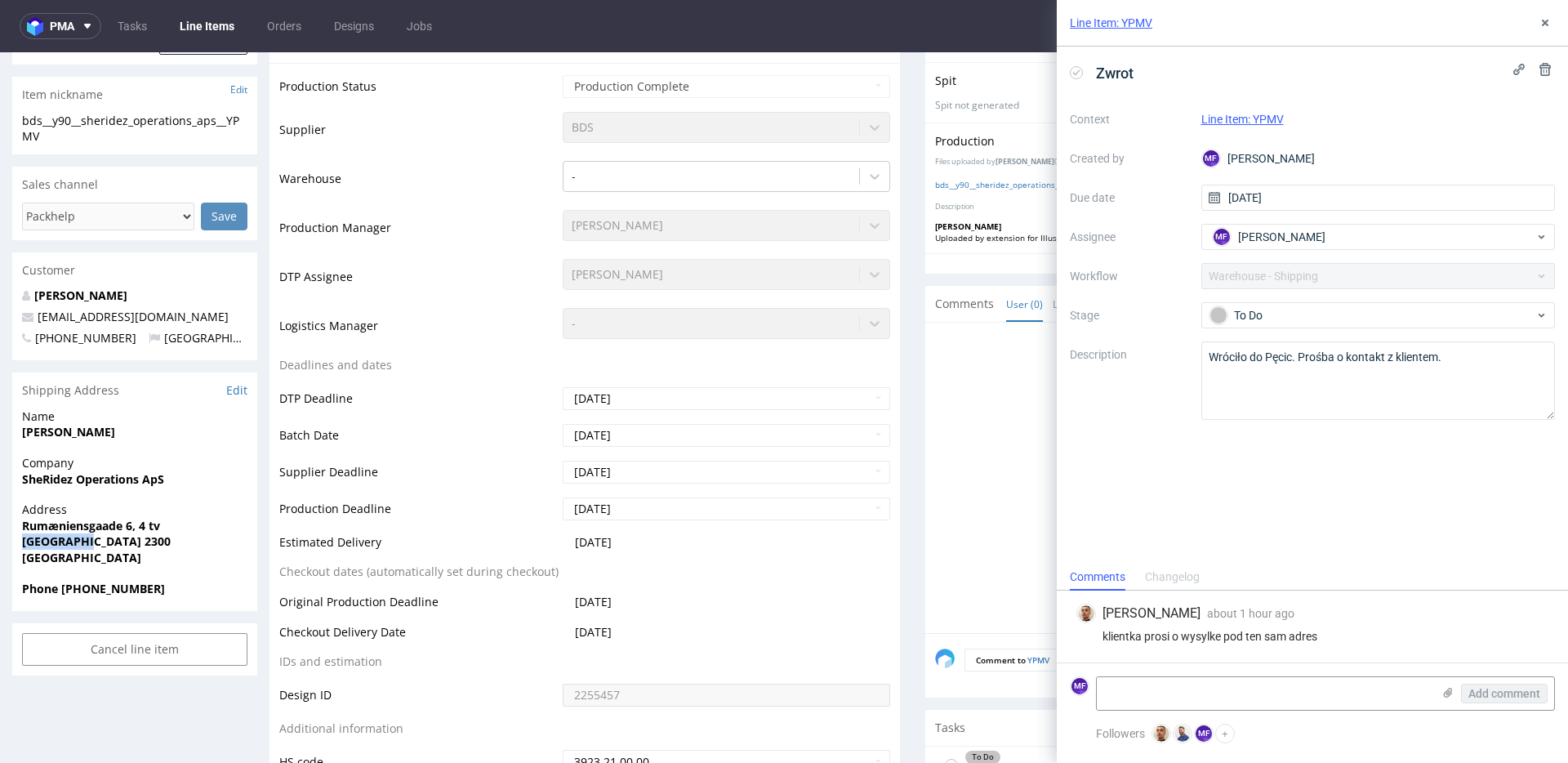
drag, startPoint x: 87, startPoint y: 548, endPoint x: 20, endPoint y: 547, distance: 67.0
click at [20, 547] on div "Address [STREET_ADDRESS]" at bounding box center [134, 541] width 245 height 78
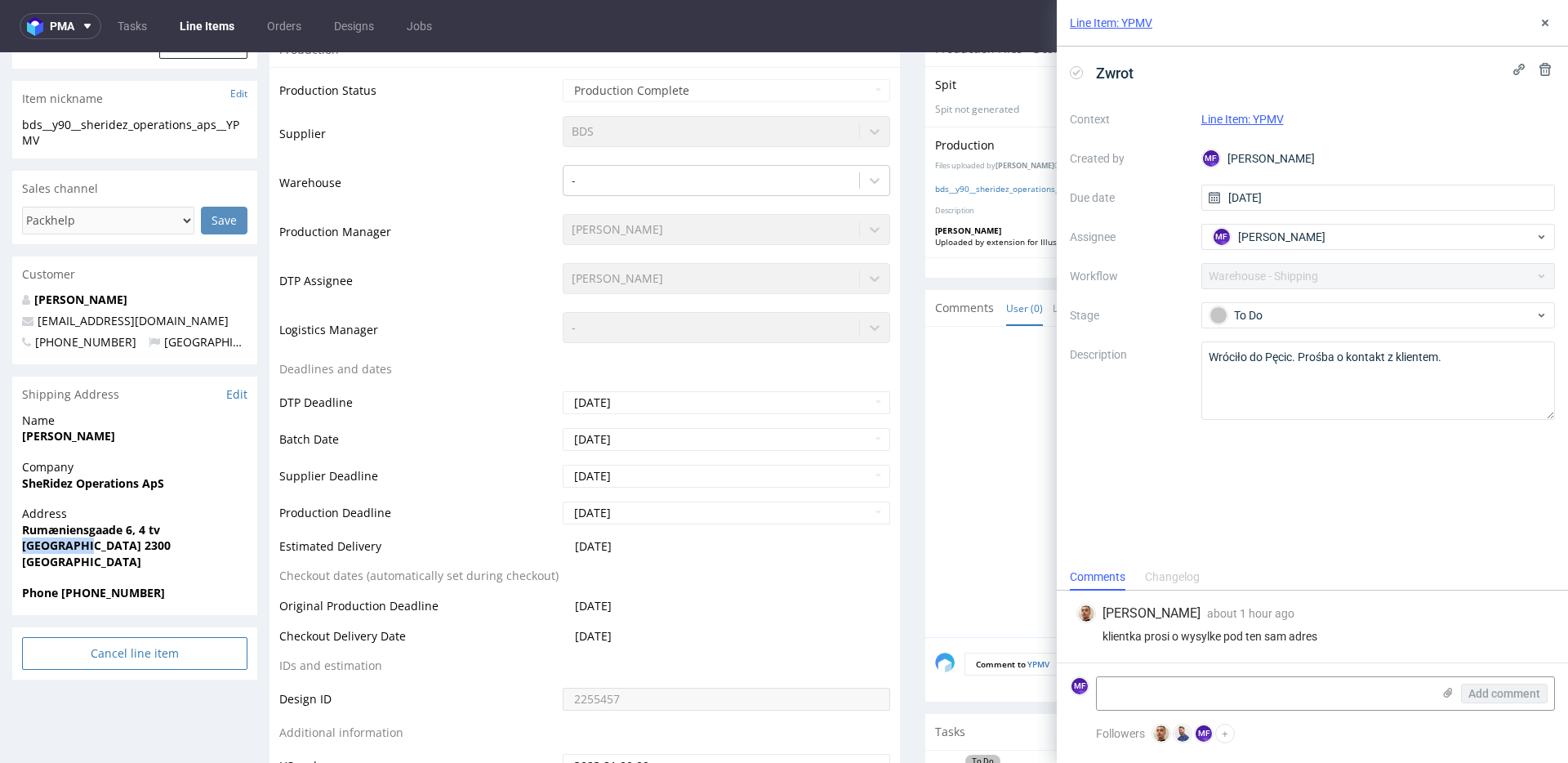
copy strong "[GEOGRAPHIC_DATA]"
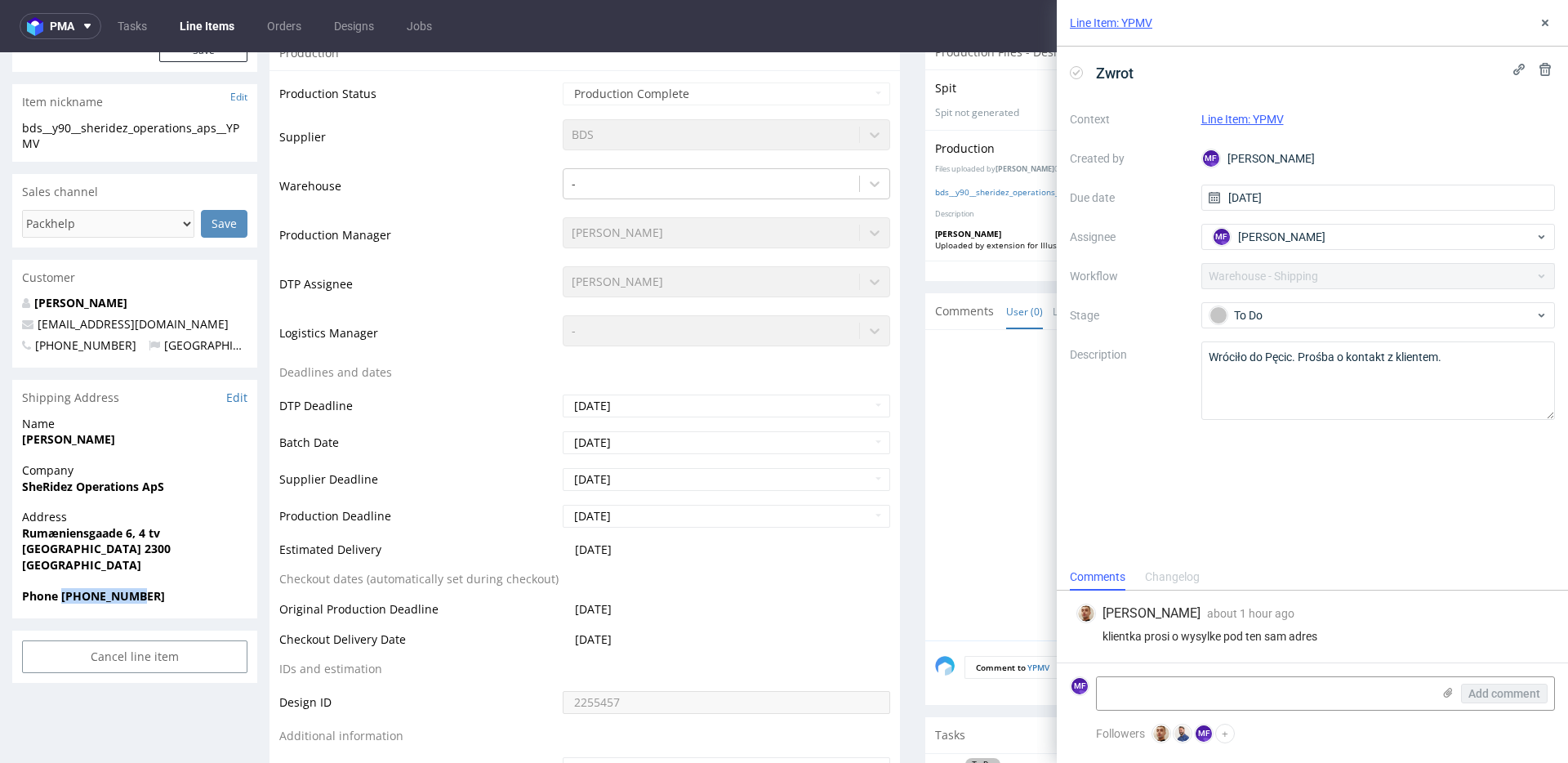
drag, startPoint x: 149, startPoint y: 596, endPoint x: 61, endPoint y: 603, distance: 88.3
click at [61, 603] on span "Phone [PHONE_NUMBER]" at bounding box center [135, 596] width 226 height 16
copy strong "[PHONE_NUMBER]"
drag, startPoint x: 168, startPoint y: 327, endPoint x: 38, endPoint y: 330, distance: 130.0
click at [38, 330] on p "[EMAIL_ADDRESS][DOMAIN_NAME]" at bounding box center [135, 324] width 226 height 16
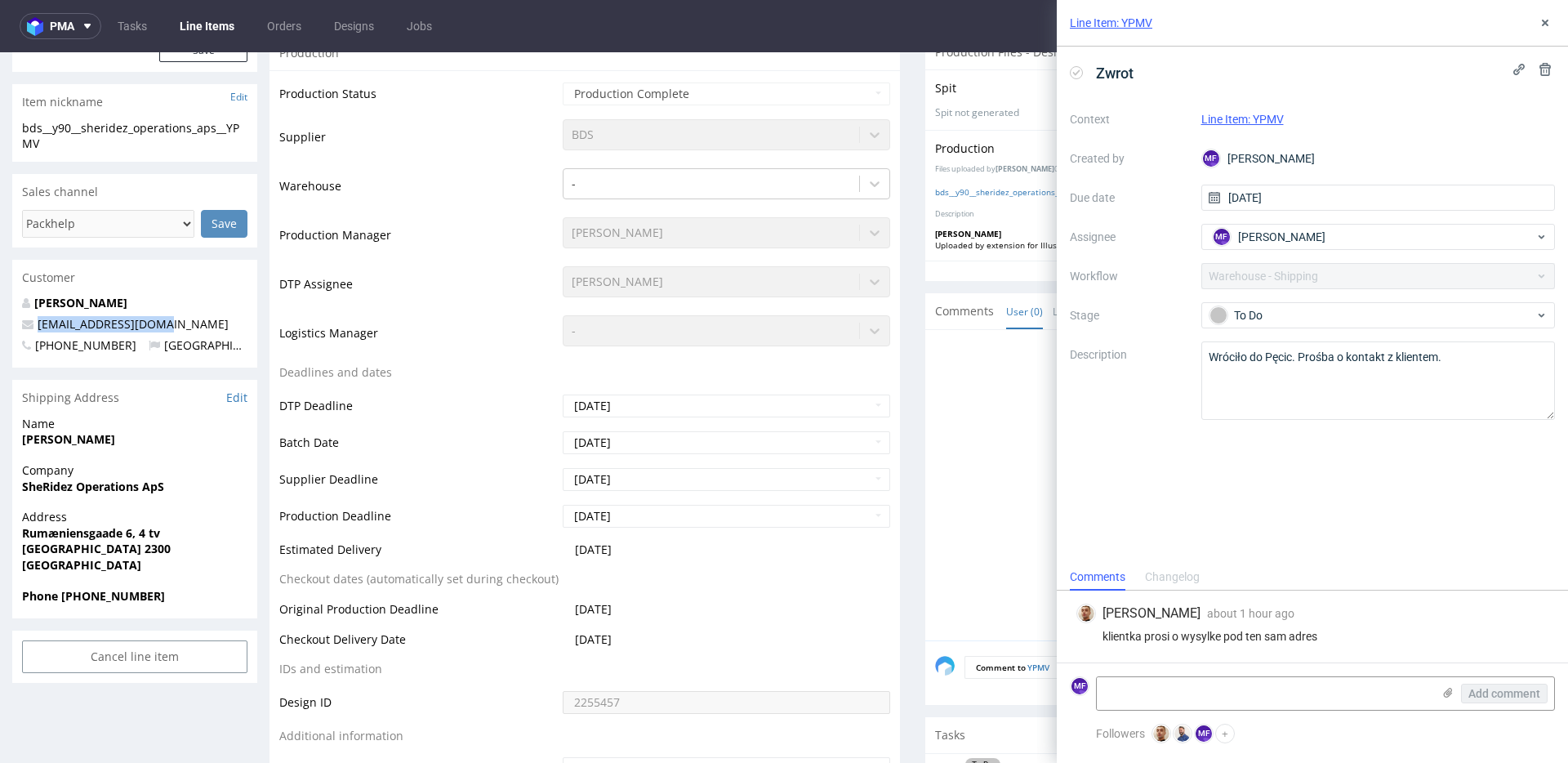
copy link "[EMAIL_ADDRESS][DOMAIN_NAME]"
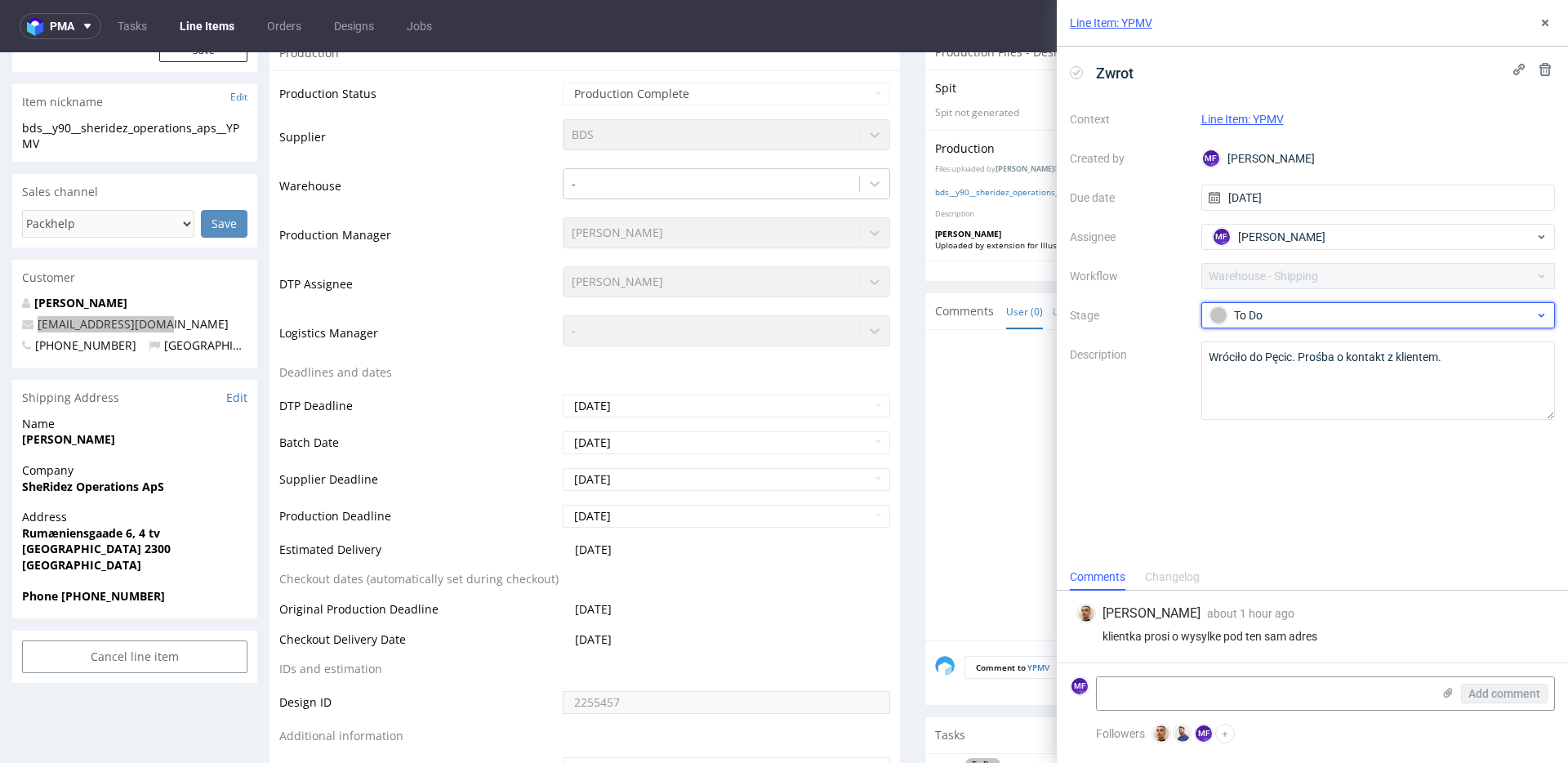
click at [1279, 317] on div "To Do" at bounding box center [1371, 315] width 325 height 18
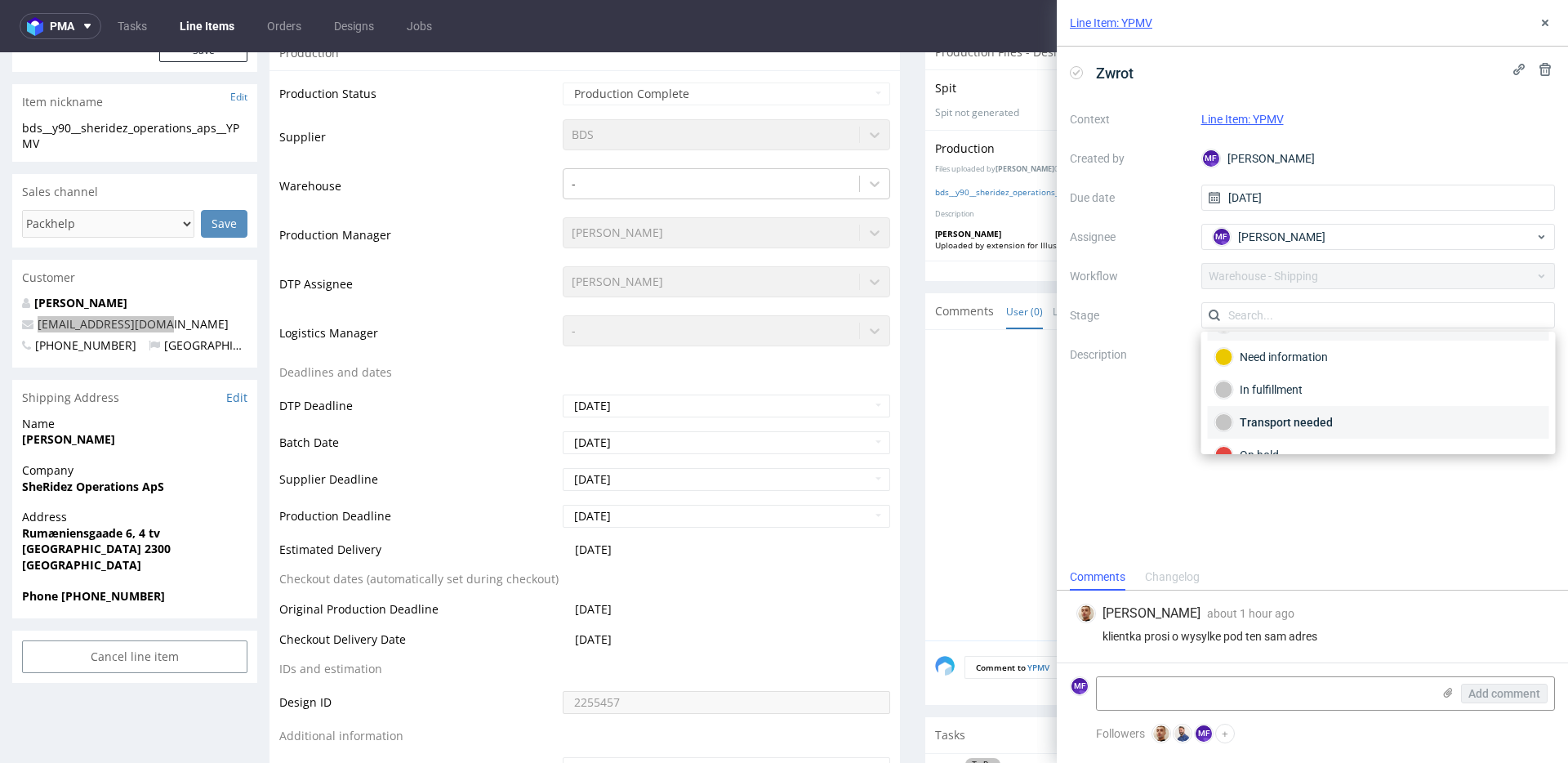
scroll to position [27, 0]
click at [1101, 434] on div "Zwrot Context Line Item: YPMV Created by MF [PERSON_NAME] Due date [DATE] Assig…" at bounding box center [1312, 305] width 511 height 517
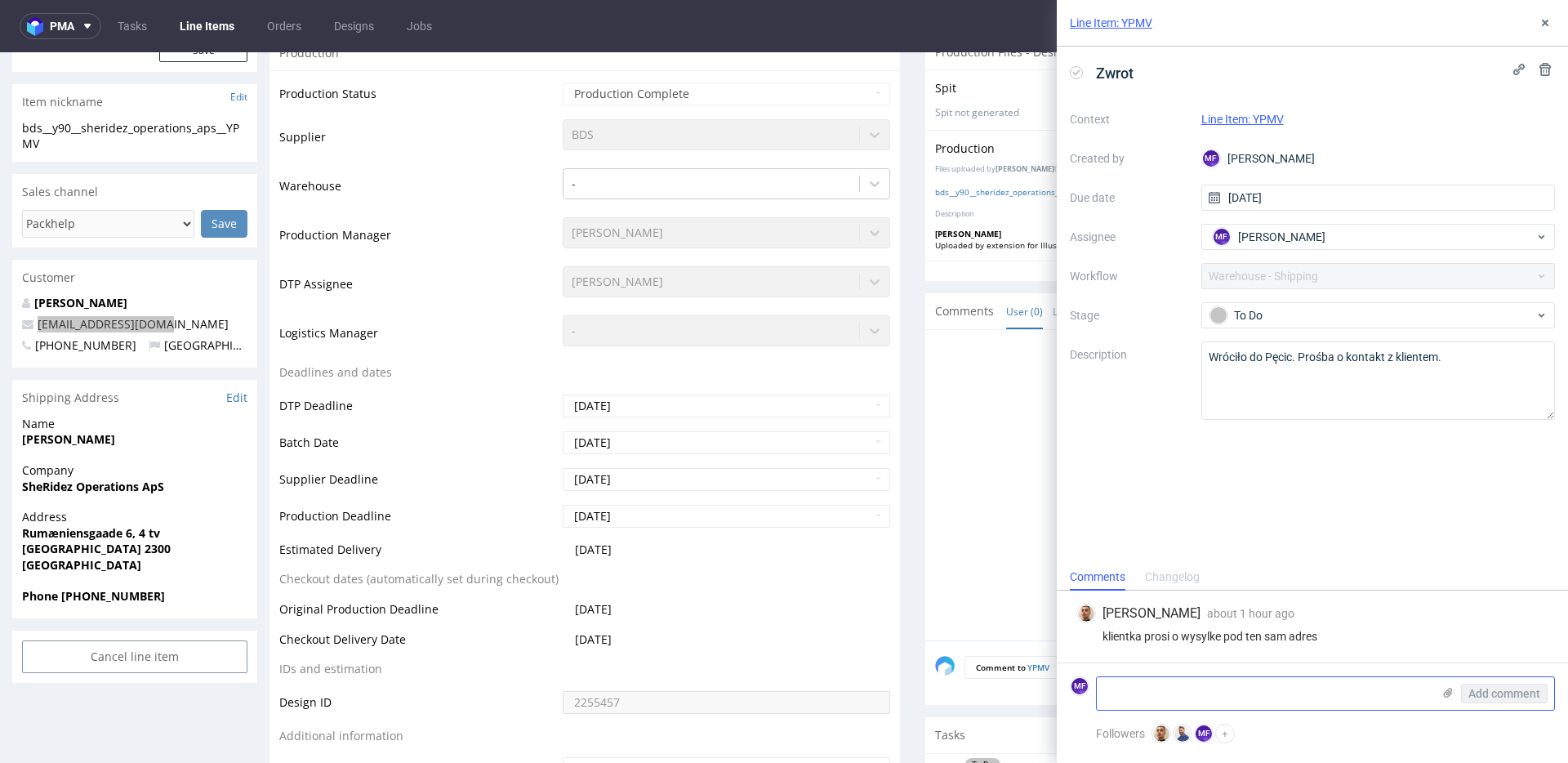
click at [1145, 683] on textarea at bounding box center [1265, 694] width 335 height 33
paste textarea "R902106036_YPMV_reshipping"
type textarea "R902106036_YPMV_reshipping"
drag, startPoint x: 1483, startPoint y: 687, endPoint x: 1475, endPoint y: 683, distance: 8.9
click at [1484, 687] on span "Add comment" at bounding box center [1504, 693] width 72 height 12
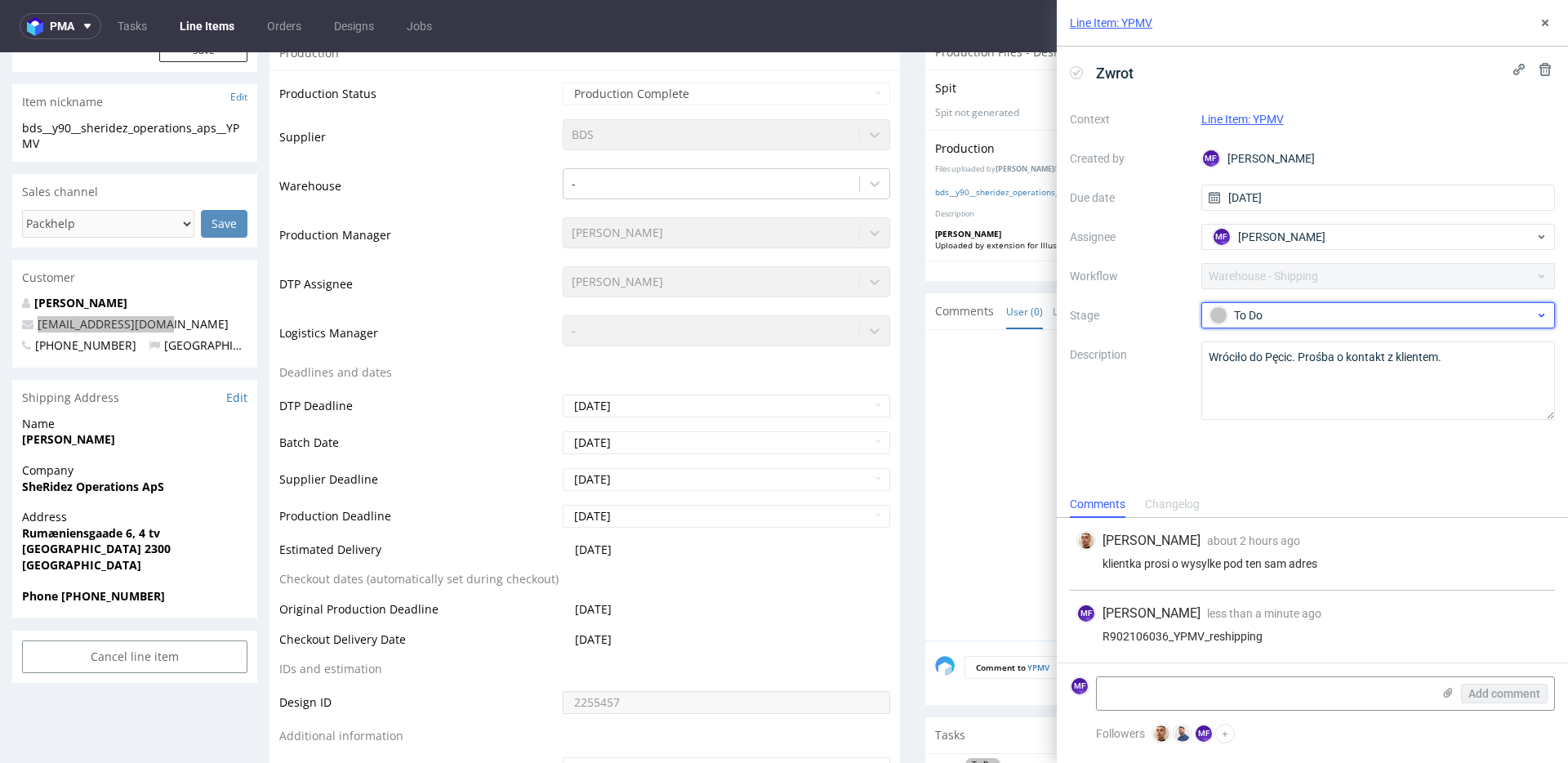
click at [1303, 316] on div "To Do" at bounding box center [1371, 315] width 325 height 18
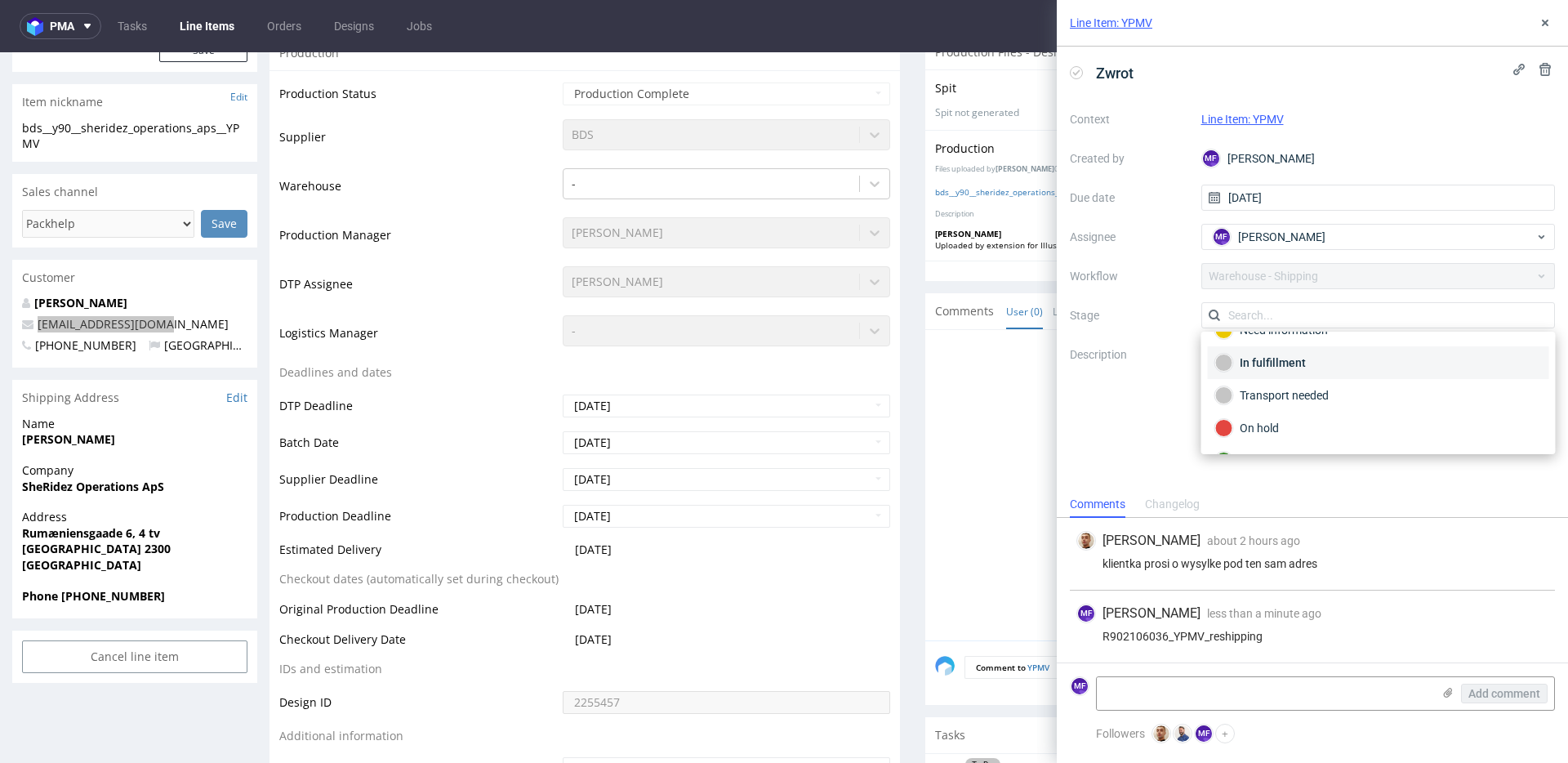
scroll to position [65, 0]
click at [1289, 392] on div "Transport needed" at bounding box center [1379, 388] width 327 height 18
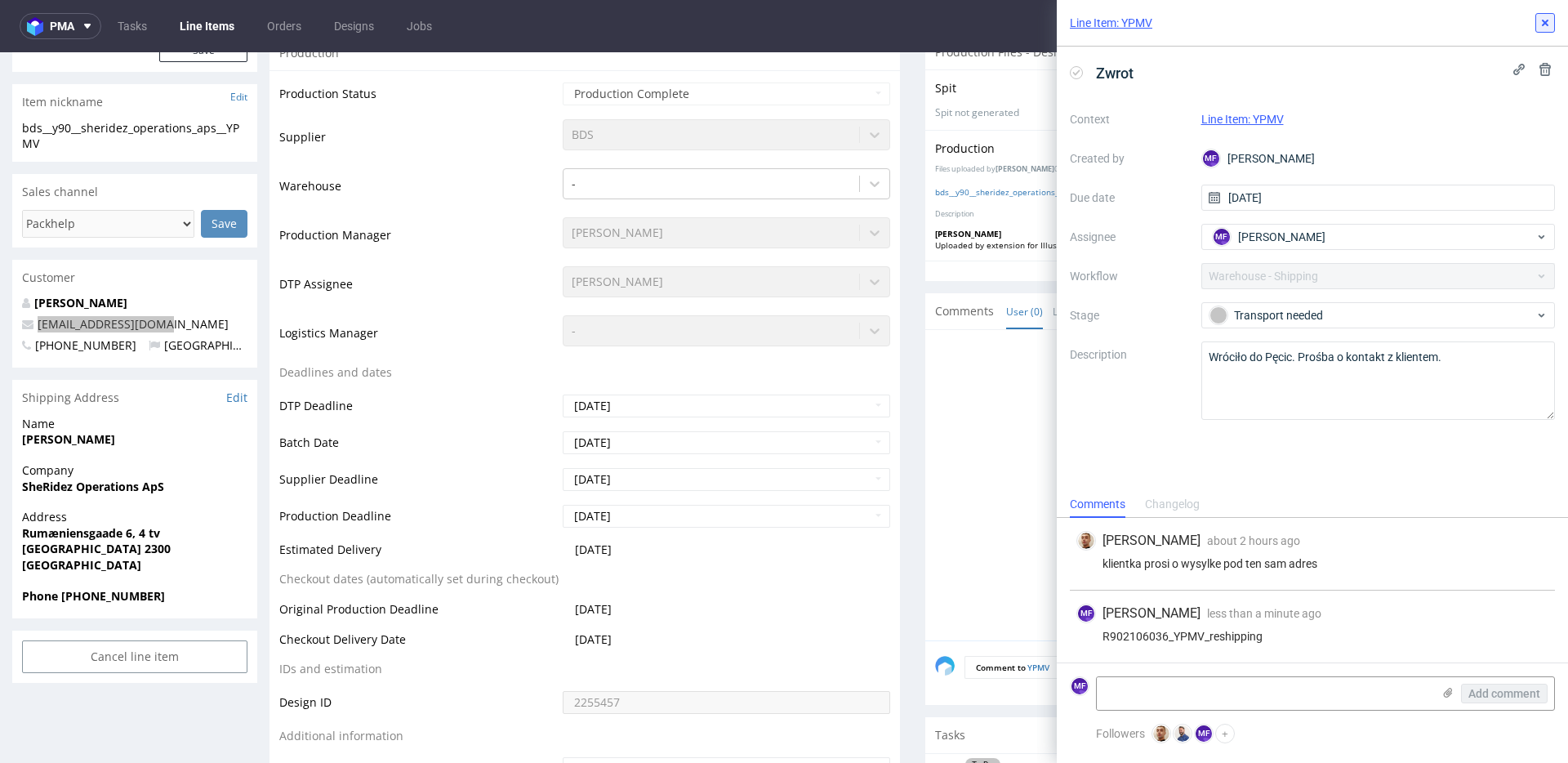
click at [1539, 25] on icon at bounding box center [1545, 23] width 13 height 13
